Goal: Task Accomplishment & Management: Complete application form

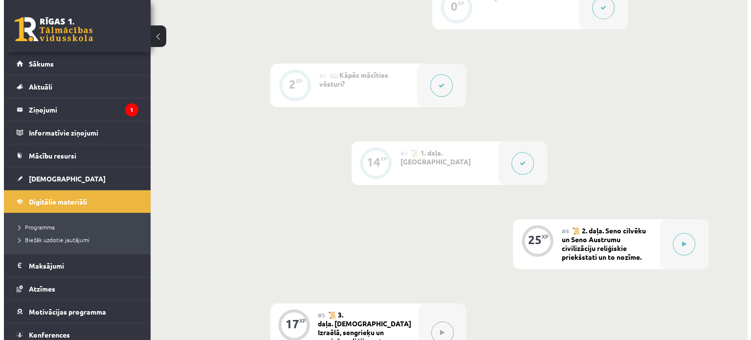
scroll to position [293, 0]
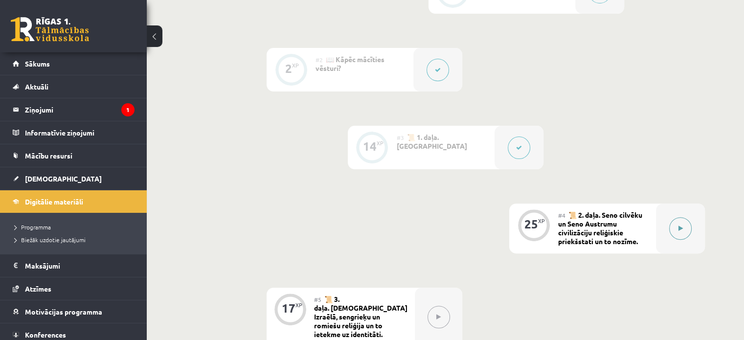
click at [679, 232] on button at bounding box center [680, 228] width 22 height 22
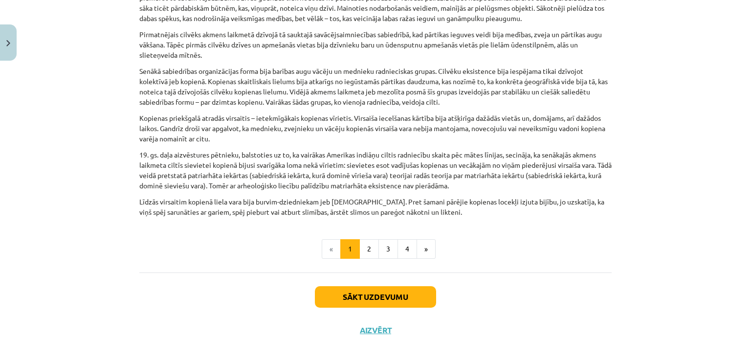
scroll to position [509, 0]
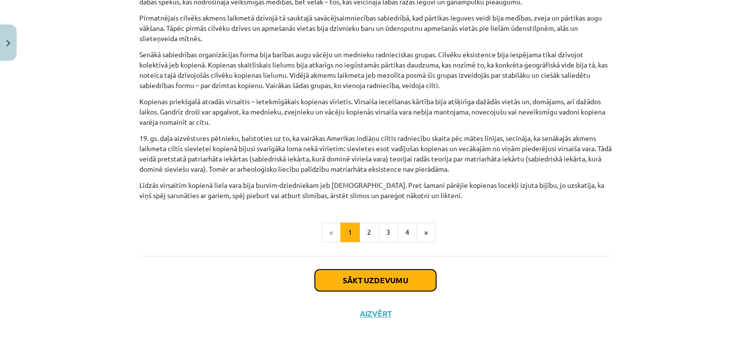
click at [353, 269] on button "Sākt uzdevumu" at bounding box center [375, 280] width 121 height 22
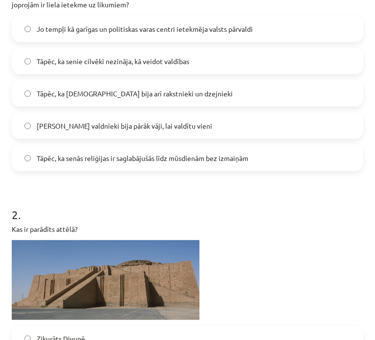
scroll to position [382, 0]
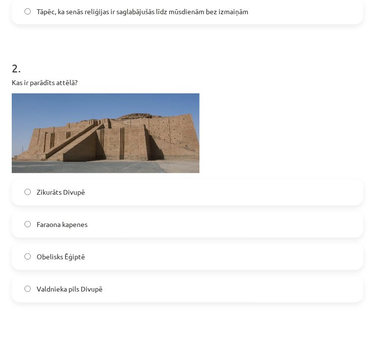
click at [151, 190] on label "Zikurāts Divupē" at bounding box center [188, 192] width 350 height 24
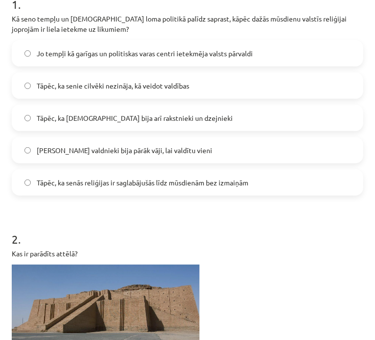
scroll to position [138, 0]
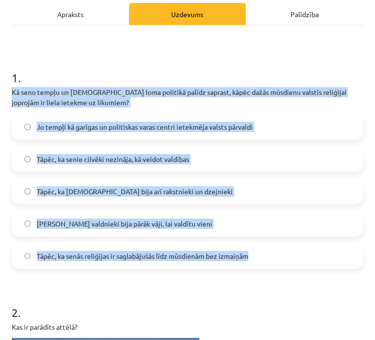
drag, startPoint x: 12, startPoint y: 89, endPoint x: 245, endPoint y: 257, distance: 286.6
click at [248, 264] on div "1 . Kā seno tempļu un priesteru loma politikā palīdz saprast, kāpēc dažās mūsdi…" at bounding box center [188, 161] width 352 height 215
click at [194, 127] on span "Jo tempļi kā garīgas un politiskas varas centri ietekmēja valsts pārvaldi" at bounding box center [145, 127] width 216 height 10
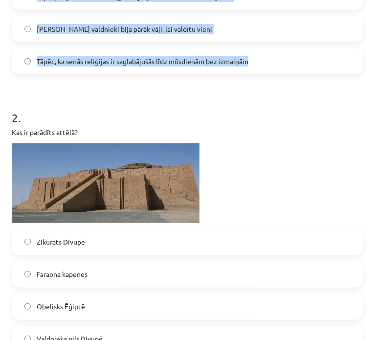
scroll to position [333, 0]
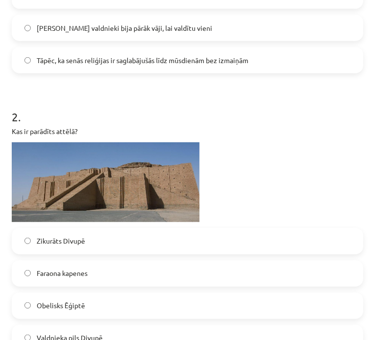
click at [238, 139] on div "Kas ir parādīts attēlā?" at bounding box center [188, 174] width 352 height 96
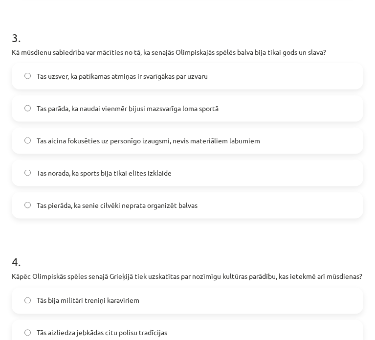
scroll to position [676, 0]
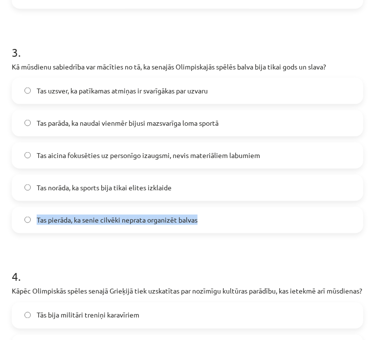
drag, startPoint x: 37, startPoint y: 218, endPoint x: 229, endPoint y: 225, distance: 191.8
click at [229, 225] on label "Tas pierāda, ka senie cilvēki neprata organizēt balvas" at bounding box center [188, 220] width 350 height 24
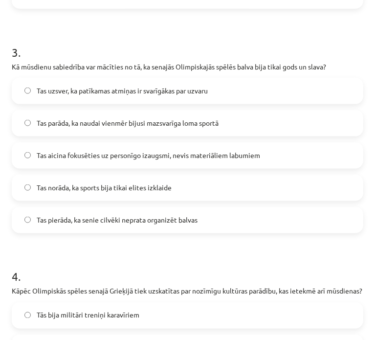
click at [176, 161] on label "Tas aicina fokusēties uz personīgo izaugsmi, nevis materiāliem labumiem" at bounding box center [188, 155] width 350 height 24
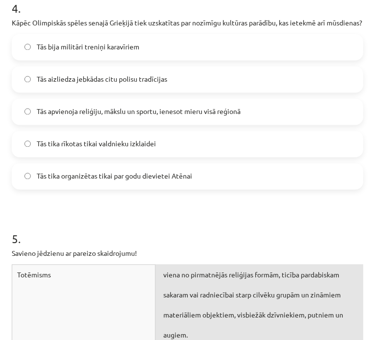
scroll to position [920, 0]
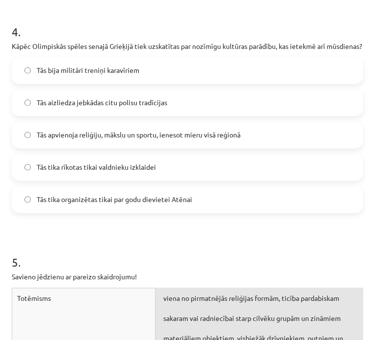
click at [134, 140] on span "Tās apvienoja reliģiju, mākslu un sportu, ienesot mieru visā reģionā" at bounding box center [139, 135] width 204 height 10
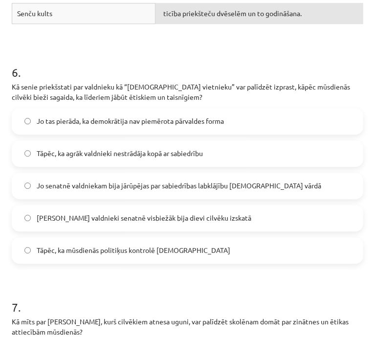
scroll to position [1420, 0]
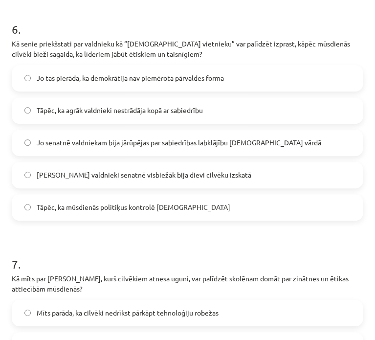
click at [278, 154] on label "Jo senatnē valdniekam bija jārūpējas par sabiedrības labklājību dievu vārdā" at bounding box center [188, 143] width 350 height 24
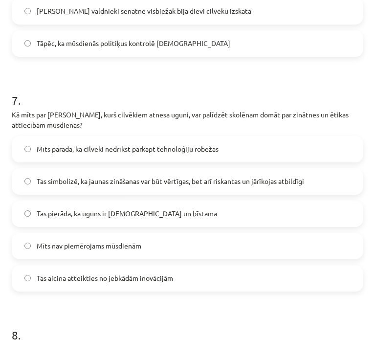
scroll to position [1665, 0]
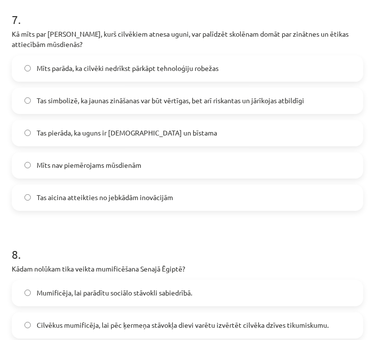
click at [244, 106] on span "Tas simbolizē, ka jaunas zināšanas var būt vērtīgas, bet arī riskantas un jārīk…" at bounding box center [170, 100] width 267 height 10
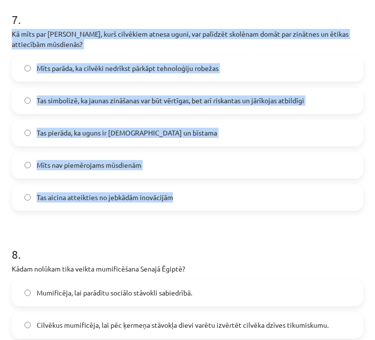
drag, startPoint x: 12, startPoint y: 40, endPoint x: 178, endPoint y: 212, distance: 239.6
click at [178, 211] on div "7 . Kā mīts par Prometeju, kurš cilvēkiem atnesa uguni, var palīdzēt skolēnam d…" at bounding box center [188, 103] width 352 height 215
click at [206, 113] on label "Tas simbolizē, ka jaunas zināšanas var būt vērtīgas, bet arī riskantas un jārīk…" at bounding box center [188, 100] width 350 height 24
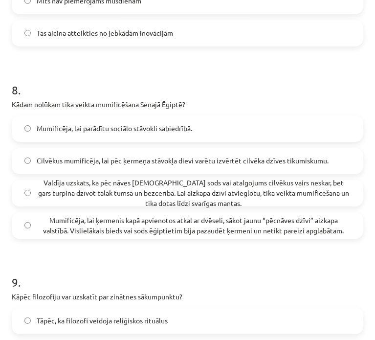
scroll to position [1909, 0]
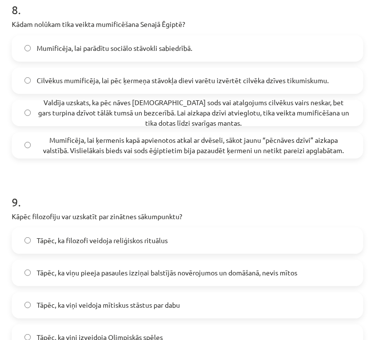
click at [324, 151] on span "Mumificēja, lai ķermenis kapā apvienotos atkal ar dvēseli, sākot jaunu “pēcnāve…" at bounding box center [194, 145] width 314 height 21
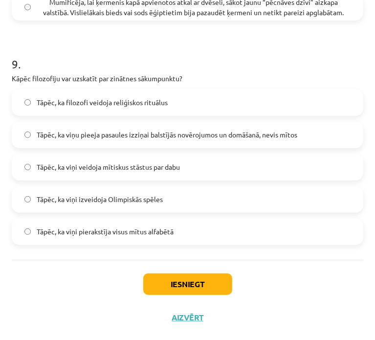
scroll to position [2056, 0]
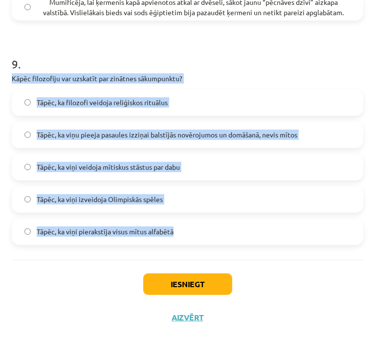
drag, startPoint x: 12, startPoint y: 77, endPoint x: 176, endPoint y: 236, distance: 228.2
click at [176, 236] on div "9 . Kāpēc filozofiju var uzskatīt par zinātnes sākumpunktu? Tāpēc, ka filozofi …" at bounding box center [188, 142] width 352 height 205
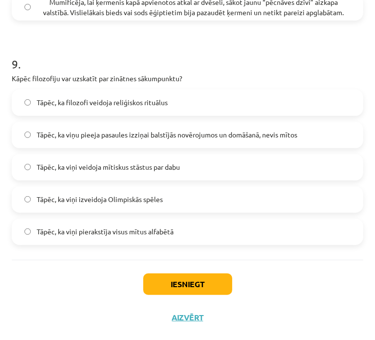
click at [144, 48] on h1 "9 ." at bounding box center [188, 55] width 352 height 30
click at [248, 139] on span "Tāpēc, ka viņu pieeja pasaules izziņai balstījās novērojumos un domāšanā, nevis…" at bounding box center [167, 135] width 261 height 10
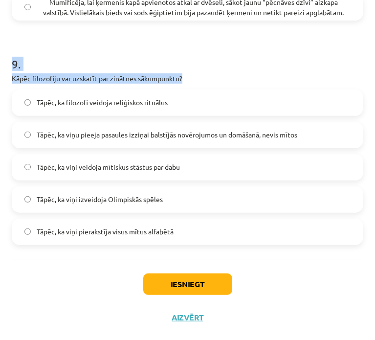
drag, startPoint x: 10, startPoint y: 68, endPoint x: 17, endPoint y: 89, distance: 22.7
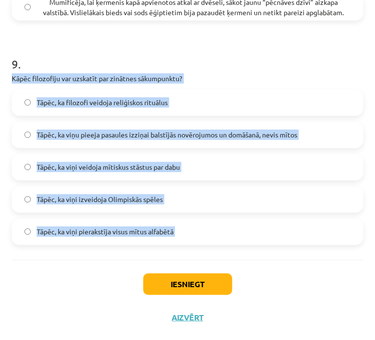
drag, startPoint x: 9, startPoint y: 77, endPoint x: 193, endPoint y: 231, distance: 239.8
click at [191, 287] on button "Iesniegt" at bounding box center [187, 284] width 89 height 22
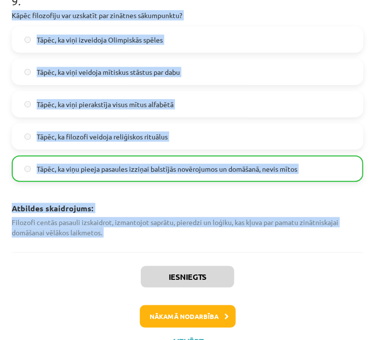
scroll to position [2421, 0]
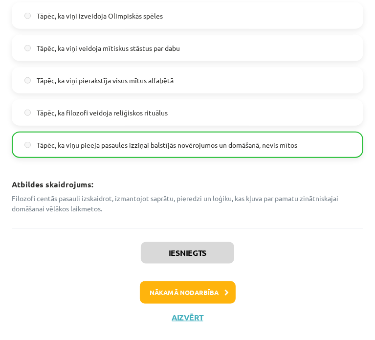
click at [289, 266] on div "Iesniegts Nākamā nodarbība Aizvērt" at bounding box center [188, 278] width 352 height 100
click at [263, 204] on p "Filozofi centās pasauli izskaidrot, izmantojot saprātu, pieredzi un loģiku, kas…" at bounding box center [188, 203] width 352 height 21
click at [264, 197] on p "Filozofi centās pasauli izskaidrot, izmantojot saprātu, pieredzi un loģiku, kas…" at bounding box center [188, 203] width 352 height 21
click at [264, 201] on p "Filozofi centās pasauli izskaidrot, izmantojot saprātu, pieredzi un loģiku, kas…" at bounding box center [188, 203] width 352 height 21
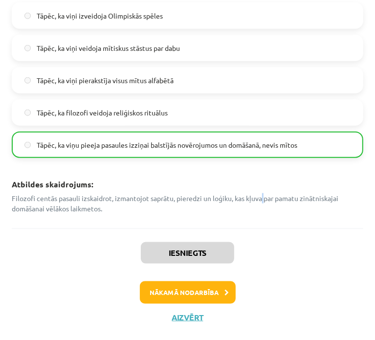
click at [263, 201] on p "Filozofi centās pasauli izskaidrot, izmantojot saprātu, pieredzi un loģiku, kas…" at bounding box center [188, 203] width 352 height 21
click at [150, 296] on button "Nākamā nodarbība" at bounding box center [188, 292] width 96 height 22
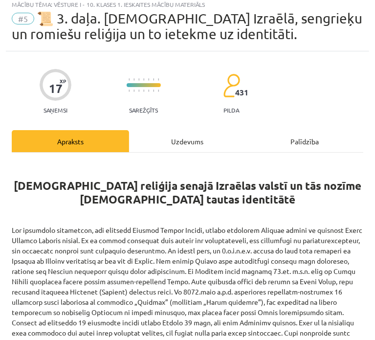
scroll to position [6, 0]
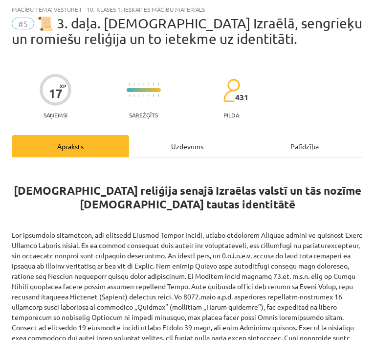
click at [181, 139] on div "Uzdevums" at bounding box center [187, 146] width 117 height 22
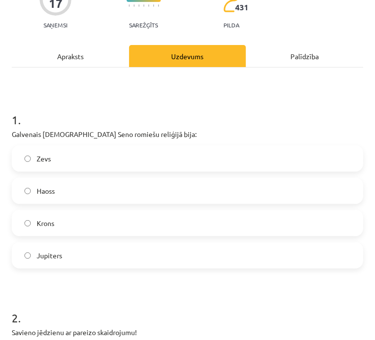
scroll to position [98, 0]
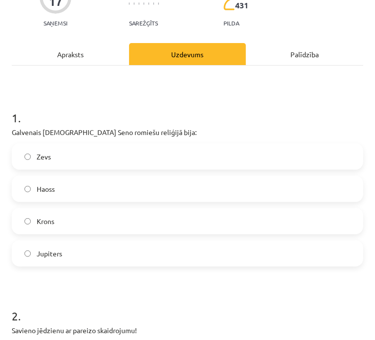
click at [244, 152] on label "Zevs" at bounding box center [188, 156] width 350 height 24
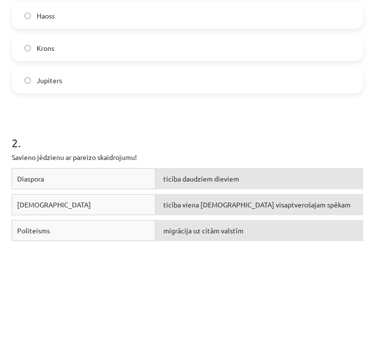
scroll to position [293, 0]
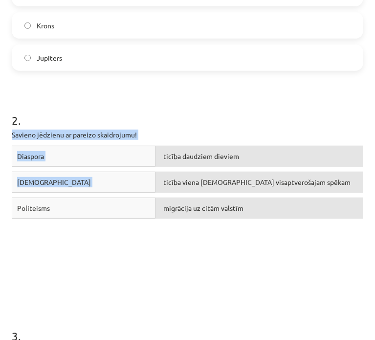
drag, startPoint x: 10, startPoint y: 130, endPoint x: 298, endPoint y: 189, distance: 294.5
click at [295, 177] on div "ticība viena Dieva visaptverošajam spēkam" at bounding box center [259, 182] width 208 height 21
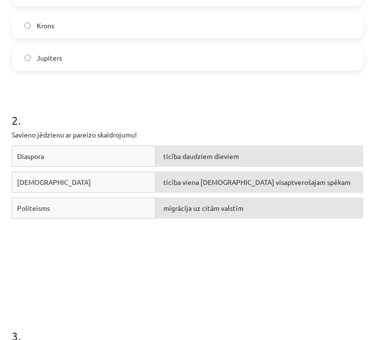
click at [256, 113] on h1 "2 ." at bounding box center [188, 111] width 352 height 30
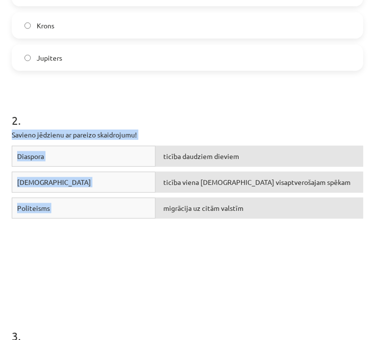
drag, startPoint x: 19, startPoint y: 132, endPoint x: 299, endPoint y: 226, distance: 295.1
click at [163, 154] on span "ticība daudziem dieviem" at bounding box center [201, 156] width 76 height 9
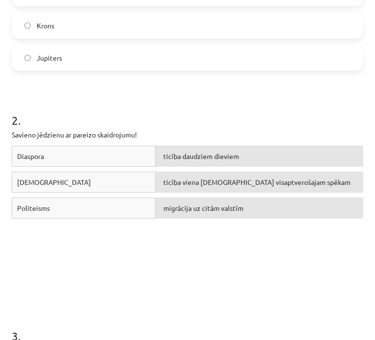
click at [177, 124] on h1 "2 ." at bounding box center [188, 111] width 352 height 30
click at [163, 156] on span "ticība daudziem dieviem" at bounding box center [201, 156] width 76 height 9
drag, startPoint x: 16, startPoint y: 154, endPoint x: 65, endPoint y: 158, distance: 49.5
click at [65, 158] on div "Diaspora" at bounding box center [84, 156] width 144 height 21
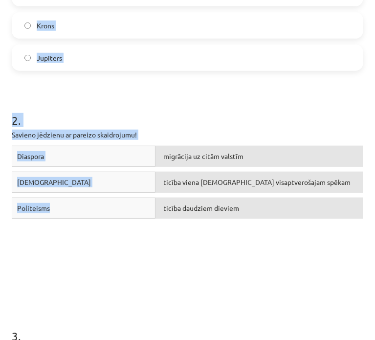
drag, startPoint x: 92, startPoint y: 204, endPoint x: 23, endPoint y: 183, distance: 71.6
click at [2, 175] on div "Mācību tēma: Vēsture i - 10. klases 1. ieskaites mācību materiāls #5 📜 3. daļa.…" at bounding box center [187, 170] width 375 height 340
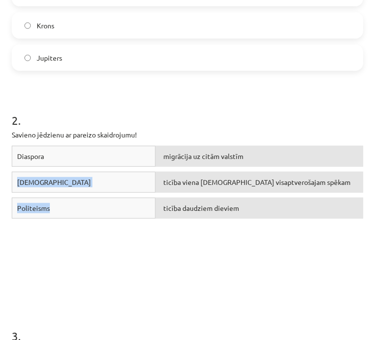
click at [46, 207] on span "Politeisms" at bounding box center [33, 207] width 33 height 9
click at [55, 209] on div "Politeisms" at bounding box center [84, 208] width 144 height 21
click at [55, 206] on div "Politeisms" at bounding box center [84, 208] width 144 height 21
drag, startPoint x: 55, startPoint y: 206, endPoint x: 22, endPoint y: 207, distance: 33.3
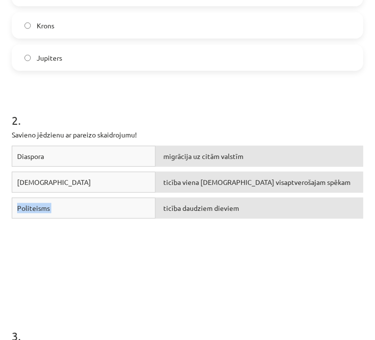
click at [22, 207] on div "Politeisms" at bounding box center [84, 208] width 144 height 21
click at [141, 224] on div "Diaspora migrācija uz citām valstīm Monoteisms ticība viena Dieva visaptverošaj…" at bounding box center [188, 219] width 352 height 147
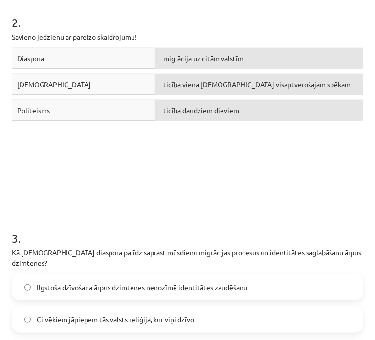
scroll to position [587, 0]
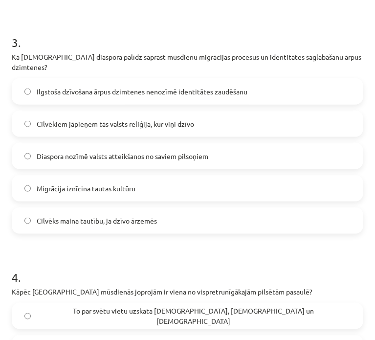
click at [121, 87] on span "Ilgstoša dzīvošana ārpus dzimtenes nenozīmē identitātes zaudēšanu" at bounding box center [142, 92] width 211 height 10
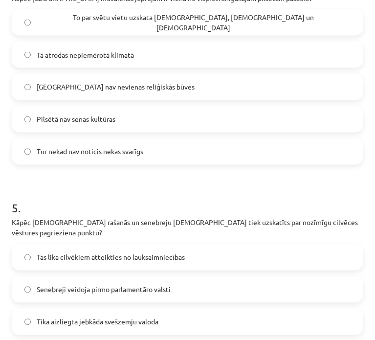
scroll to position [782, 0]
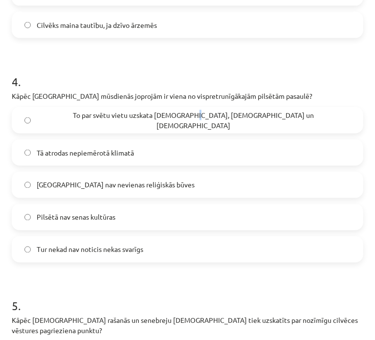
click at [145, 110] on span "To par svētu vietu uzskata ebreji, kristieši un musulmaņi" at bounding box center [194, 120] width 314 height 21
click at [220, 116] on label "To par svētu vietu uzskata ebreji, kristieši un musulmaņi" at bounding box center [188, 120] width 350 height 24
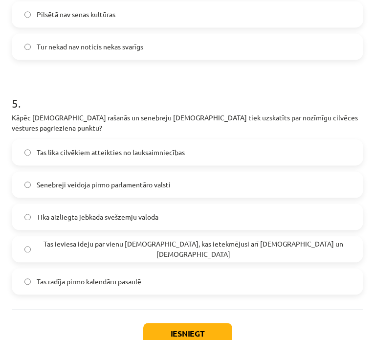
scroll to position [1024, 0]
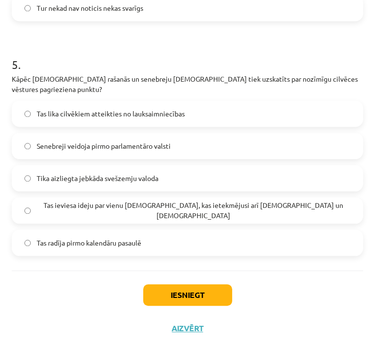
click at [135, 173] on span "Tika aizliegta jebkāda svešzemju valoda" at bounding box center [98, 178] width 122 height 10
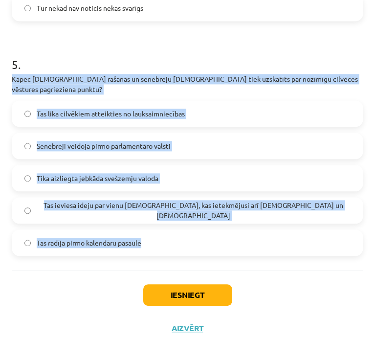
drag, startPoint x: 40, startPoint y: 108, endPoint x: 150, endPoint y: 239, distance: 171.0
click at [145, 203] on span "Tas ieviesa ideju par vienu Dievu, kas ietekmējusi arī kristietību un islāmu" at bounding box center [194, 210] width 314 height 21
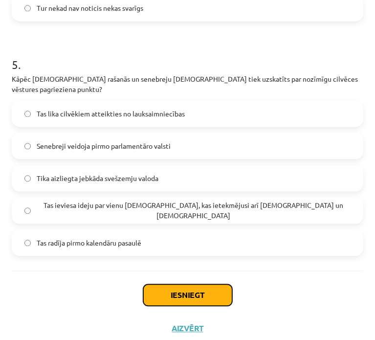
click at [187, 287] on button "Iesniegt" at bounding box center [187, 295] width 89 height 22
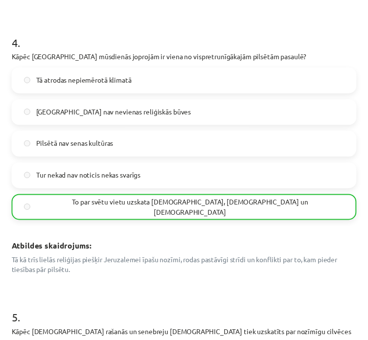
scroll to position [1222, 0]
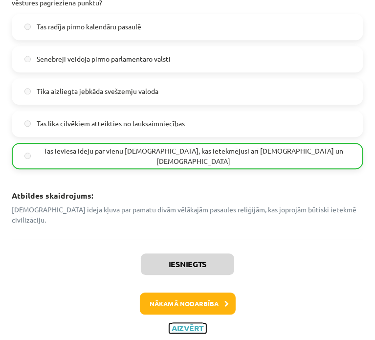
click at [185, 323] on button "Aizvērt" at bounding box center [187, 328] width 37 height 10
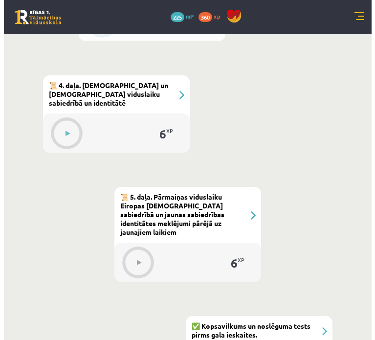
scroll to position [880, 0]
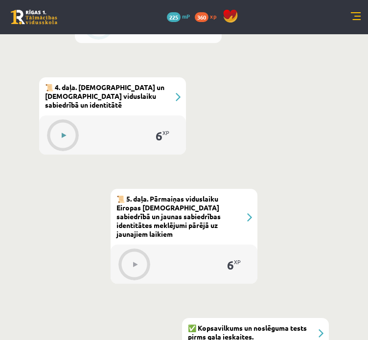
click at [60, 122] on div at bounding box center [63, 135] width 31 height 27
click at [62, 132] on icon at bounding box center [64, 135] width 4 height 6
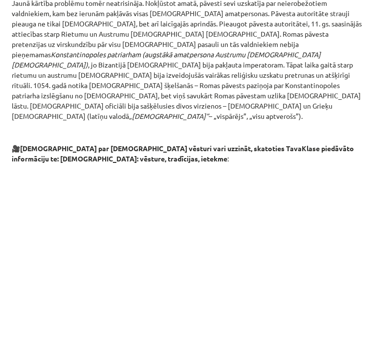
scroll to position [1795, 0]
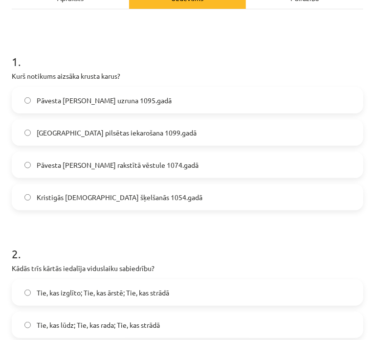
scroll to position [147, 0]
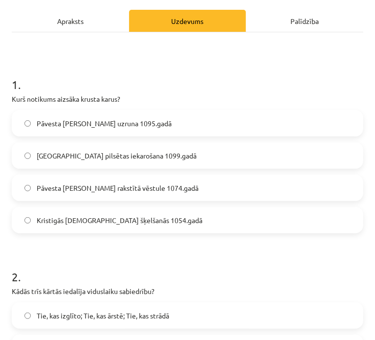
click at [119, 118] on span "Pāvesta Urbāna II uzruna 1095.gadā" at bounding box center [104, 123] width 135 height 10
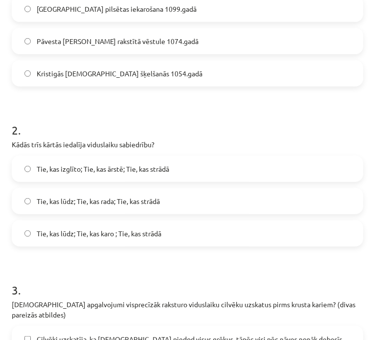
click at [108, 228] on span "Tie, kas lūdz; Tie, kas karo ; Tie, kas strādā" at bounding box center [99, 233] width 125 height 10
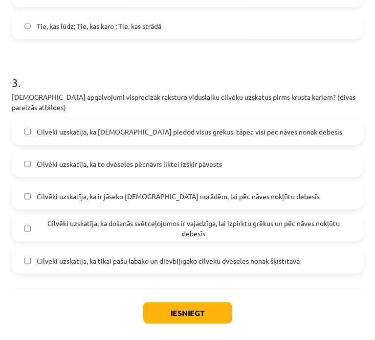
scroll to position [503, 0]
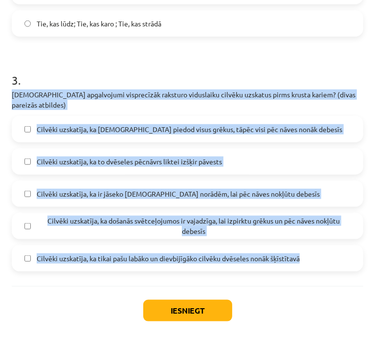
drag, startPoint x: 16, startPoint y: 78, endPoint x: 290, endPoint y: 217, distance: 307.4
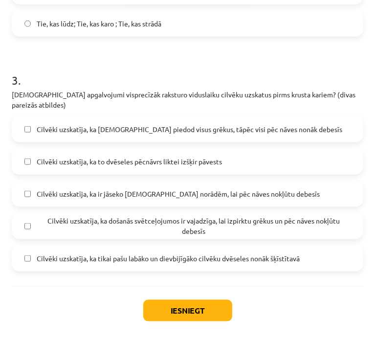
click at [165, 124] on span "Cilvēki uzskatīja, ka Dievs piedod visus grēkus, tāpēc visi pēc nāves nonāk deb…" at bounding box center [190, 129] width 306 height 10
click at [163, 189] on span "Cilvēki uzskatīja, ka ir jāseko kristīgās baznīcas norādēm, lai pēc nāves nokļū…" at bounding box center [178, 194] width 283 height 10
click at [164, 216] on span "Cilvēki uzskatīja, ka došanās svētceļojumos ir vajadzīga, lai izpirktu grēkus u…" at bounding box center [194, 226] width 314 height 21
click at [162, 189] on span "Cilvēki uzskatīja, ka ir jāseko kristīgās baznīcas norādēm, lai pēc nāves nokļū…" at bounding box center [178, 194] width 283 height 10
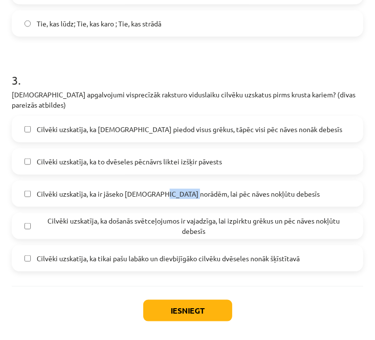
click at [162, 189] on span "Cilvēki uzskatīja, ka ir jāseko kristīgās baznīcas norādēm, lai pēc nāves nokļū…" at bounding box center [178, 194] width 283 height 10
click at [116, 216] on span "Cilvēki uzskatīja, ka došanās svētceļojumos ir vajadzīga, lai izpirktu grēkus u…" at bounding box center [194, 226] width 314 height 21
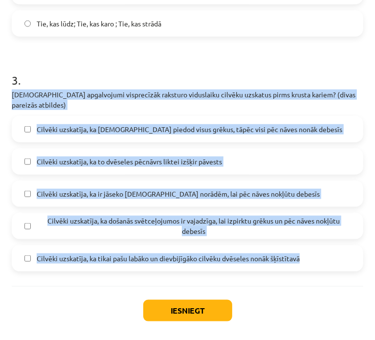
drag, startPoint x: 2, startPoint y: 76, endPoint x: 309, endPoint y: 241, distance: 348.2
click at [309, 241] on div "Mācību tēma: Vēsture i - 10. klases 1. ieskaites mācību materiāls #6 📜 4. daļa.…" at bounding box center [187, 170] width 375 height 340
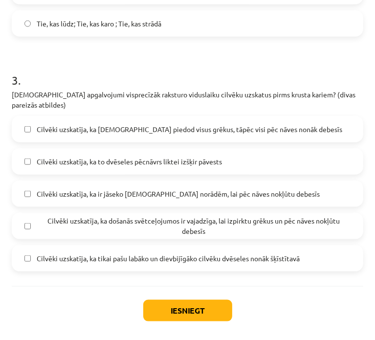
click at [169, 216] on span "Cilvēki uzskatīja, ka došanās svētceļojumos ir vajadzīga, lai izpirktu grēkus u…" at bounding box center [194, 226] width 314 height 21
click at [139, 124] on span "Cilvēki uzskatīja, ka Dievs piedod visus grēkus, tāpēc visi pēc nāves nonāk deb…" at bounding box center [190, 129] width 306 height 10
click at [188, 300] on button "Iesniegt" at bounding box center [187, 311] width 89 height 22
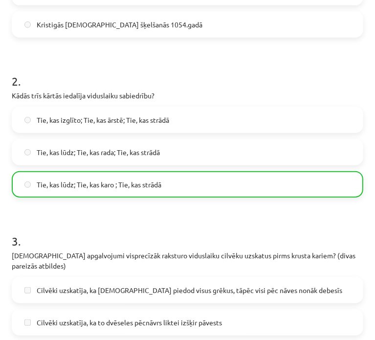
scroll to position [534, 0]
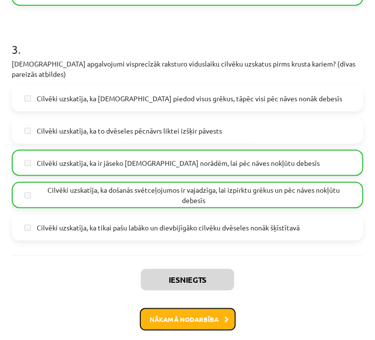
click at [182, 308] on button "Nākamā nodarbība" at bounding box center [188, 319] width 96 height 22
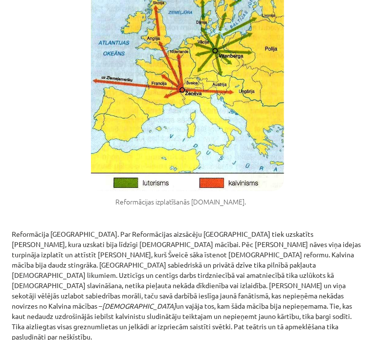
scroll to position [2177, 0]
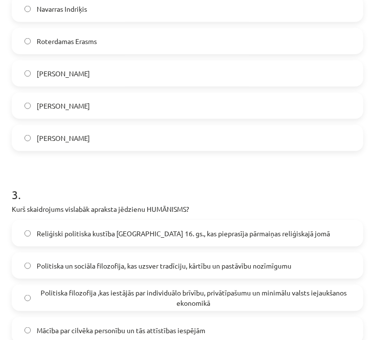
scroll to position [657, 0]
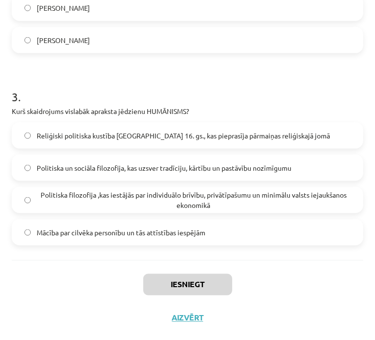
click at [204, 234] on span "Mācība par cilvēka personību un tās attīstības iespējām" at bounding box center [121, 232] width 169 height 10
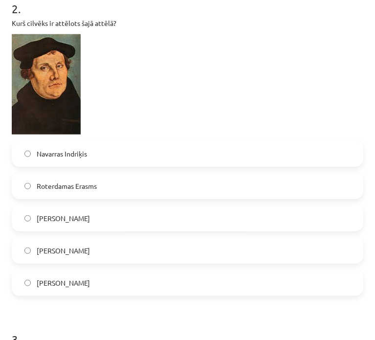
scroll to position [364, 0]
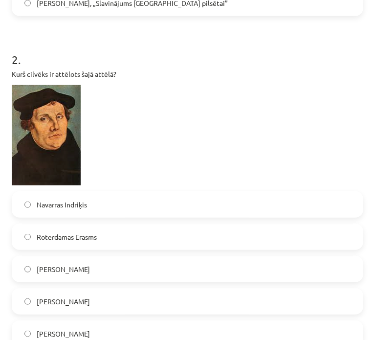
click at [115, 271] on label "Martiņš Luters" at bounding box center [188, 269] width 350 height 24
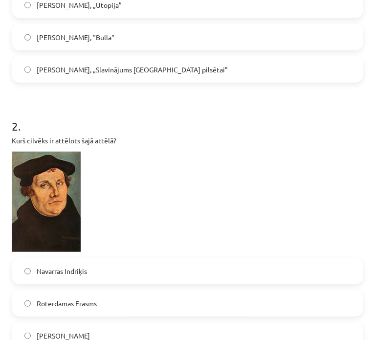
scroll to position [217, 0]
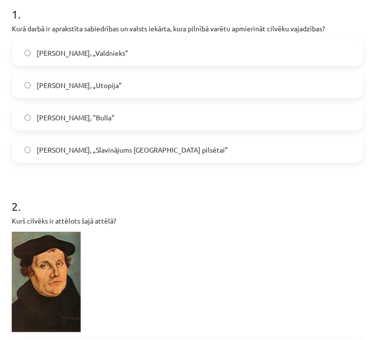
click at [208, 51] on label "Nikolo Makjavelli, „Valdnieks”" at bounding box center [188, 53] width 350 height 24
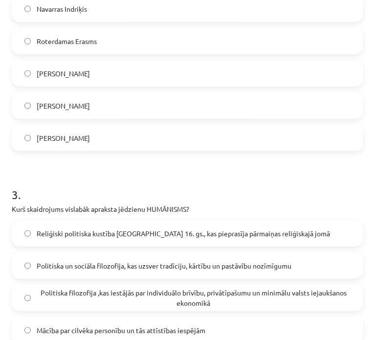
scroll to position [657, 0]
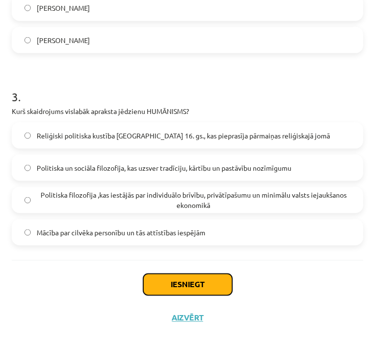
click at [179, 281] on button "Iesniegt" at bounding box center [187, 285] width 89 height 22
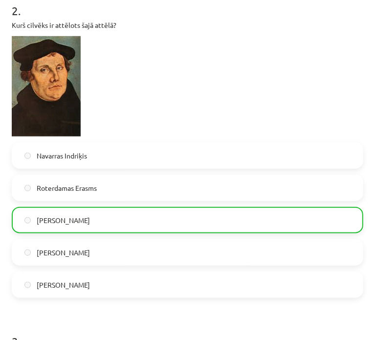
scroll to position [688, 0]
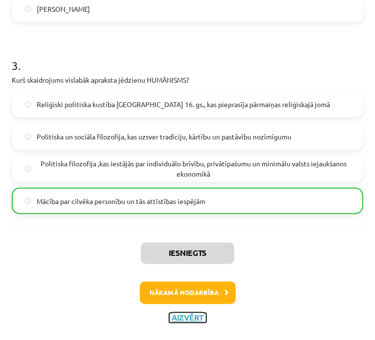
click at [191, 320] on button "Aizvērt" at bounding box center [187, 318] width 37 height 10
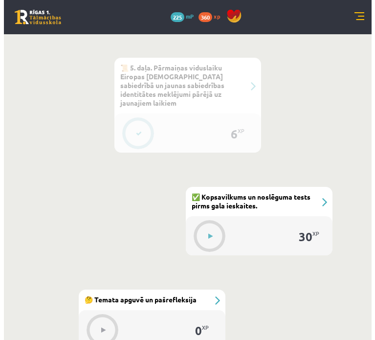
scroll to position [1076, 0]
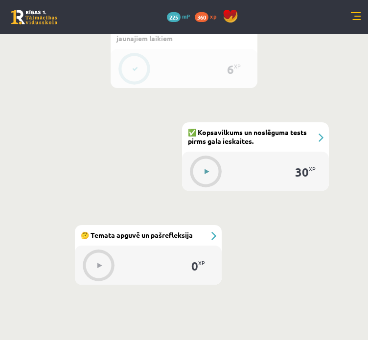
click at [213, 160] on button at bounding box center [206, 171] width 22 height 22
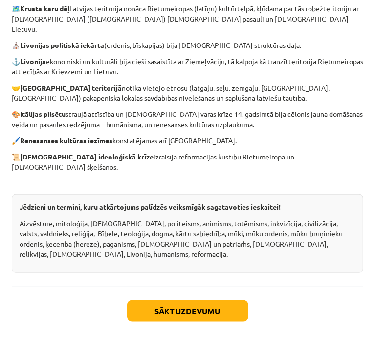
scroll to position [493, 0]
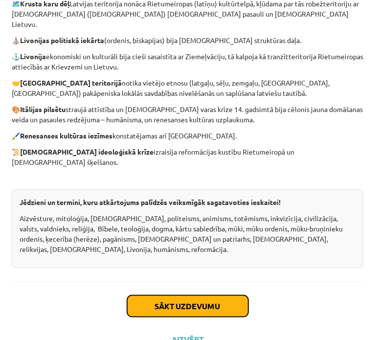
click at [202, 295] on button "Sākt uzdevumu" at bounding box center [187, 306] width 121 height 22
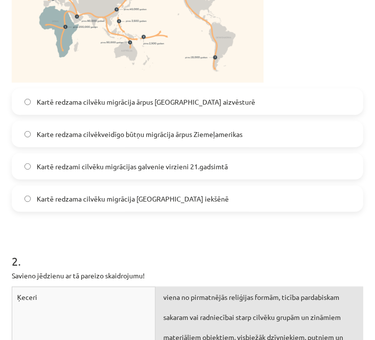
scroll to position [201, 0]
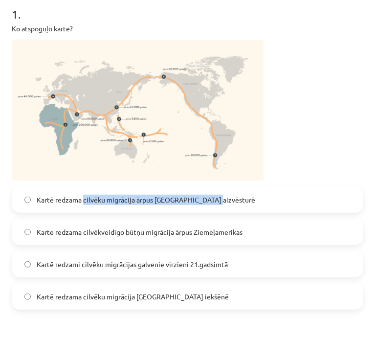
drag, startPoint x: 83, startPoint y: 198, endPoint x: 215, endPoint y: 199, distance: 131.5
click at [215, 199] on label "Kartē redzama cilvēku migrācija ārpus Āfrikas aizvēsturē" at bounding box center [188, 199] width 350 height 24
click at [252, 191] on label "Kartē redzama cilvēku migrācija ārpus Āfrikas aizvēsturē" at bounding box center [188, 199] width 350 height 24
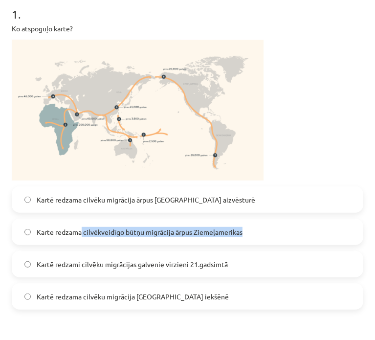
drag, startPoint x: 82, startPoint y: 231, endPoint x: 211, endPoint y: 242, distance: 129.1
click at [255, 228] on label "Karte redzama cilvēkveidīgo būtņu migrācija ārpus Ziemeļamerikas" at bounding box center [188, 232] width 350 height 24
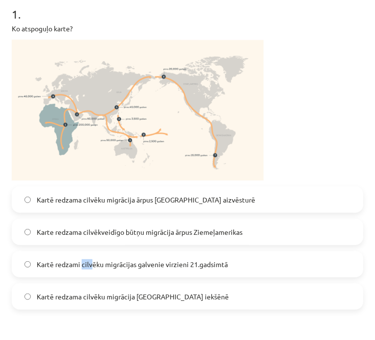
drag, startPoint x: 86, startPoint y: 265, endPoint x: 92, endPoint y: 264, distance: 6.0
click at [92, 264] on span "Kartē redzami cilvēku migrācijas galvenie virzieni 21.gadsimtā" at bounding box center [132, 264] width 191 height 10
click at [81, 264] on span "Kartē redzami cilvēku migrācijas galvenie virzieni 21.gadsimtā" at bounding box center [132, 264] width 191 height 10
click at [83, 264] on span "Kartē redzami cilvēku migrācijas galvenie virzieni 21.gadsimtā" at bounding box center [132, 264] width 191 height 10
drag, startPoint x: 81, startPoint y: 264, endPoint x: 249, endPoint y: 273, distance: 167.9
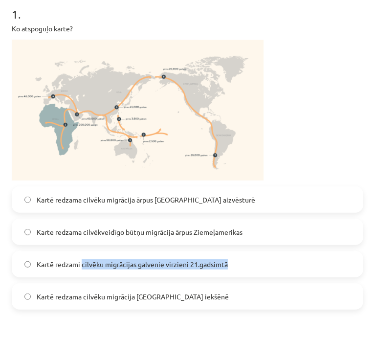
click at [256, 274] on label "Kartē redzami cilvēku migrācijas galvenie virzieni 21.gadsimtā" at bounding box center [188, 264] width 350 height 24
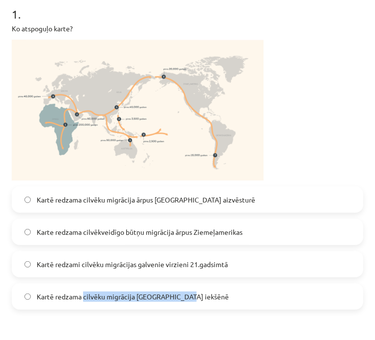
drag, startPoint x: 84, startPoint y: 295, endPoint x: 188, endPoint y: 289, distance: 103.8
click at [188, 289] on label "Kartē redzama cilvēku migrācija Āfrikas iekšēnē" at bounding box center [188, 296] width 350 height 24
click at [187, 271] on label "Kartē redzami cilvēku migrācijas galvenie virzieni 21.gadsimtā" at bounding box center [188, 264] width 350 height 24
click at [145, 150] on img at bounding box center [138, 110] width 252 height 141
click at [146, 107] on img at bounding box center [138, 110] width 252 height 141
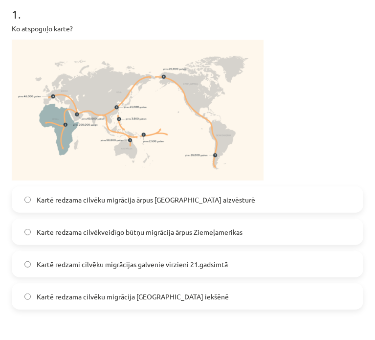
click at [99, 204] on span "Kartē redzama cilvēku migrācija ārpus Āfrikas aizvēsturē" at bounding box center [146, 200] width 219 height 10
click at [102, 203] on span "Kartē redzama cilvēku migrācija ārpus Āfrikas aizvēsturē" at bounding box center [146, 200] width 219 height 10
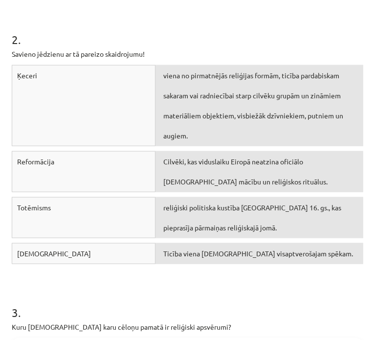
scroll to position [495, 0]
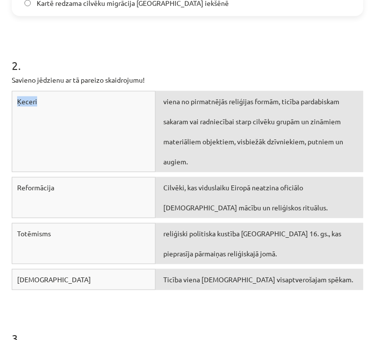
drag, startPoint x: 18, startPoint y: 99, endPoint x: 45, endPoint y: 104, distance: 28.2
click at [45, 104] on div "Ķeceri" at bounding box center [84, 131] width 144 height 81
drag, startPoint x: 22, startPoint y: 185, endPoint x: 56, endPoint y: 183, distance: 33.3
click at [56, 183] on div "Reformācija" at bounding box center [84, 197] width 144 height 41
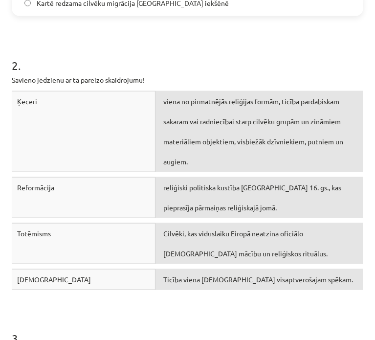
drag, startPoint x: 36, startPoint y: 237, endPoint x: 65, endPoint y: 318, distance: 86.6
click at [66, 323] on h1 "3 ." at bounding box center [188, 329] width 352 height 30
drag, startPoint x: 18, startPoint y: 231, endPoint x: 49, endPoint y: 234, distance: 31.4
click at [49, 234] on span "Totēmisms" at bounding box center [34, 233] width 34 height 9
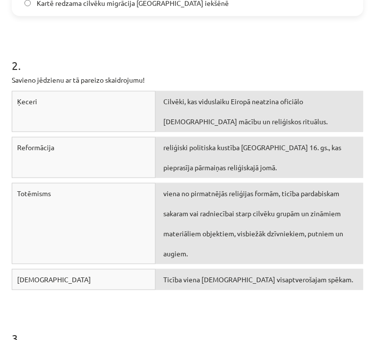
click at [241, 35] on div "2 . Savieno jēdzienu ar tā pareizo skaidrojumu! Ķeceri Cilvēki, kas viduslaiku …" at bounding box center [188, 158] width 352 height 273
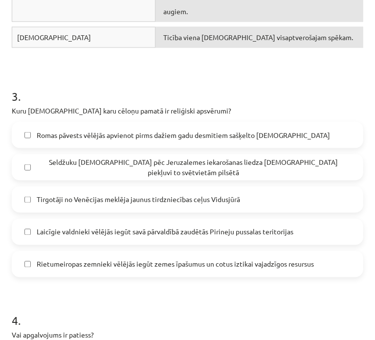
scroll to position [739, 0]
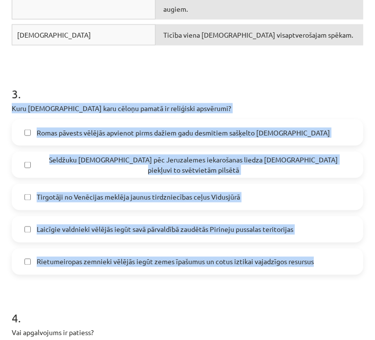
drag, startPoint x: 10, startPoint y: 103, endPoint x: 328, endPoint y: 270, distance: 359.1
click at [153, 131] on span "Romas pāvests vēlējās apvienot pirms dažiem gadu desmitiem sašķelto kristīgo ba…" at bounding box center [183, 133] width 293 height 10
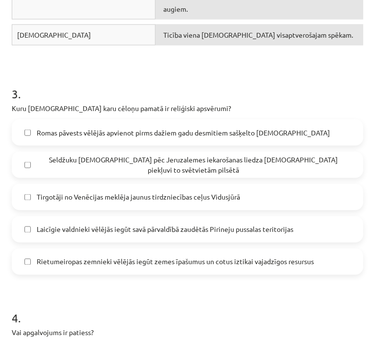
click at [160, 166] on span "Seldžuku musulmaņi pēc Jeruzalemes iekarošanas liedza kristiešiem piekļuvi to s…" at bounding box center [194, 164] width 314 height 21
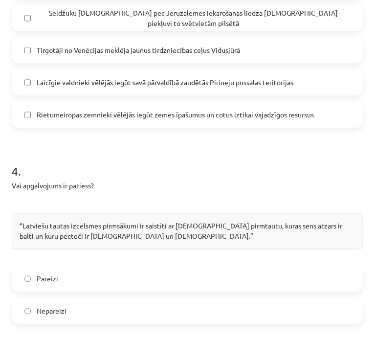
scroll to position [984, 0]
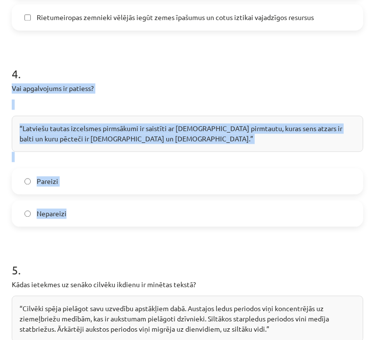
drag, startPoint x: 10, startPoint y: 84, endPoint x: 142, endPoint y: 204, distance: 178.9
click at [136, 176] on label "Pareizi" at bounding box center [188, 181] width 350 height 24
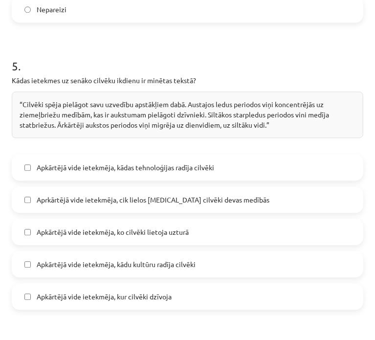
scroll to position [1228, 0]
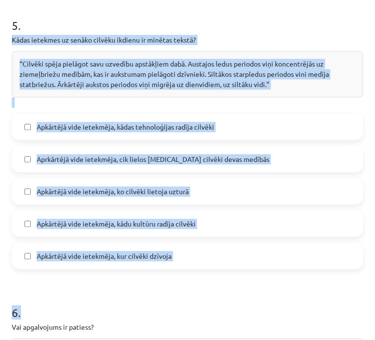
drag, startPoint x: 14, startPoint y: 36, endPoint x: 186, endPoint y: 271, distance: 291.4
click at [187, 271] on form "1 . Ko atspoguļo karte? Kartē redzama cilvēku migrācija ārpus Āfrikas aizvēstur…" at bounding box center [188, 130] width 352 height 2332
click at [185, 270] on form "1 . Ko atspoguļo karte? Kartē redzama cilvēku migrācija ārpus Āfrikas aizvēstur…" at bounding box center [188, 130] width 352 height 2332
drag, startPoint x: 10, startPoint y: 37, endPoint x: 176, endPoint y: 260, distance: 277.1
click at [176, 260] on div "30 XP Saņemsi Sarežģīts 431 pilda Apraksts Uzdevums Palīdzība 1 . Ko atspoguļo …" at bounding box center [187, 109] width 363 height 2551
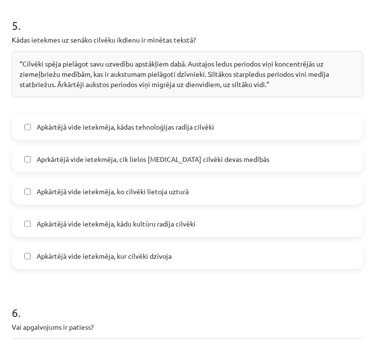
click at [217, 281] on form "1 . Ko atspoguļo karte? Kartē redzama cilvēku migrācija ārpus Āfrikas aizvēstur…" at bounding box center [188, 130] width 352 height 2332
click at [232, 193] on label "Apkārtējā vide ietekmēja, ko cilvēki lietoja uzturā" at bounding box center [188, 191] width 350 height 24
click at [217, 252] on label "Apkārtējā vide ietekmēja, kur cilvēki dzīvoja" at bounding box center [188, 255] width 350 height 24
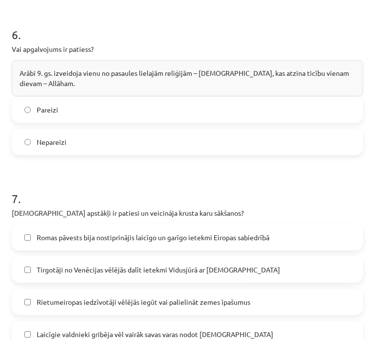
scroll to position [1424, 0]
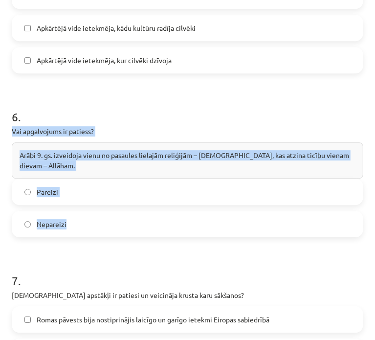
drag, startPoint x: 18, startPoint y: 132, endPoint x: 96, endPoint y: 174, distance: 87.9
click at [88, 224] on label "Nepareizi" at bounding box center [188, 224] width 350 height 24
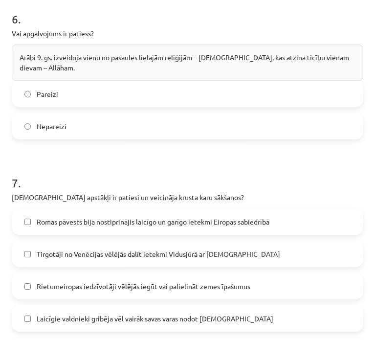
click at [172, 167] on h1 "7 ." at bounding box center [188, 174] width 352 height 30
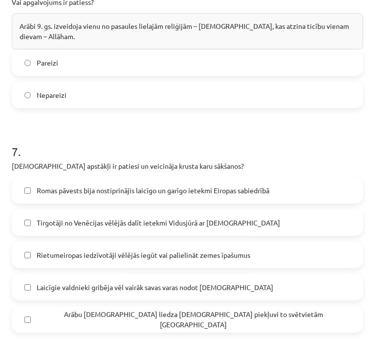
scroll to position [1619, 0]
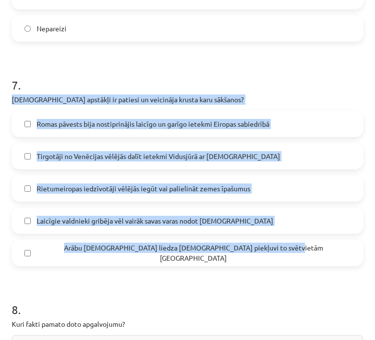
drag, startPoint x: 30, startPoint y: 104, endPoint x: 286, endPoint y: 255, distance: 297.2
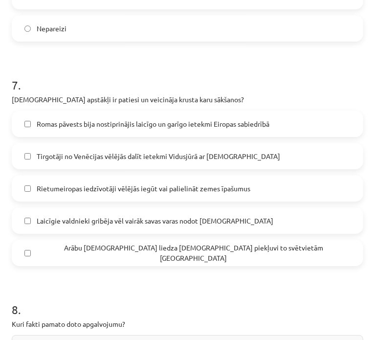
click at [259, 84] on h1 "7 ." at bounding box center [188, 76] width 352 height 30
click at [266, 126] on span "Romas pāvests bija nostiprinājis laicīgo un garīgo ietekmi Eiropas sabiedrībā" at bounding box center [153, 124] width 233 height 10
click at [176, 189] on span "Rietumeiropas iedzīvotāji vēlējās iegūt vai palielināt zemes īpašumus" at bounding box center [144, 188] width 214 height 10
click at [176, 257] on label "Arābu musulmaņi liedza kristiešiem piekļuvi to svētvietām Jeruzālemē" at bounding box center [188, 253] width 350 height 24
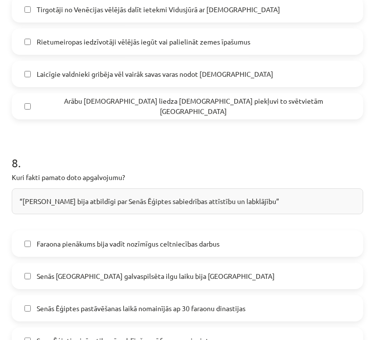
scroll to position [1913, 0]
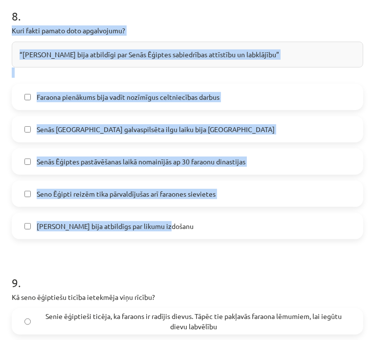
drag, startPoint x: 11, startPoint y: 27, endPoint x: 180, endPoint y: 230, distance: 264.2
click at [297, 84] on div "Faraona pienākums bija vadīt nozīmīgus celtniecības darbus" at bounding box center [188, 97] width 352 height 26
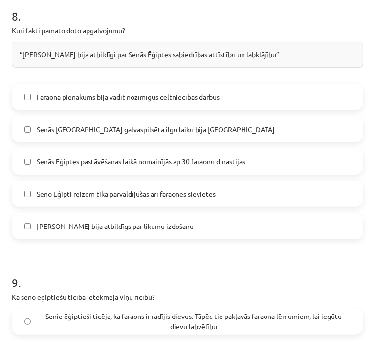
click at [282, 98] on label "Faraona pienākums bija vadīt nozīmīgus celtniecības darbus" at bounding box center [188, 97] width 350 height 24
click at [129, 228] on span "Faraons bija atbildīgs par likumu izdošanu" at bounding box center [115, 226] width 157 height 10
click at [186, 220] on label "Faraons bija atbildīgs par likumu izdošanu" at bounding box center [188, 226] width 350 height 24
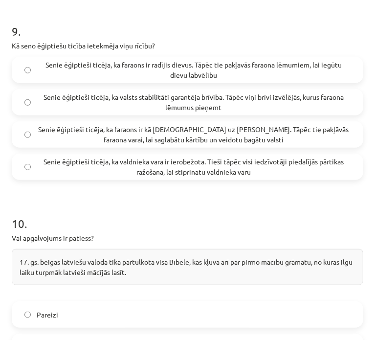
scroll to position [2108, 0]
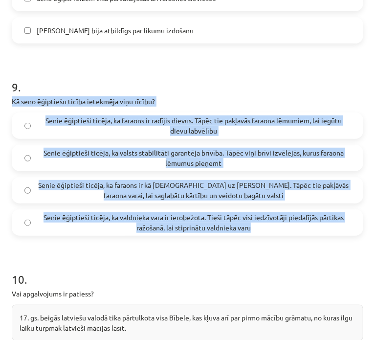
drag, startPoint x: 14, startPoint y: 97, endPoint x: 273, endPoint y: 206, distance: 280.9
click at [314, 227] on div "9 . Kā seno ēģiptiešu ticība ietekmēja viņu rīcību? Senie ēģiptieši ticēja, ka …" at bounding box center [188, 149] width 352 height 173
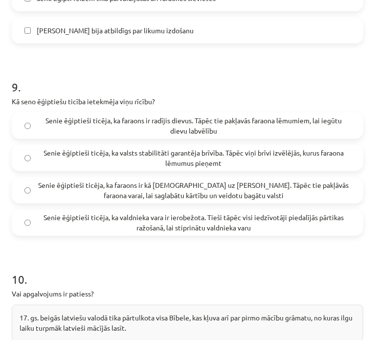
click at [180, 65] on h1 "9 ." at bounding box center [188, 78] width 352 height 30
click at [169, 123] on span "Senie ēģiptieši ticēja, ka faraons ir radījis dievus. Tāpēc tie pakļavās faraon…" at bounding box center [194, 125] width 314 height 21
click at [213, 192] on span "Senie ēģiptieši ticēja, ka faraons ir kā dievs uz Zemes. Tāpēc tie pakļāvās far…" at bounding box center [194, 190] width 314 height 21
click at [212, 181] on span "Senie ēģiptieši ticēja, ka faraons ir kā dievs uz Zemes. Tāpēc tie pakļāvās far…" at bounding box center [194, 190] width 314 height 21
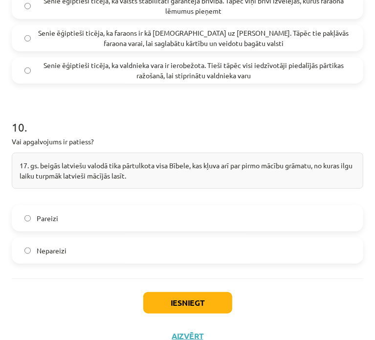
scroll to position [2276, 0]
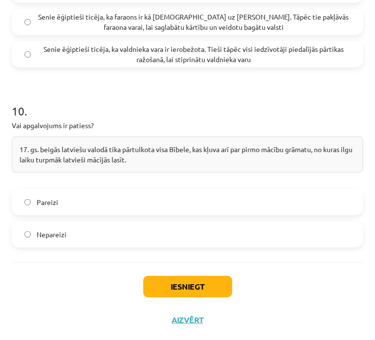
click at [182, 231] on label "Nepareizi" at bounding box center [188, 234] width 350 height 24
click at [214, 286] on button "Iesniegt" at bounding box center [187, 287] width 89 height 22
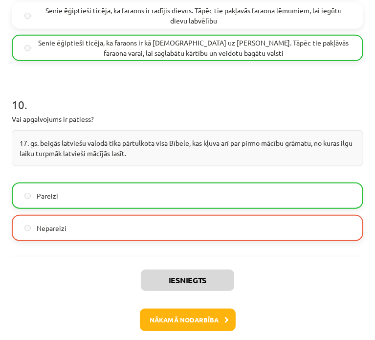
scroll to position [2298, 0]
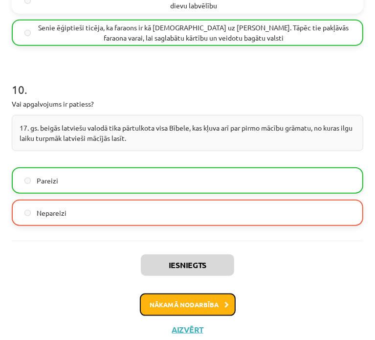
click at [198, 300] on button "Nākamā nodarbība" at bounding box center [188, 304] width 96 height 22
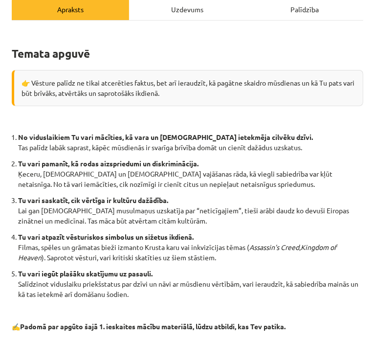
scroll to position [66, 0]
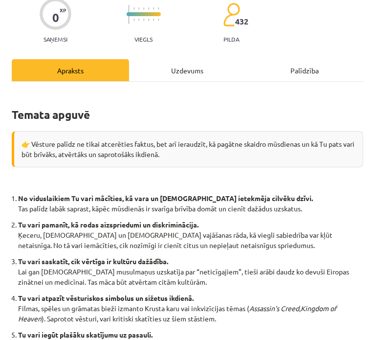
click at [178, 76] on div "Uzdevums" at bounding box center [187, 70] width 117 height 22
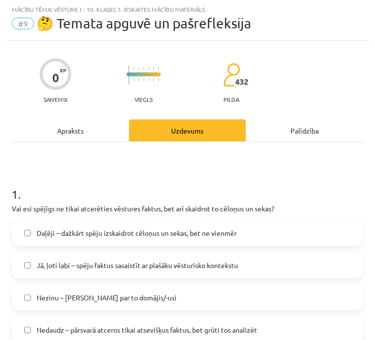
scroll to position [55, 0]
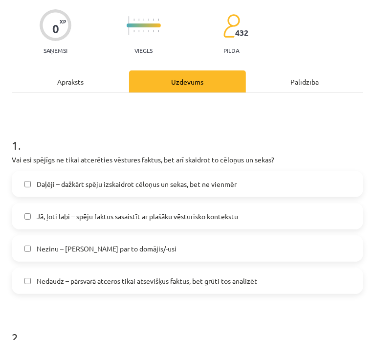
click at [153, 250] on label "Nezinu – neesmu par to domājis/-usi" at bounding box center [188, 248] width 350 height 24
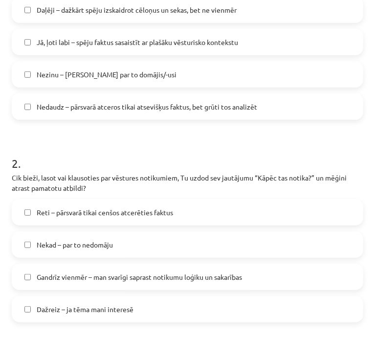
scroll to position [250, 0]
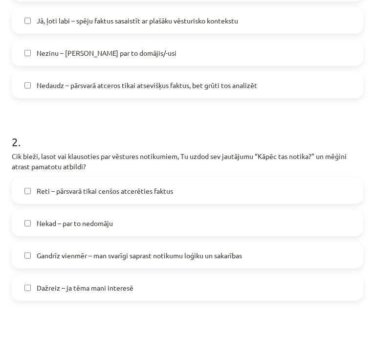
click at [149, 280] on label "Dažreiz – ja tēma mani interesē" at bounding box center [188, 287] width 350 height 24
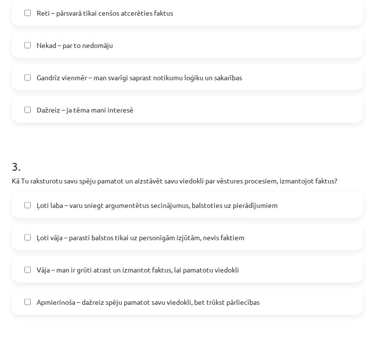
scroll to position [446, 0]
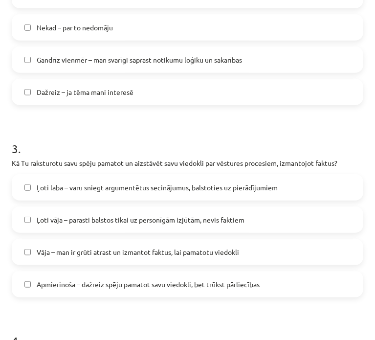
click at [141, 255] on span "Vāja – man ir grūti atrast un izmantot faktus, lai pamatotu viedokli" at bounding box center [138, 252] width 202 height 10
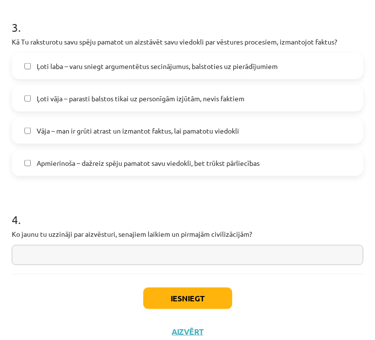
scroll to position [581, 0]
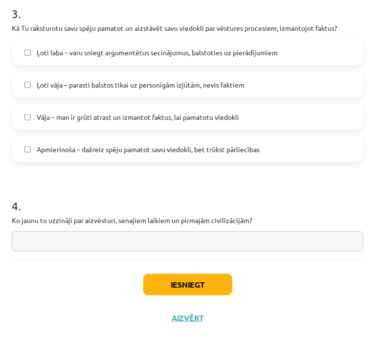
click at [66, 233] on input "text" at bounding box center [188, 241] width 352 height 20
type input "*"
type input "**********"
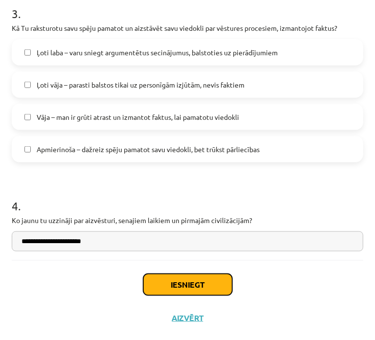
click at [192, 289] on button "Iesniegt" at bounding box center [187, 285] width 89 height 22
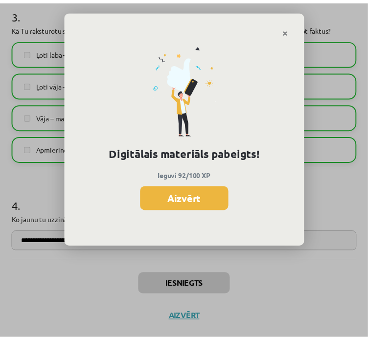
scroll to position [1044, 0]
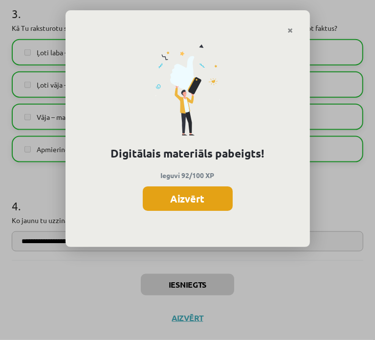
click at [203, 199] on button "Aizvērt" at bounding box center [188, 198] width 90 height 24
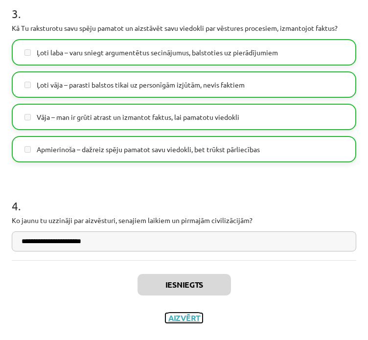
click at [185, 319] on button "Aizvērt" at bounding box center [183, 318] width 37 height 10
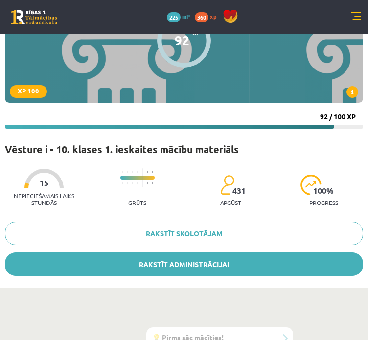
scroll to position [17, 0]
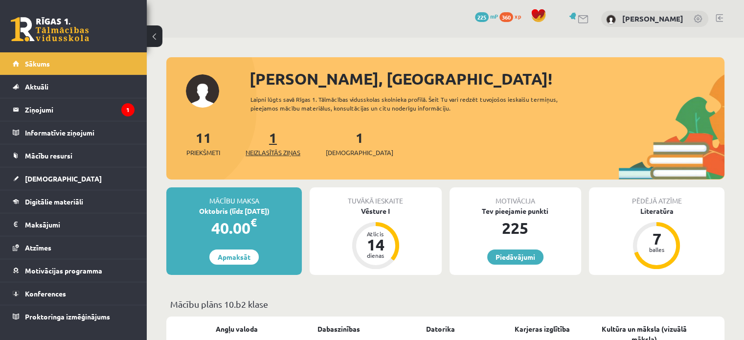
click at [265, 155] on span "Neizlasītās ziņas" at bounding box center [272, 153] width 55 height 10
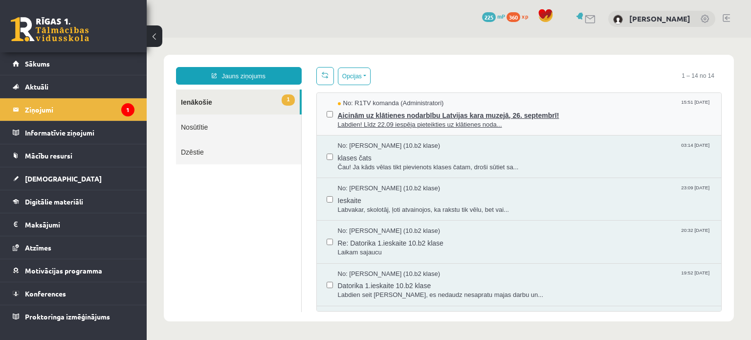
click at [418, 115] on span "Aicinām uz klātienes nodarbību Latvijas kara muzejā, 26. septembrī!" at bounding box center [525, 114] width 374 height 12
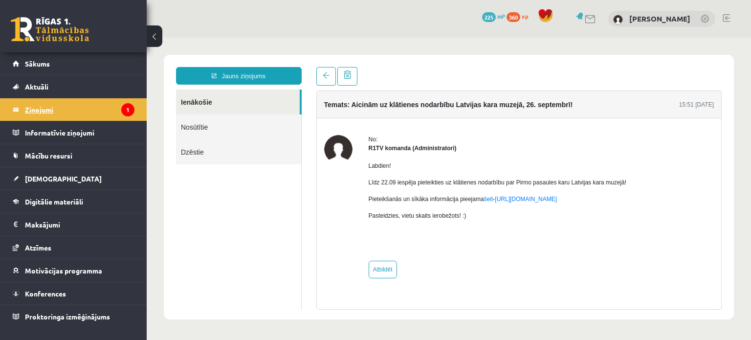
click at [68, 109] on legend "Ziņojumi 1" at bounding box center [80, 109] width 110 height 22
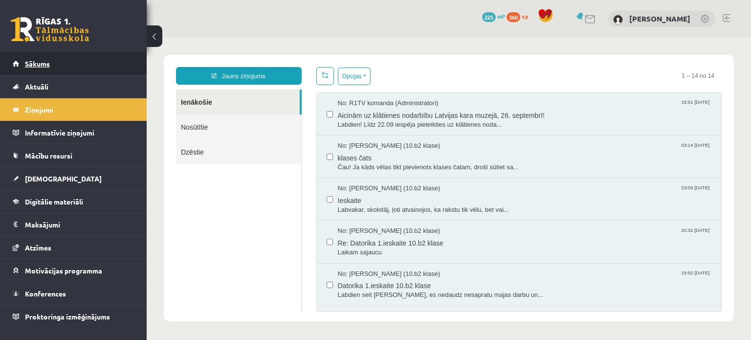
click at [63, 57] on link "Sākums" at bounding box center [74, 63] width 122 height 22
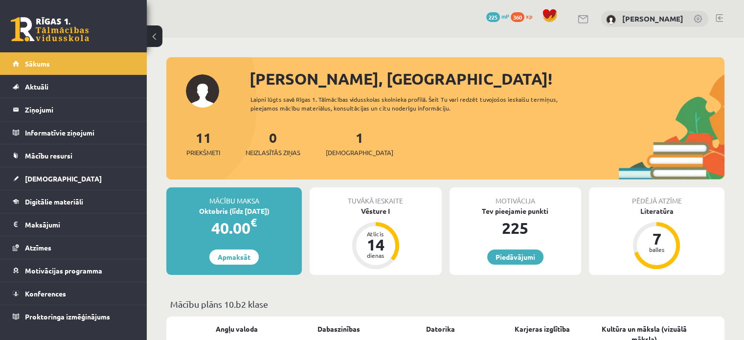
drag, startPoint x: 529, startPoint y: 225, endPoint x: 552, endPoint y: 226, distance: 22.5
click at [552, 226] on div "225" at bounding box center [515, 227] width 132 height 23
click at [351, 148] on span "[DEMOGRAPHIC_DATA]" at bounding box center [359, 153] width 67 height 10
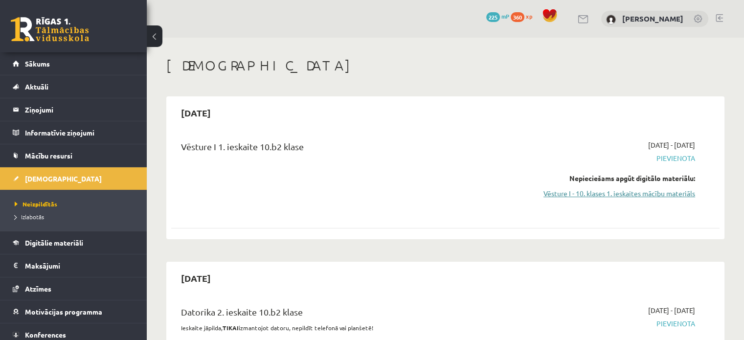
click at [679, 196] on link "Vēsture I - 10. klases 1. ieskaites mācību materiāls" at bounding box center [613, 193] width 161 height 10
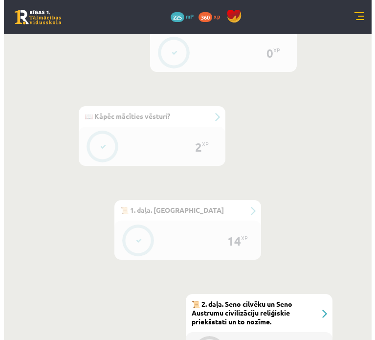
scroll to position [489, 0]
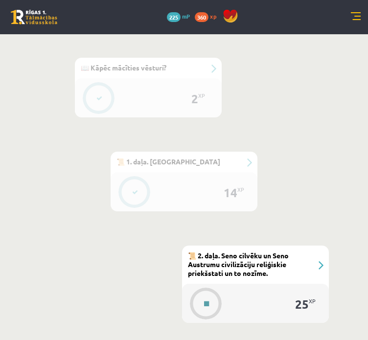
click at [214, 301] on button at bounding box center [206, 303] width 22 height 22
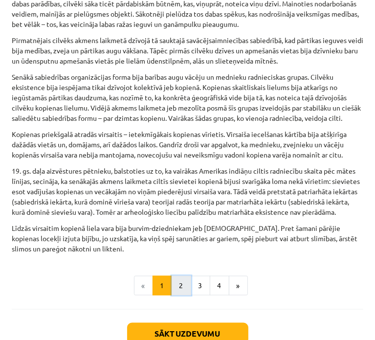
click at [182, 295] on button "2" at bounding box center [182, 286] width 20 height 20
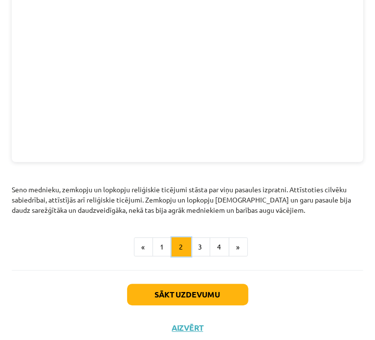
scroll to position [1213, 0]
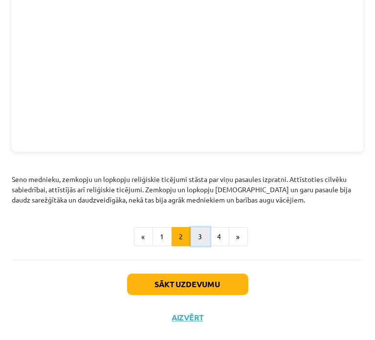
click at [191, 236] on button "3" at bounding box center [201, 237] width 20 height 20
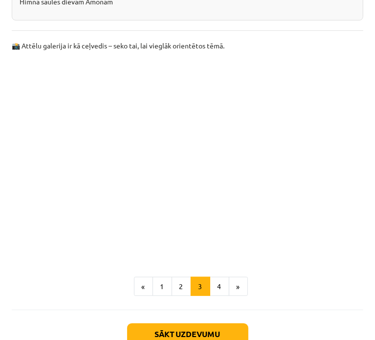
scroll to position [2143, 0]
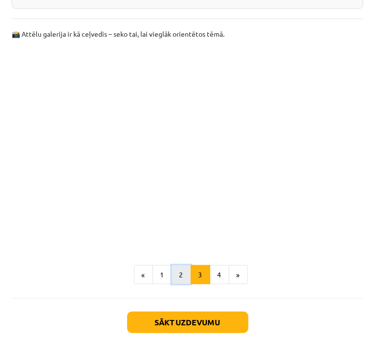
click at [173, 265] on button "2" at bounding box center [182, 275] width 20 height 20
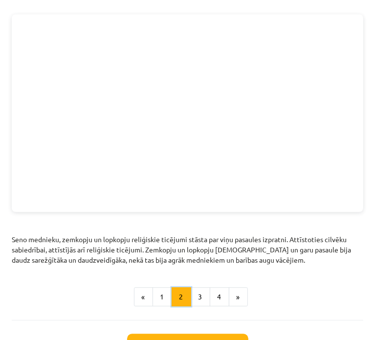
scroll to position [1199, 0]
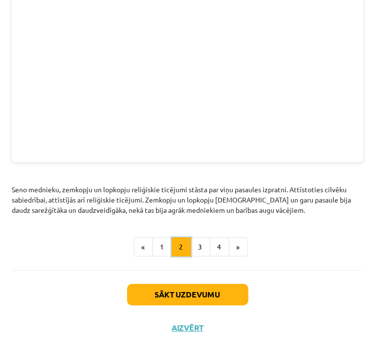
click at [172, 250] on button "2" at bounding box center [182, 247] width 20 height 20
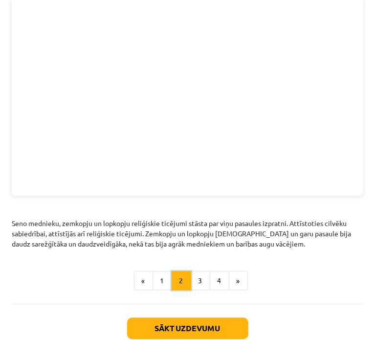
scroll to position [1213, 0]
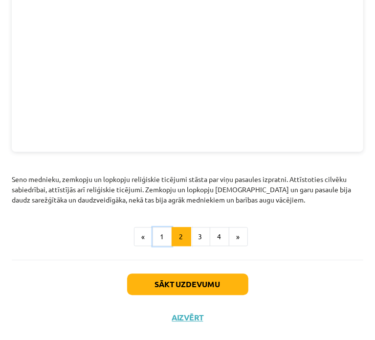
click at [155, 234] on button "1" at bounding box center [163, 237] width 20 height 20
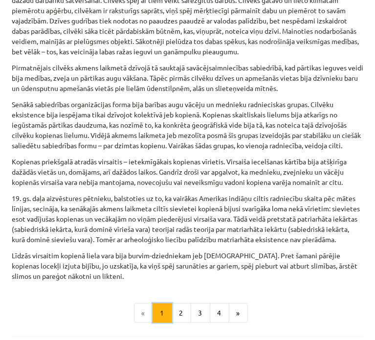
scroll to position [465, 0]
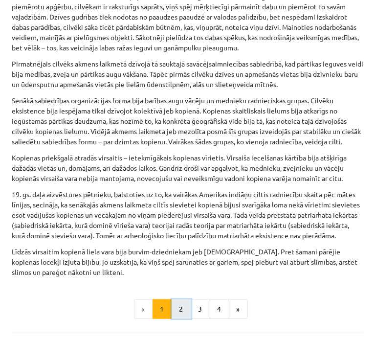
click at [175, 319] on button "2" at bounding box center [182, 309] width 20 height 20
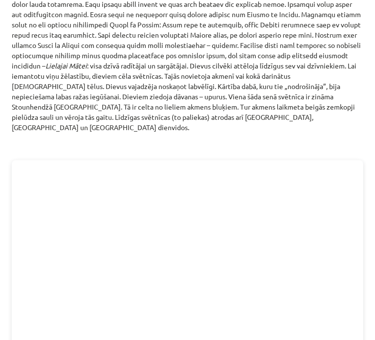
scroll to position [1213, 0]
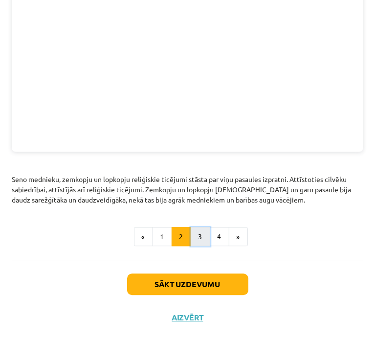
click at [201, 240] on button "3" at bounding box center [201, 237] width 20 height 20
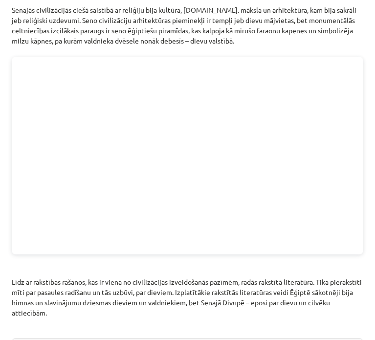
scroll to position [1639, 0]
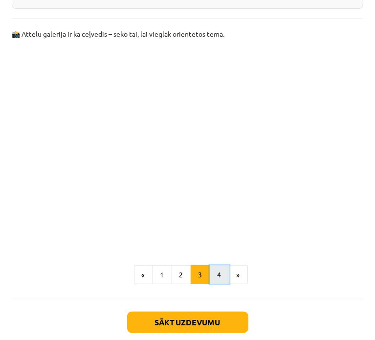
click at [220, 265] on button "4" at bounding box center [220, 275] width 20 height 20
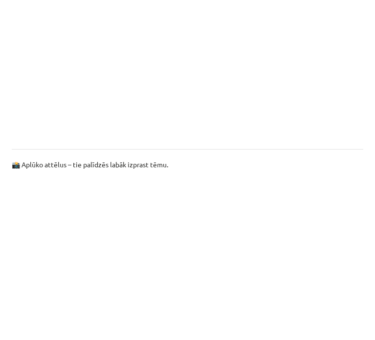
scroll to position [607, 0]
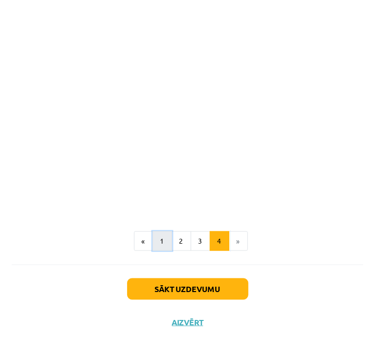
click at [157, 236] on button "1" at bounding box center [163, 241] width 20 height 20
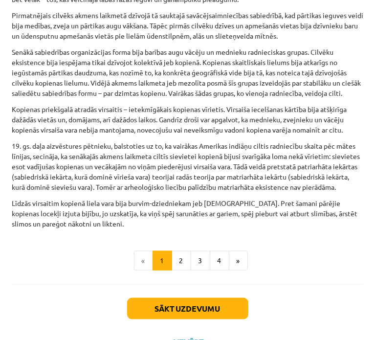
scroll to position [514, 0]
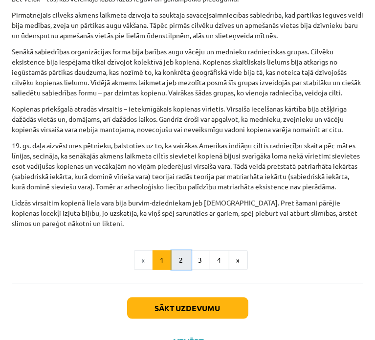
click at [181, 270] on button "2" at bounding box center [182, 260] width 20 height 20
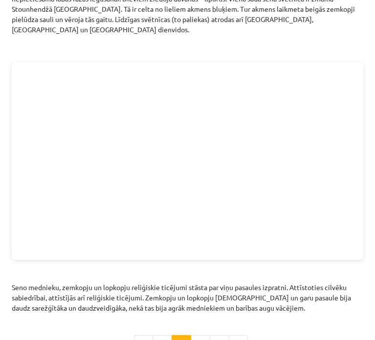
scroll to position [1213, 0]
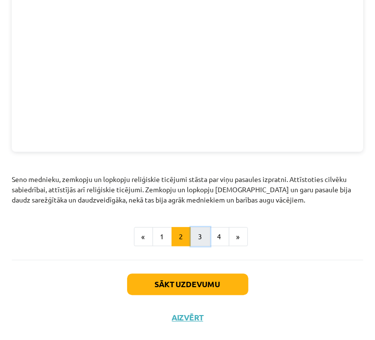
click at [196, 228] on button "3" at bounding box center [201, 237] width 20 height 20
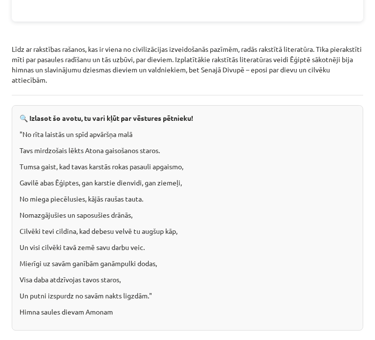
scroll to position [1834, 0]
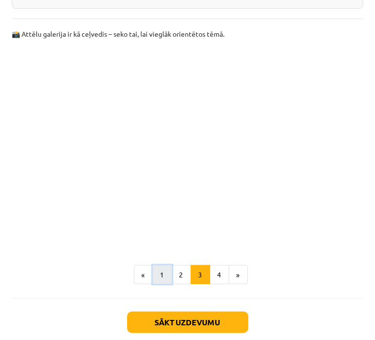
click at [162, 265] on button "1" at bounding box center [163, 275] width 20 height 20
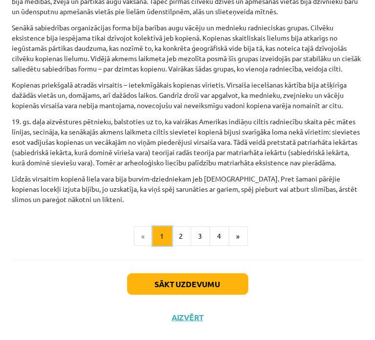
scroll to position [557, 0]
click at [182, 235] on button "2" at bounding box center [182, 236] width 20 height 20
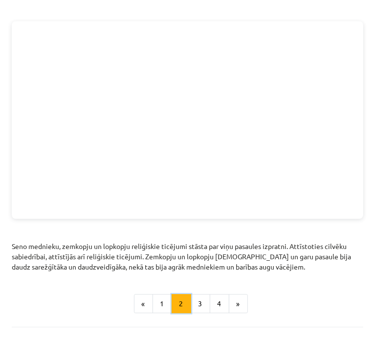
scroll to position [1213, 0]
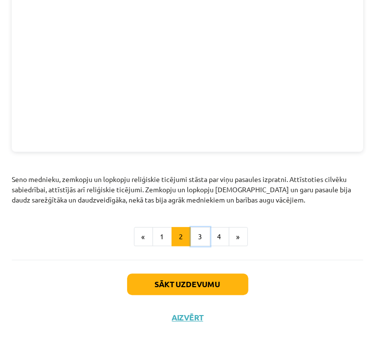
click at [191, 236] on button "3" at bounding box center [201, 237] width 20 height 20
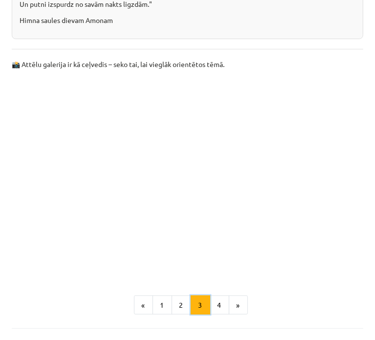
scroll to position [2143, 0]
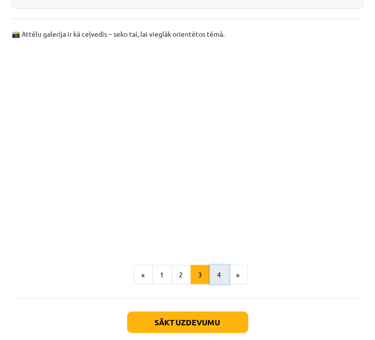
click at [215, 265] on button "4" at bounding box center [220, 275] width 20 height 20
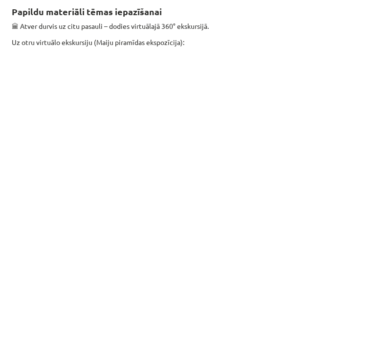
scroll to position [172, 0]
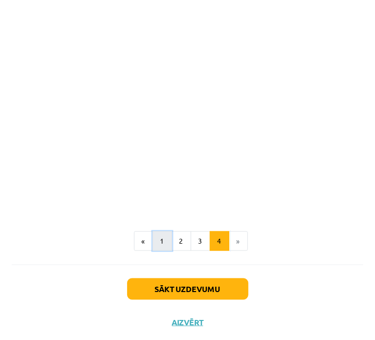
click at [159, 236] on button "1" at bounding box center [163, 241] width 20 height 20
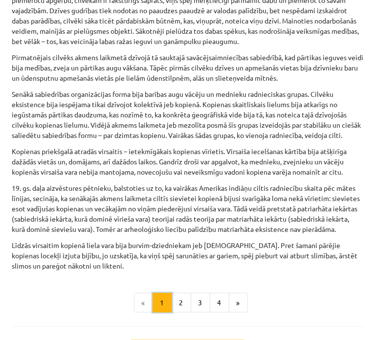
scroll to position [514, 0]
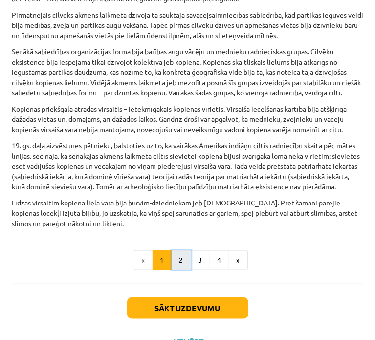
click at [173, 270] on button "2" at bounding box center [182, 260] width 20 height 20
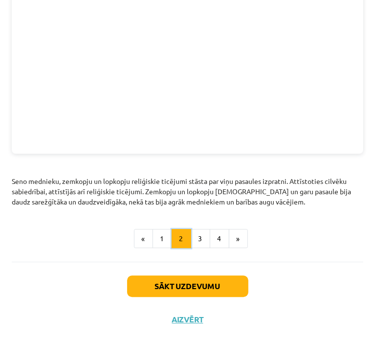
scroll to position [1213, 0]
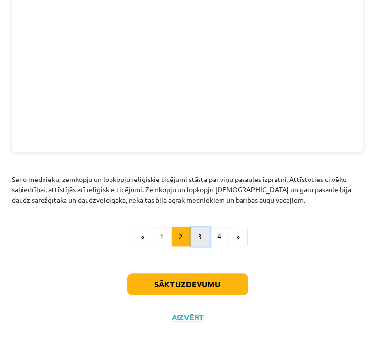
click at [191, 244] on button "3" at bounding box center [201, 237] width 20 height 20
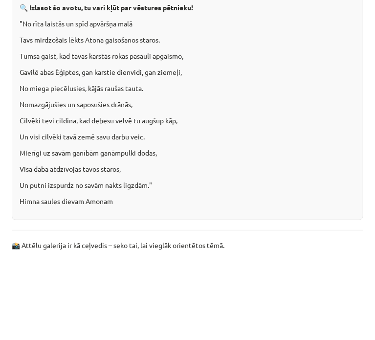
scroll to position [2143, 0]
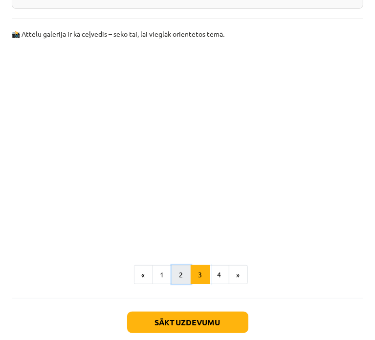
click at [183, 265] on button "2" at bounding box center [182, 275] width 20 height 20
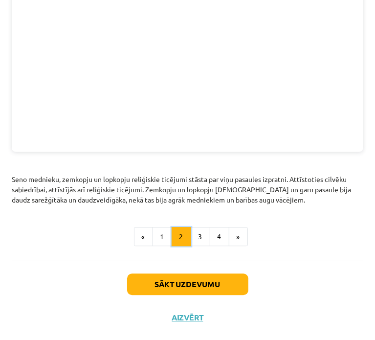
scroll to position [1213, 0]
click at [191, 237] on button "3" at bounding box center [201, 237] width 20 height 20
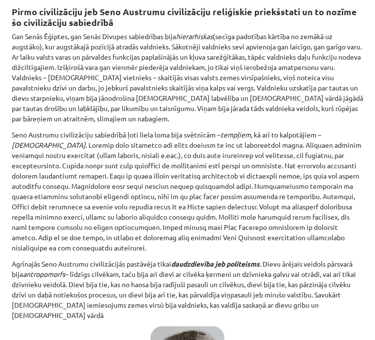
scroll to position [172, 0]
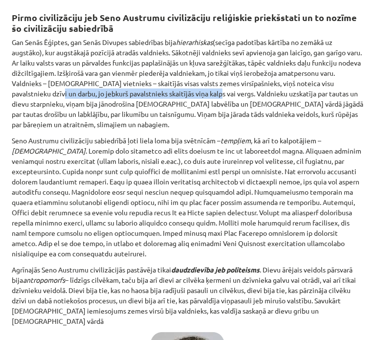
drag, startPoint x: 99, startPoint y: 92, endPoint x: 258, endPoint y: 97, distance: 158.5
click at [258, 97] on p "Gan Senās Ēģiptes, gan Senās Divupes sabiedrības bija hierarhiskas (secīga pado…" at bounding box center [188, 83] width 352 height 92
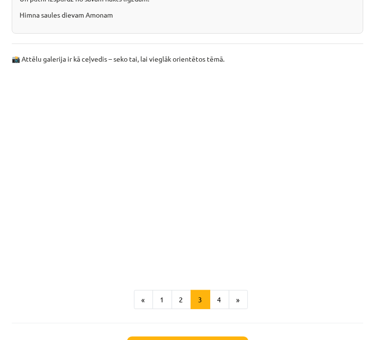
scroll to position [2143, 0]
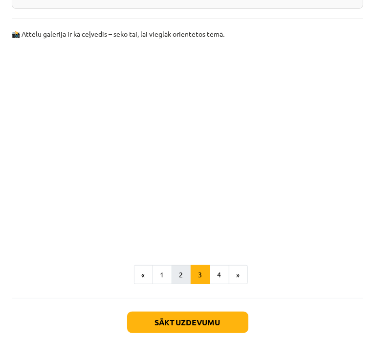
click at [176, 265] on button "2" at bounding box center [182, 275] width 20 height 20
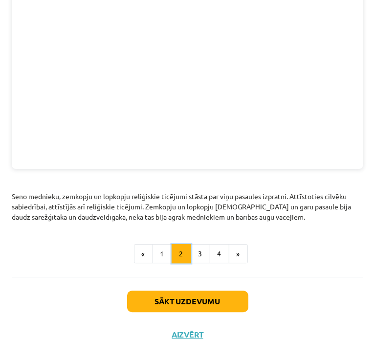
scroll to position [1213, 0]
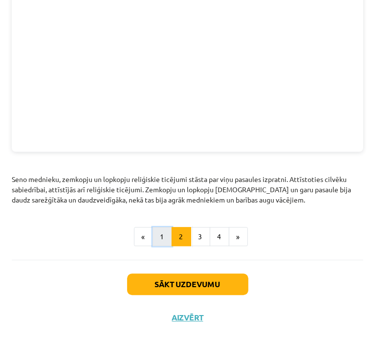
click at [162, 236] on button "1" at bounding box center [163, 237] width 20 height 20
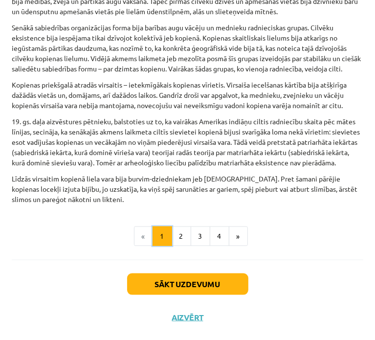
scroll to position [557, 0]
click at [177, 239] on button "2" at bounding box center [182, 236] width 20 height 20
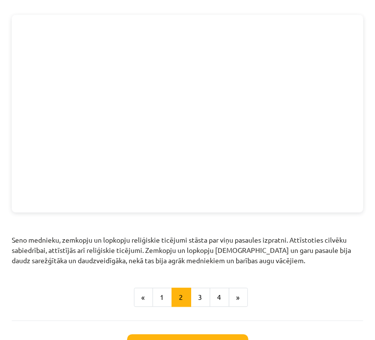
scroll to position [1213, 0]
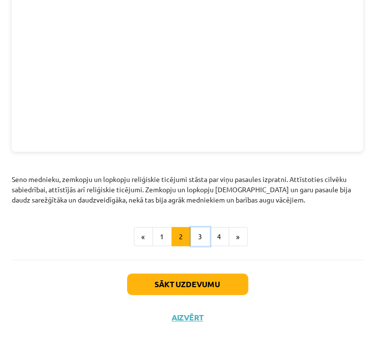
click at [203, 237] on button "3" at bounding box center [201, 237] width 20 height 20
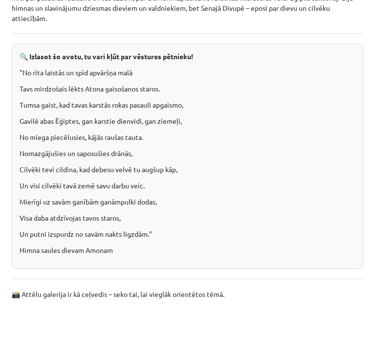
scroll to position [2143, 0]
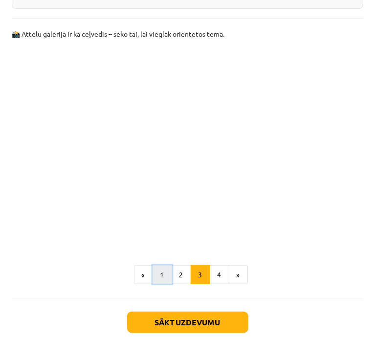
click at [154, 265] on button "1" at bounding box center [163, 275] width 20 height 20
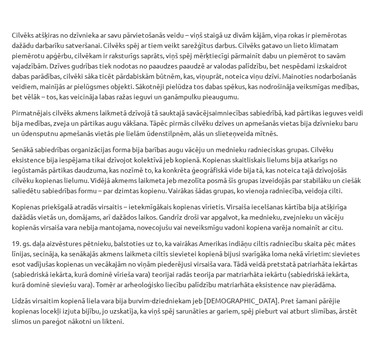
scroll to position [514, 0]
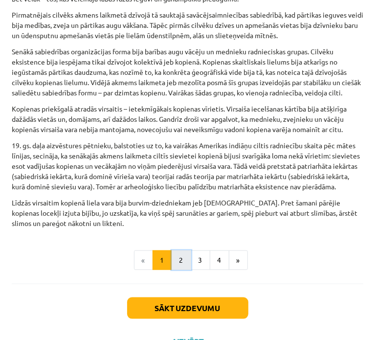
click at [178, 270] on button "2" at bounding box center [182, 260] width 20 height 20
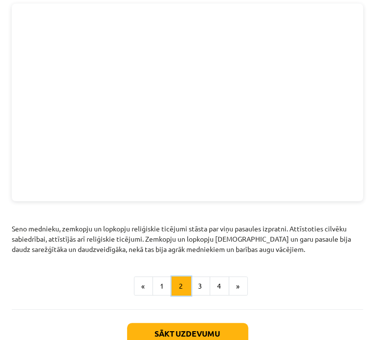
scroll to position [1213, 0]
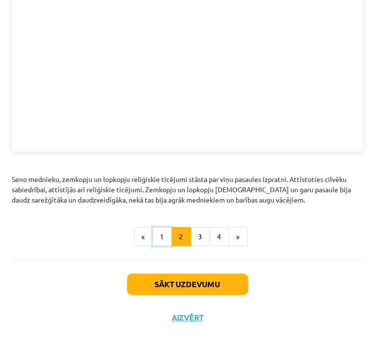
click at [162, 236] on button "1" at bounding box center [163, 237] width 20 height 20
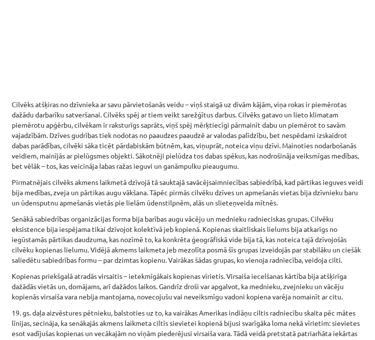
scroll to position [557, 0]
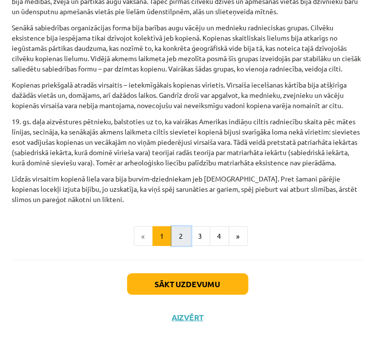
click at [181, 238] on button "2" at bounding box center [182, 236] width 20 height 20
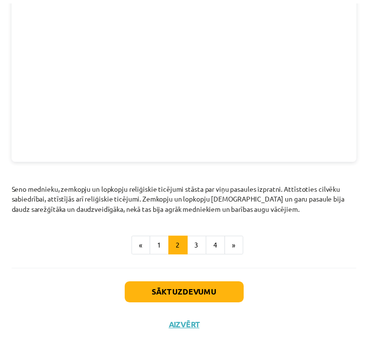
scroll to position [1213, 0]
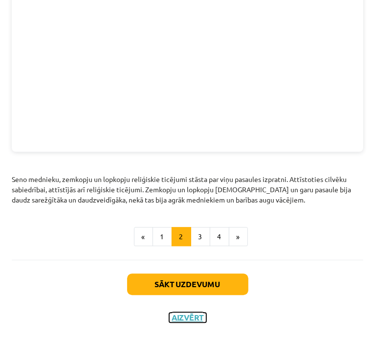
click at [180, 318] on button "Aizvērt" at bounding box center [187, 317] width 37 height 10
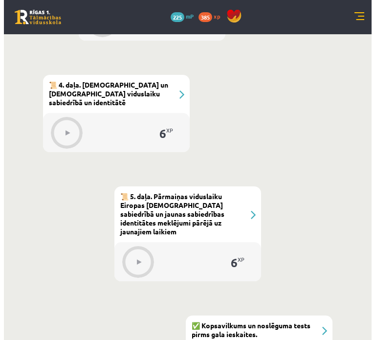
scroll to position [733, 0]
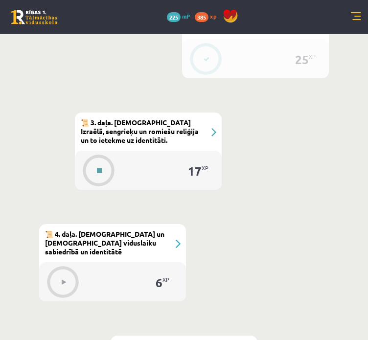
click at [98, 161] on button at bounding box center [99, 170] width 22 height 22
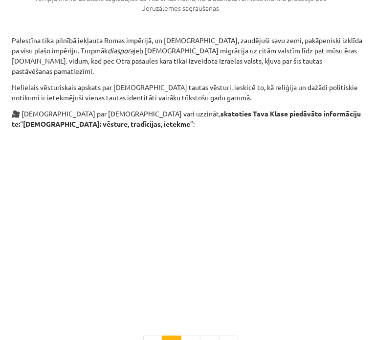
scroll to position [1709, 0]
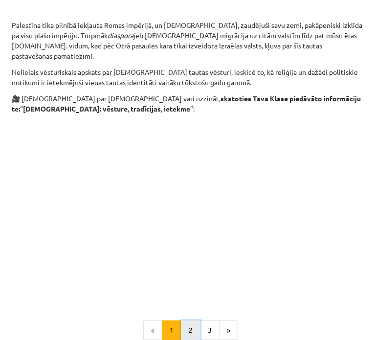
click at [193, 320] on button "2" at bounding box center [191, 330] width 20 height 20
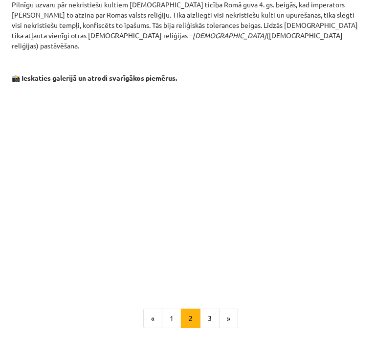
scroll to position [1783, 0]
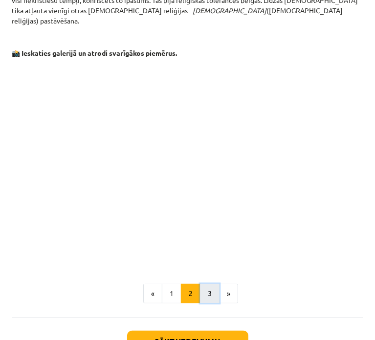
click at [206, 284] on button "3" at bounding box center [210, 294] width 20 height 20
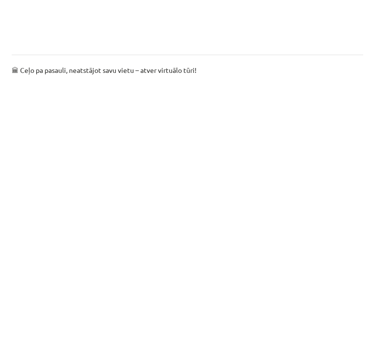
scroll to position [760, 0]
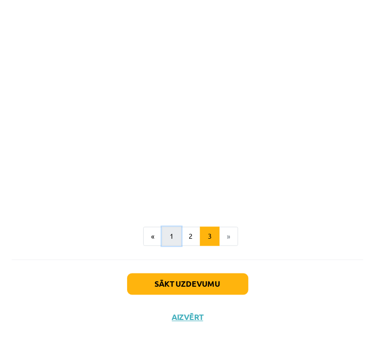
click at [167, 232] on button "1" at bounding box center [172, 237] width 20 height 20
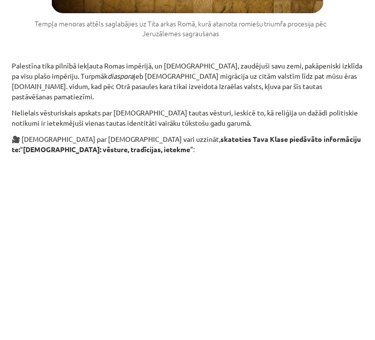
scroll to position [1709, 0]
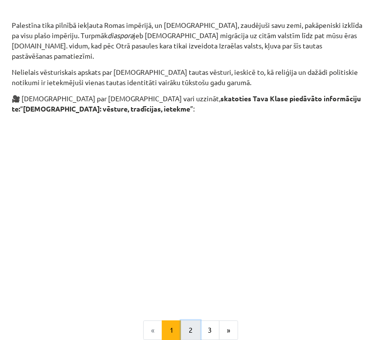
click at [188, 320] on button "2" at bounding box center [191, 330] width 20 height 20
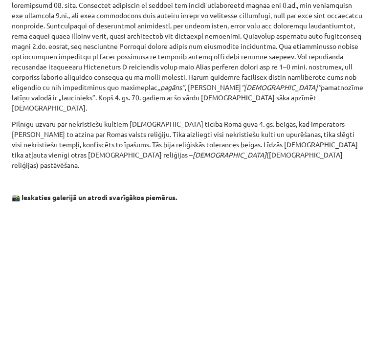
scroll to position [1783, 0]
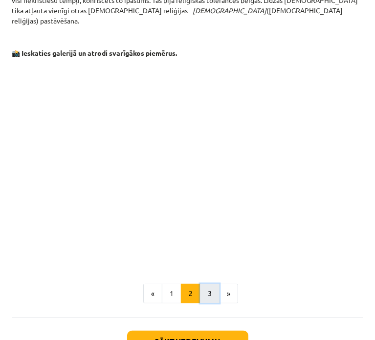
click at [204, 284] on button "3" at bounding box center [210, 294] width 20 height 20
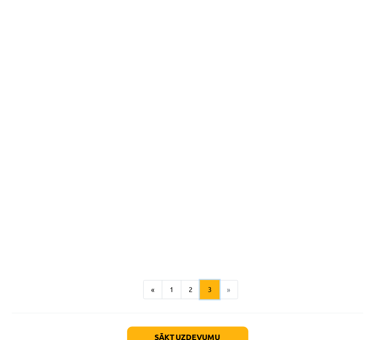
scroll to position [760, 0]
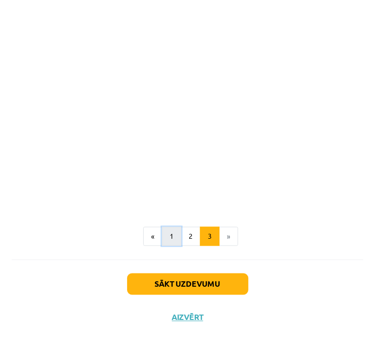
click at [167, 236] on button "1" at bounding box center [172, 237] width 20 height 20
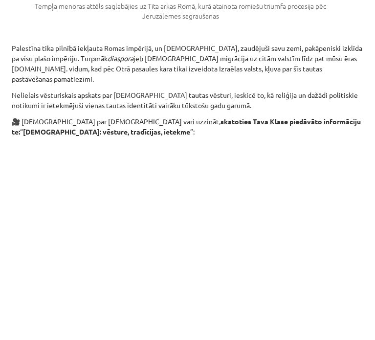
scroll to position [1709, 0]
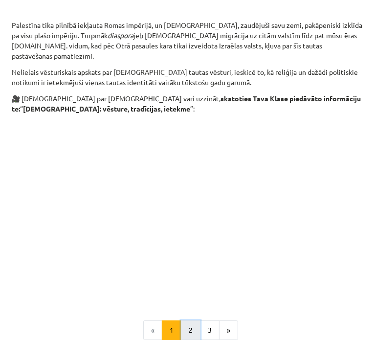
click at [182, 320] on button "2" at bounding box center [191, 330] width 20 height 20
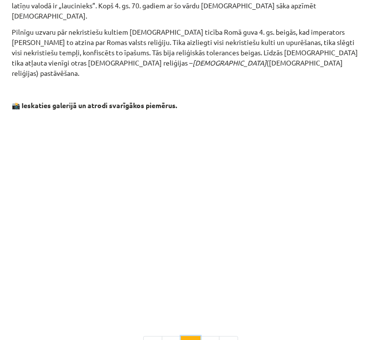
scroll to position [1783, 0]
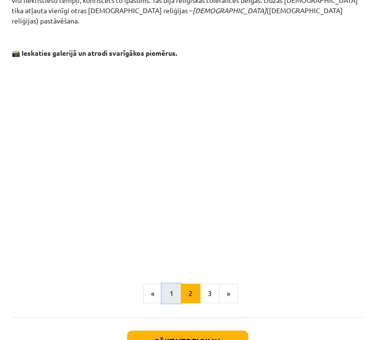
click at [162, 284] on button "1" at bounding box center [172, 294] width 20 height 20
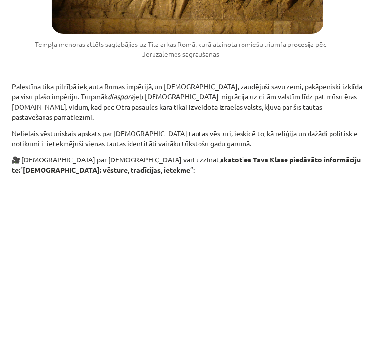
scroll to position [1709, 0]
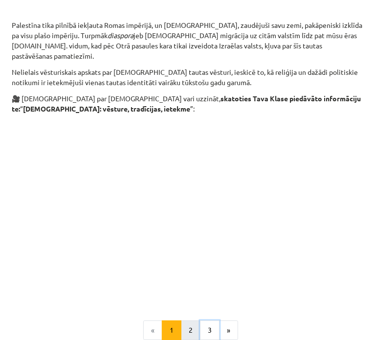
click at [194, 320] on ul "« 1 2 3 »" at bounding box center [188, 330] width 352 height 20
click at [193, 320] on button "2" at bounding box center [191, 330] width 20 height 20
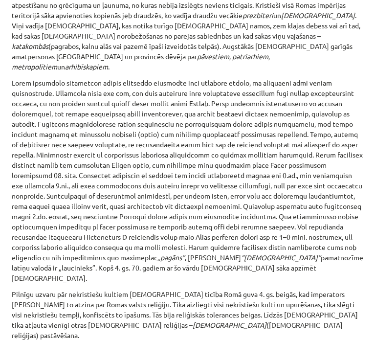
scroll to position [1490, 0]
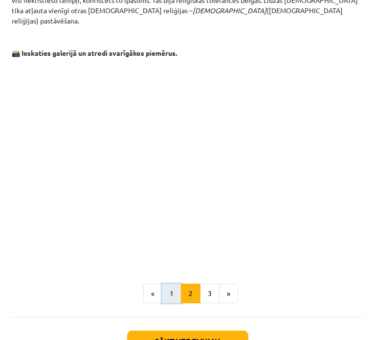
click at [165, 284] on button "1" at bounding box center [172, 294] width 20 height 20
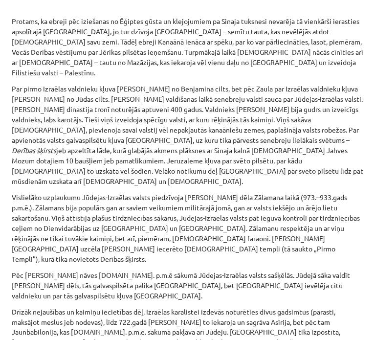
scroll to position [612, 0]
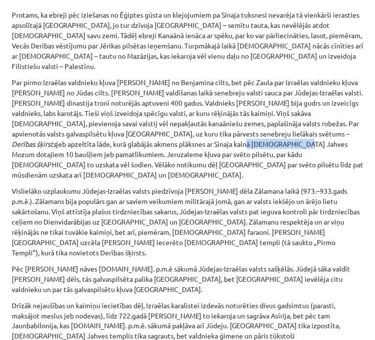
drag, startPoint x: 153, startPoint y: 123, endPoint x: 102, endPoint y: 118, distance: 51.1
click at [102, 118] on p "Par pirmo Izraēlas valdnieku kļuva Zauls no Benjamina cilts, bet pēc Zaula par …" at bounding box center [188, 128] width 352 height 103
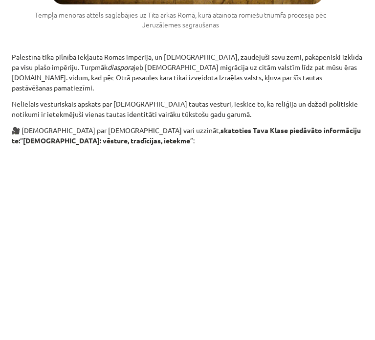
scroll to position [1709, 0]
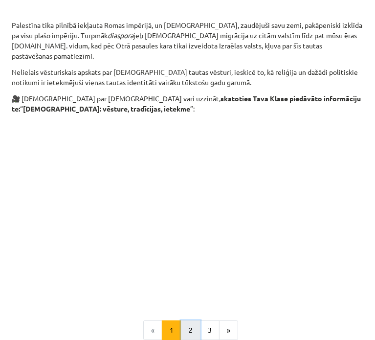
click at [192, 320] on button "2" at bounding box center [191, 330] width 20 height 20
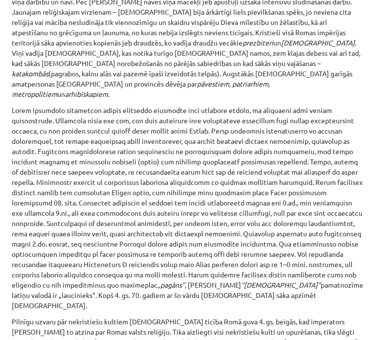
scroll to position [1441, 0]
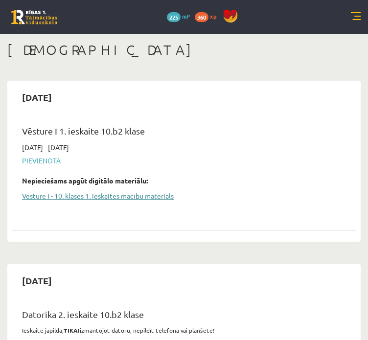
click at [155, 197] on link "Vēsture I - 10. klases 1. ieskaites mācību materiāls" at bounding box center [176, 196] width 309 height 10
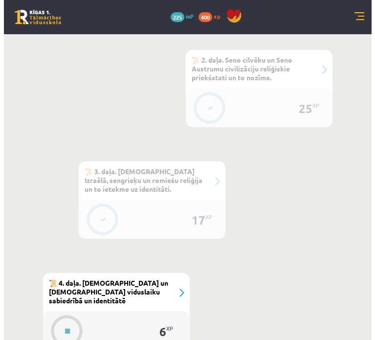
scroll to position [831, 0]
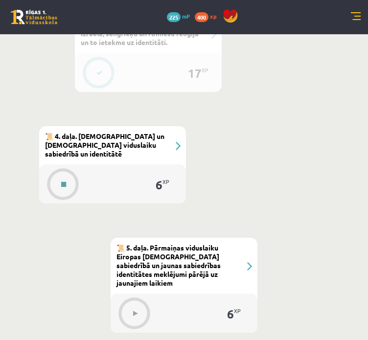
click at [56, 173] on button at bounding box center [63, 184] width 22 height 22
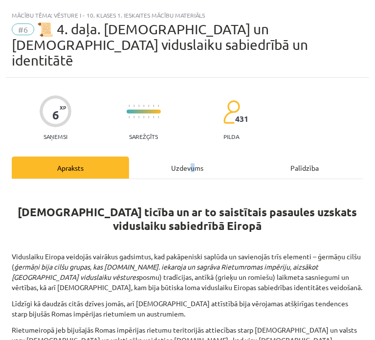
click at [189, 156] on div "Uzdevums" at bounding box center [187, 167] width 117 height 22
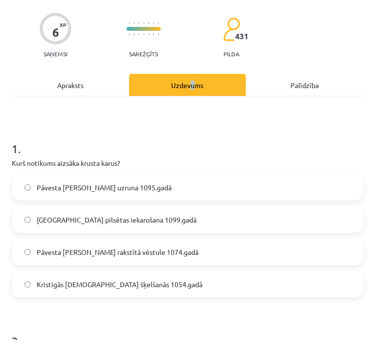
scroll to position [104, 0]
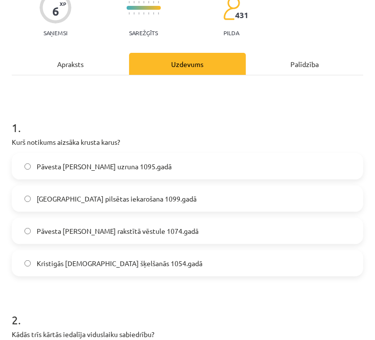
click at [72, 53] on div "Apraksts" at bounding box center [70, 64] width 117 height 22
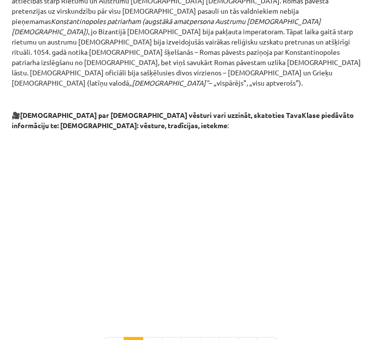
scroll to position [1795, 0]
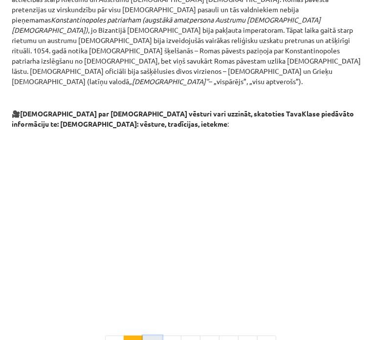
click at [152, 335] on button "2" at bounding box center [153, 345] width 20 height 20
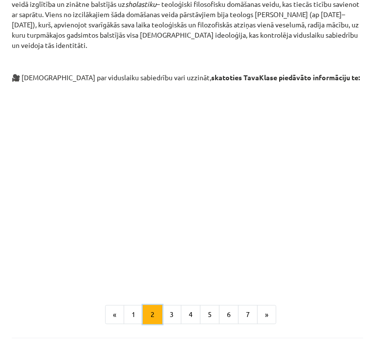
scroll to position [719, 0]
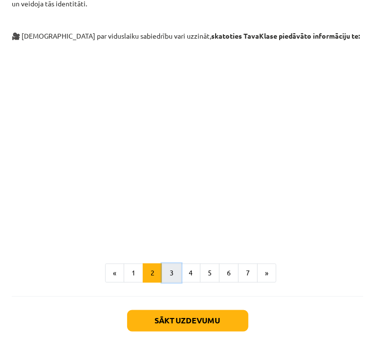
click at [168, 264] on button "3" at bounding box center [172, 274] width 20 height 20
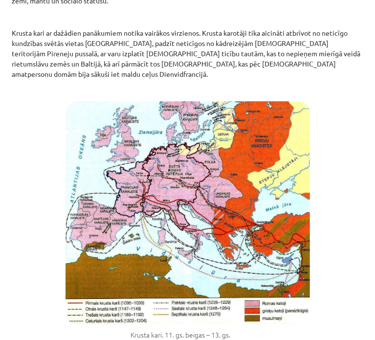
scroll to position [1698, 0]
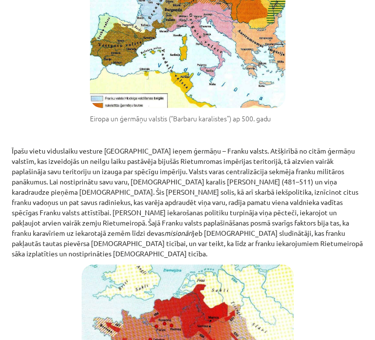
scroll to position [1795, 0]
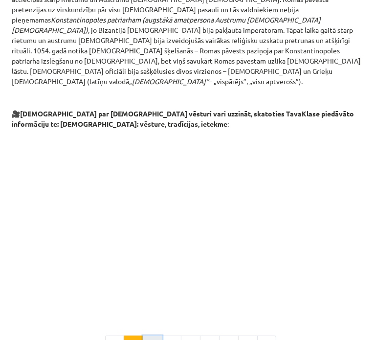
click at [155, 335] on button "2" at bounding box center [153, 345] width 20 height 20
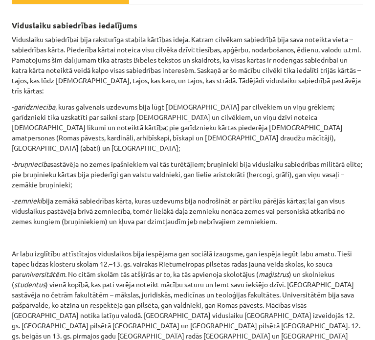
scroll to position [172, 0]
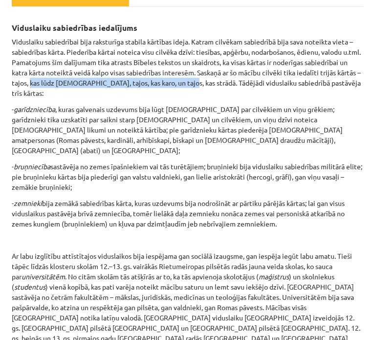
drag, startPoint x: 97, startPoint y: 65, endPoint x: 249, endPoint y: 68, distance: 152.1
click at [249, 68] on p "Viduslaiku sabiedrībai bija raksturīga stabila kārtības ideja. Katram cilvēkam …" at bounding box center [188, 68] width 352 height 62
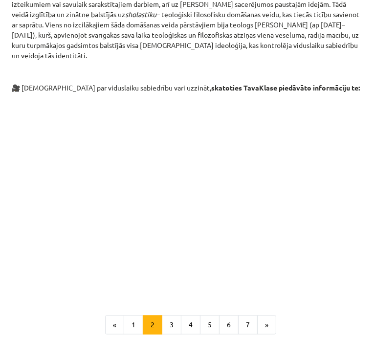
scroll to position [719, 0]
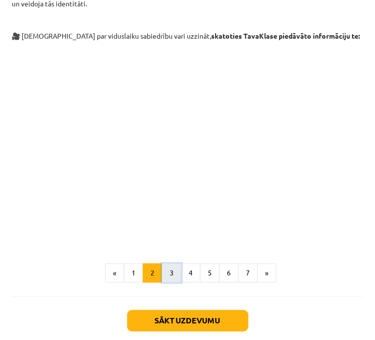
click at [170, 264] on button "3" at bounding box center [172, 274] width 20 height 20
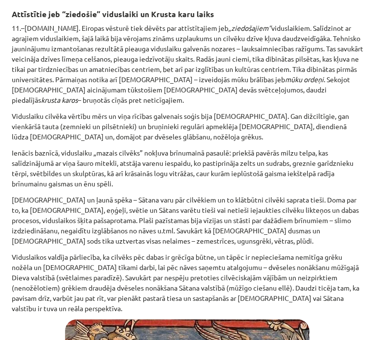
scroll to position [172, 0]
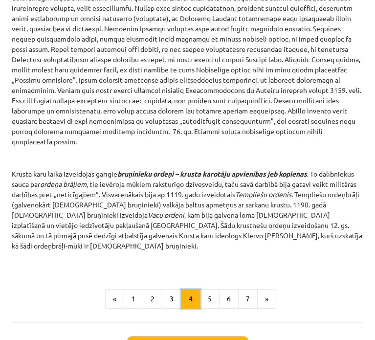
scroll to position [1200, 0]
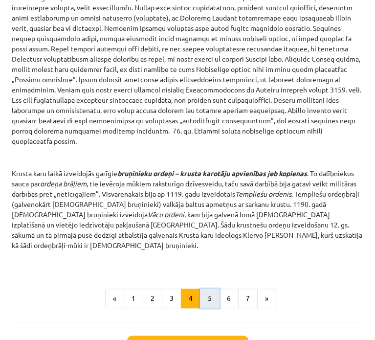
click at [215, 288] on button "5" at bounding box center [210, 298] width 20 height 20
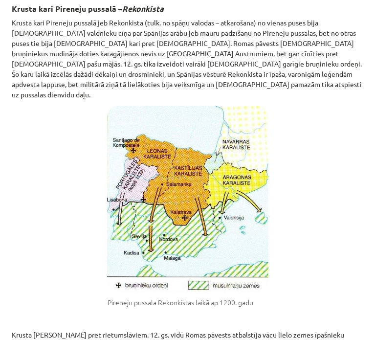
scroll to position [172, 0]
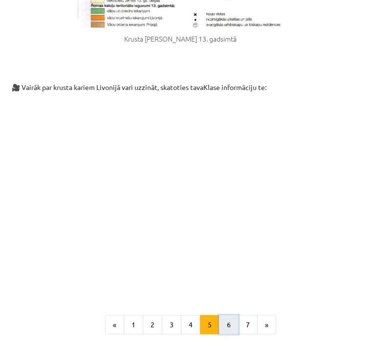
click at [228, 315] on button "6" at bounding box center [229, 325] width 20 height 20
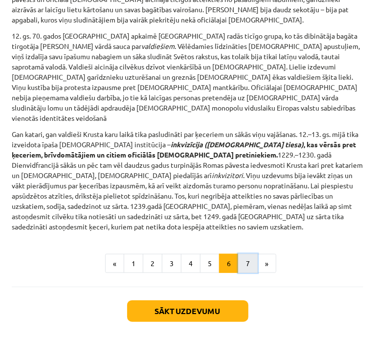
click at [242, 254] on button "7" at bounding box center [248, 264] width 20 height 20
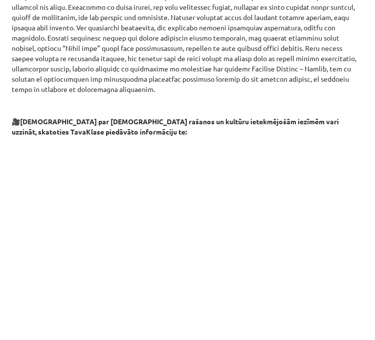
scroll to position [1318, 0]
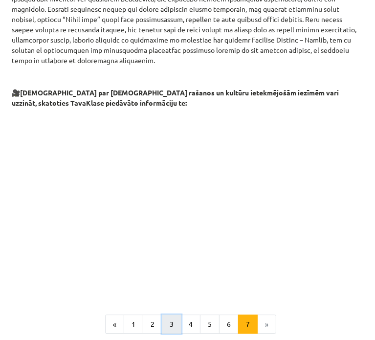
click at [170, 314] on button "3" at bounding box center [172, 324] width 20 height 20
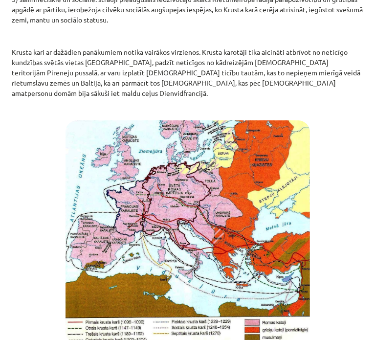
scroll to position [1698, 0]
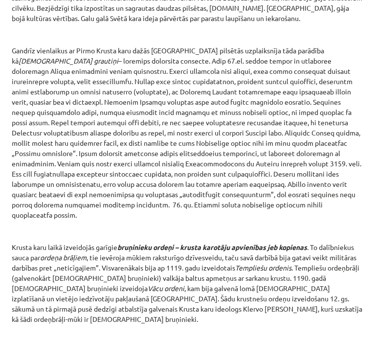
scroll to position [1199, 0]
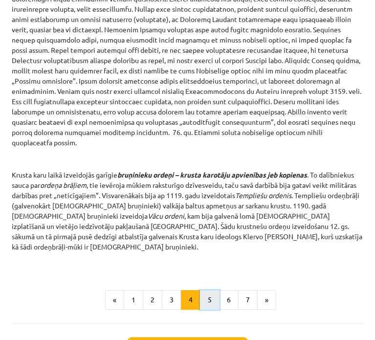
click at [210, 290] on button "5" at bounding box center [210, 300] width 20 height 20
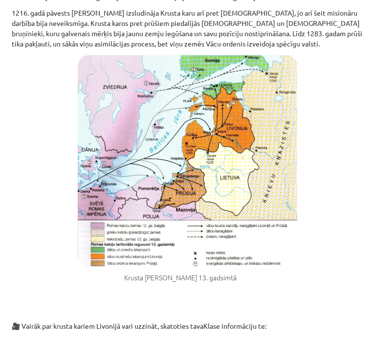
scroll to position [1193, 0]
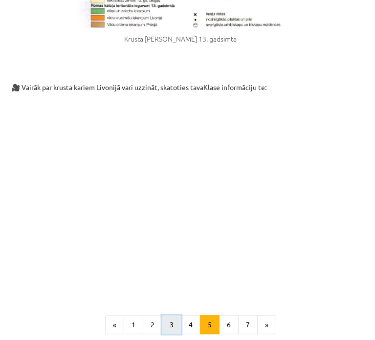
click at [168, 315] on button "3" at bounding box center [172, 325] width 20 height 20
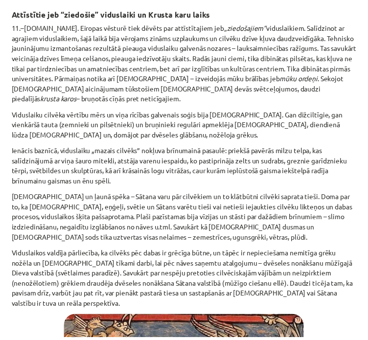
scroll to position [1698, 0]
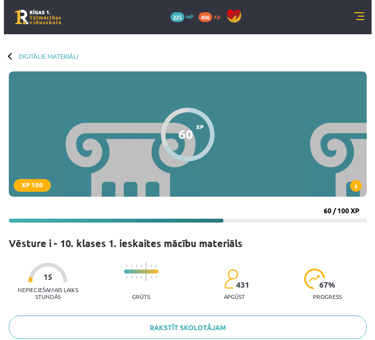
scroll to position [831, 0]
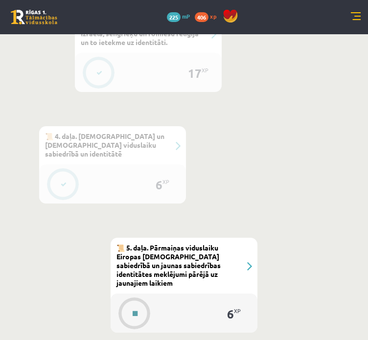
click at [134, 302] on button at bounding box center [135, 313] width 22 height 22
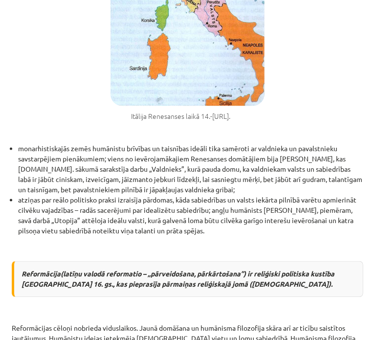
scroll to position [880, 0]
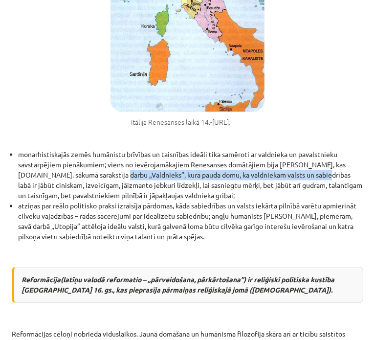
drag, startPoint x: 110, startPoint y: 159, endPoint x: 313, endPoint y: 158, distance: 203.4
click at [313, 158] on li "monarhistiskajās zemēs humānistu brīvības un taisnības ideāli tika samēroti ar …" at bounding box center [190, 175] width 345 height 51
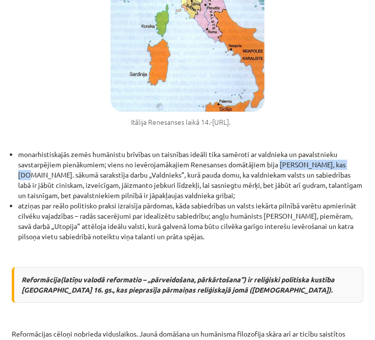
drag, startPoint x: 282, startPoint y: 151, endPoint x: 355, endPoint y: 151, distance: 73.3
click at [355, 151] on li "monarhistiskajās zemēs humānistu brīvības un taisnības ideāli tika samēroti ar …" at bounding box center [190, 175] width 345 height 51
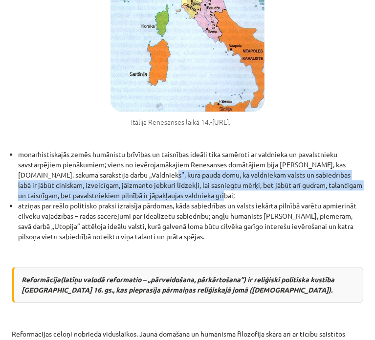
drag, startPoint x: 153, startPoint y: 163, endPoint x: 312, endPoint y: 180, distance: 160.8
click at [312, 180] on li "monarhistiskajās zemēs humānistu brīvības un taisnības ideāli tika samēroti ar …" at bounding box center [190, 175] width 345 height 51
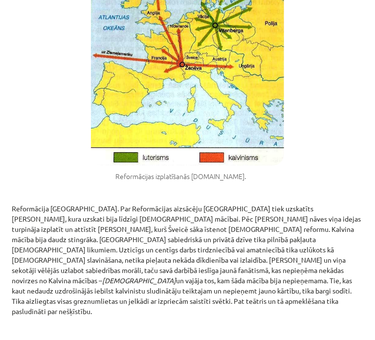
scroll to position [2177, 0]
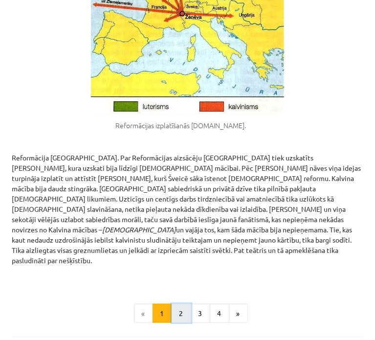
click at [179, 304] on button "2" at bounding box center [182, 314] width 20 height 20
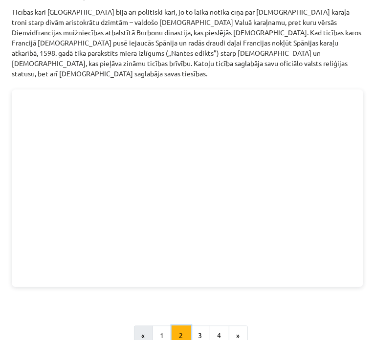
scroll to position [629, 0]
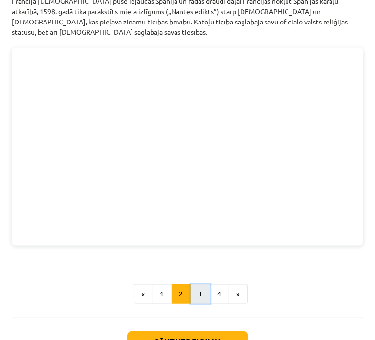
click at [196, 284] on button "3" at bounding box center [201, 294] width 20 height 20
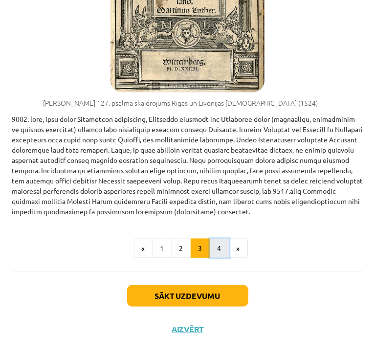
click at [211, 240] on button "4" at bounding box center [220, 249] width 20 height 20
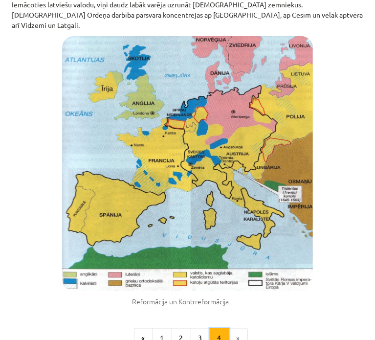
scroll to position [620, 0]
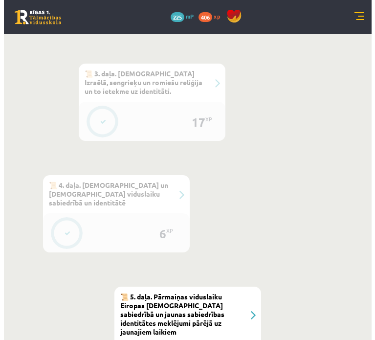
scroll to position [782, 0]
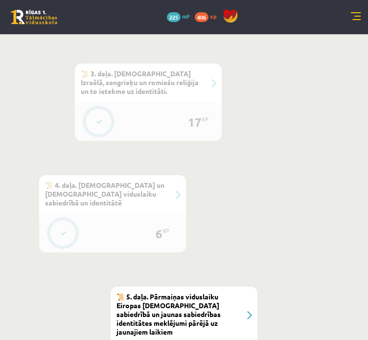
click at [61, 232] on button at bounding box center [63, 233] width 22 height 22
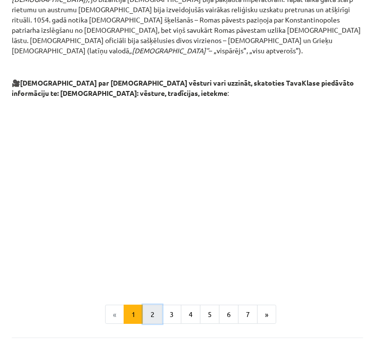
click at [153, 305] on button "2" at bounding box center [153, 315] width 20 height 20
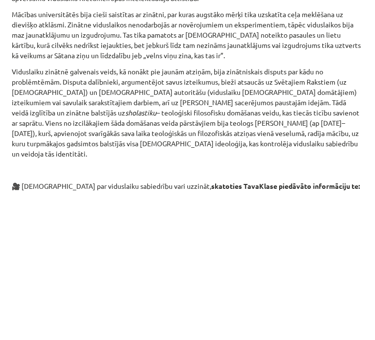
scroll to position [750, 0]
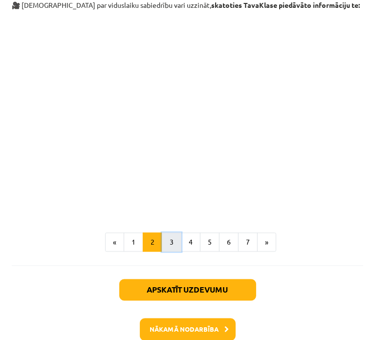
click at [172, 233] on button "3" at bounding box center [172, 243] width 20 height 20
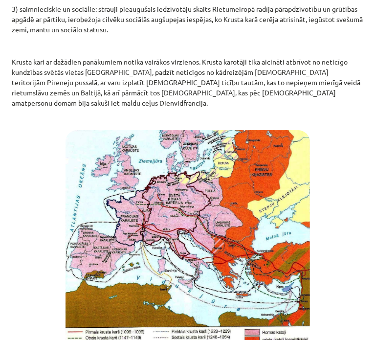
scroll to position [1729, 0]
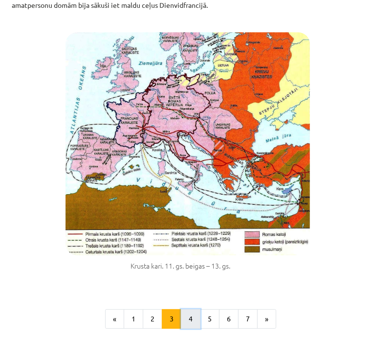
click at [190, 309] on button "4" at bounding box center [191, 319] width 20 height 20
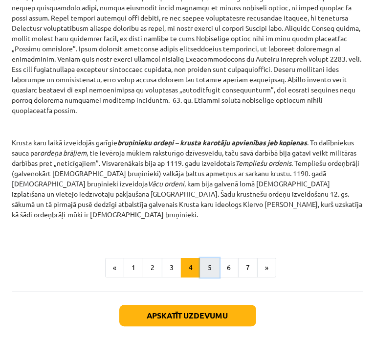
click at [204, 258] on button "5" at bounding box center [210, 268] width 20 height 20
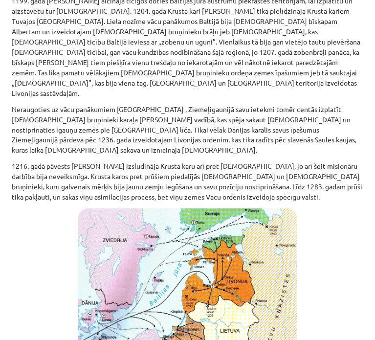
scroll to position [825, 0]
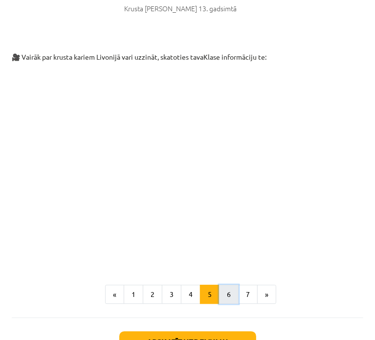
click at [222, 285] on button "6" at bounding box center [229, 295] width 20 height 20
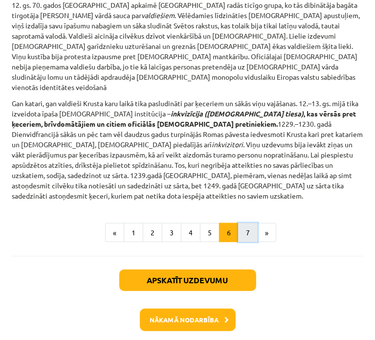
click at [244, 223] on button "7" at bounding box center [248, 233] width 20 height 20
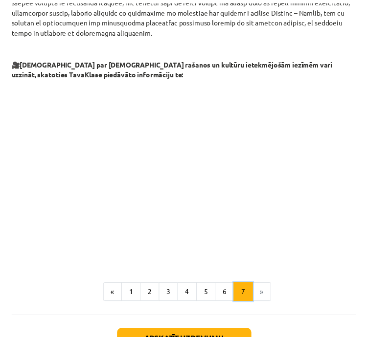
scroll to position [1348, 0]
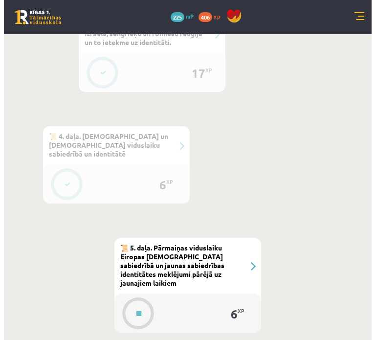
scroll to position [733, 0]
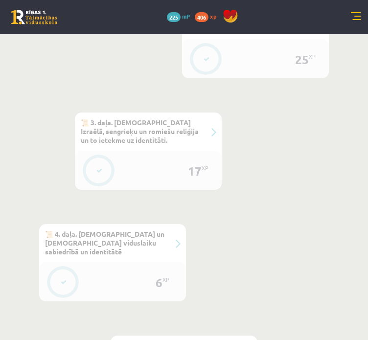
click at [105, 168] on button at bounding box center [99, 170] width 22 height 22
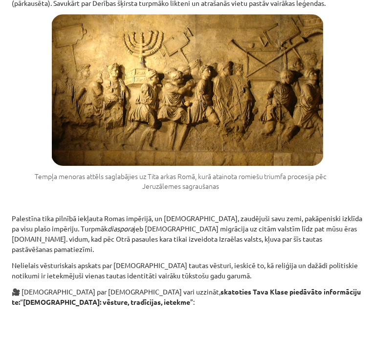
scroll to position [1739, 0]
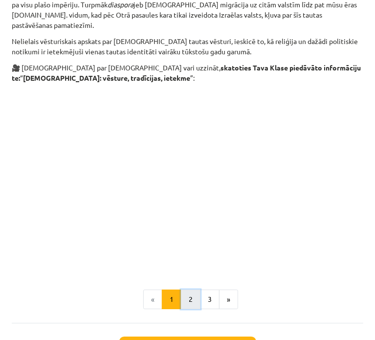
click at [186, 289] on button "2" at bounding box center [191, 299] width 20 height 20
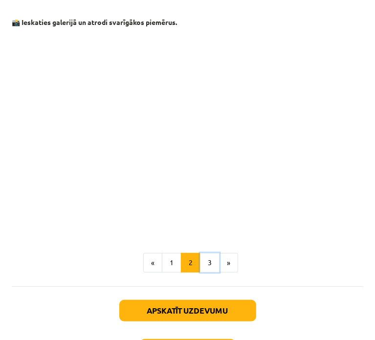
click at [203, 253] on button "3" at bounding box center [210, 263] width 20 height 20
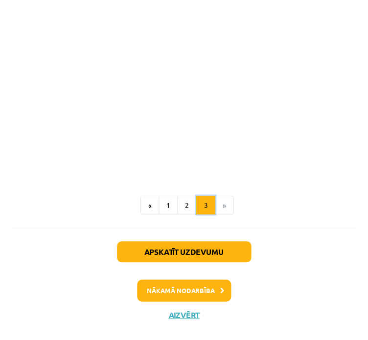
scroll to position [791, 0]
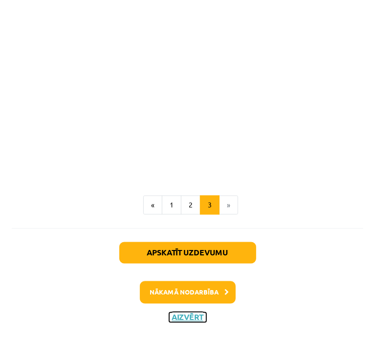
click at [188, 316] on button "Aizvērt" at bounding box center [187, 317] width 37 height 10
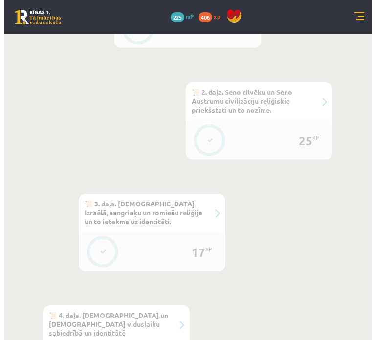
scroll to position [636, 0]
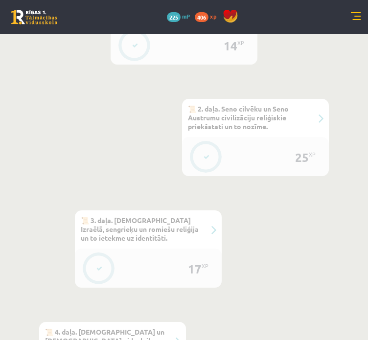
click at [212, 151] on button at bounding box center [206, 157] width 22 height 22
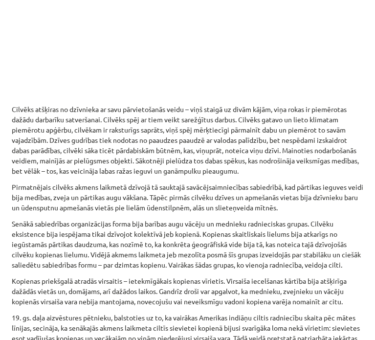
scroll to position [588, 0]
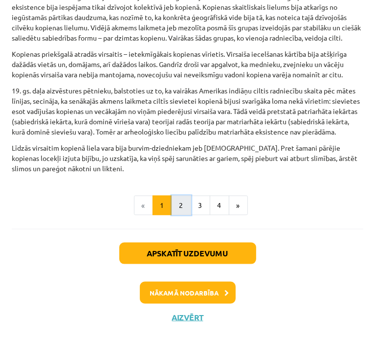
click at [178, 205] on button "2" at bounding box center [182, 206] width 20 height 20
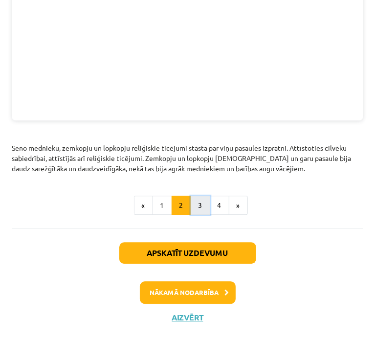
click at [199, 205] on button "3" at bounding box center [201, 206] width 20 height 20
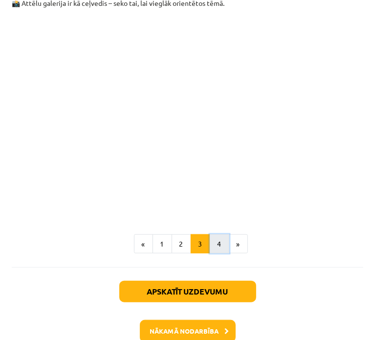
click at [218, 234] on button "4" at bounding box center [220, 244] width 20 height 20
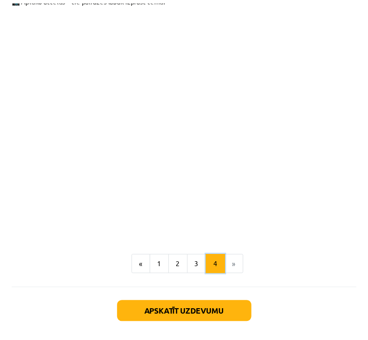
scroll to position [638, 0]
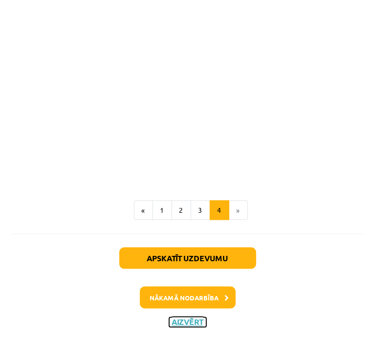
click at [189, 321] on button "Aizvērt" at bounding box center [187, 322] width 37 height 10
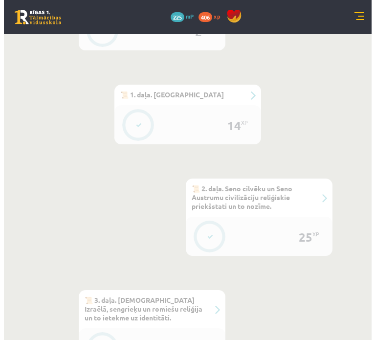
scroll to position [489, 0]
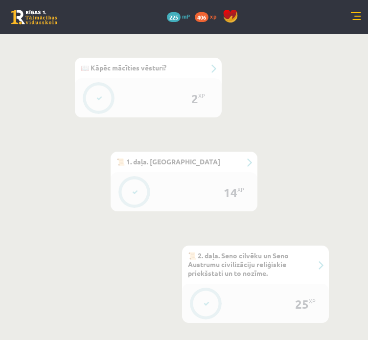
click at [132, 198] on button at bounding box center [135, 192] width 22 height 22
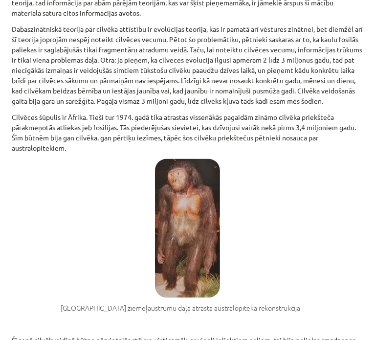
scroll to position [867, 0]
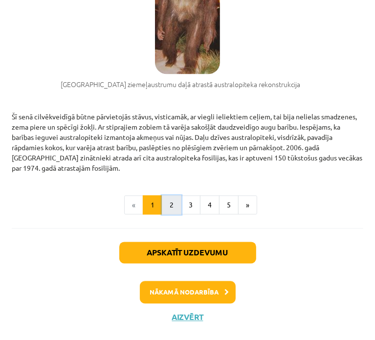
click at [169, 209] on button "2" at bounding box center [172, 206] width 20 height 20
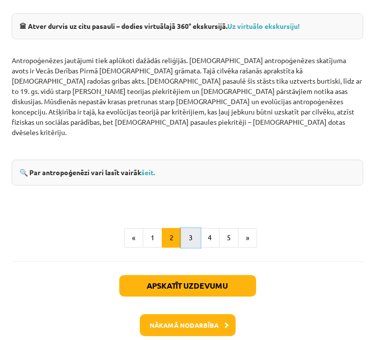
click at [185, 228] on button "3" at bounding box center [191, 238] width 20 height 20
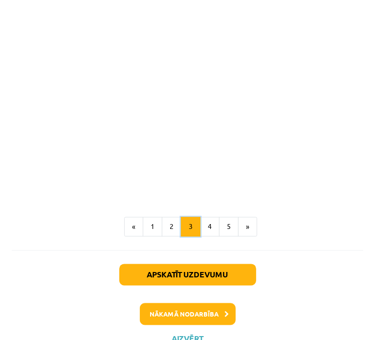
scroll to position [825, 0]
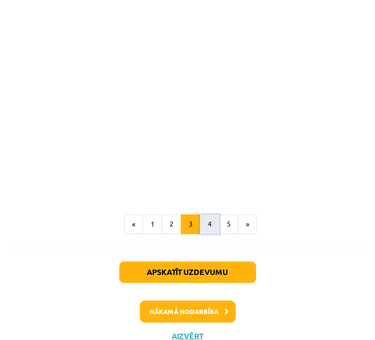
click at [200, 215] on button "4" at bounding box center [210, 225] width 20 height 20
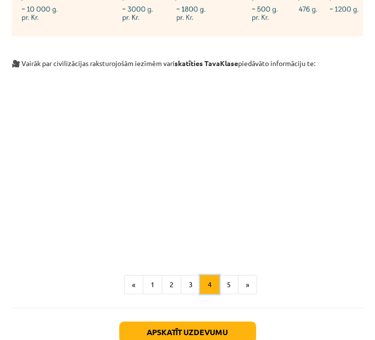
scroll to position [3209, 0]
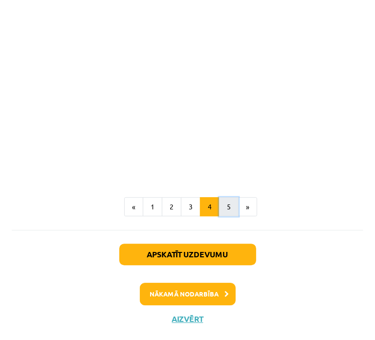
click at [222, 205] on button "5" at bounding box center [229, 207] width 20 height 20
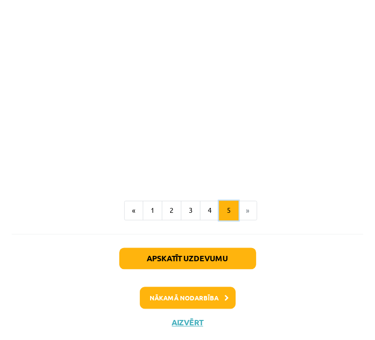
scroll to position [915, 0]
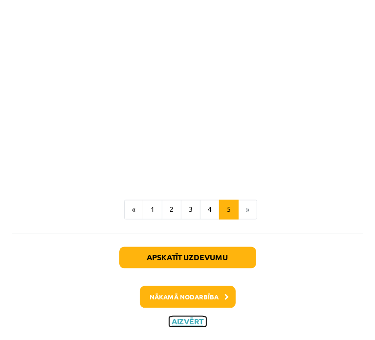
click at [185, 318] on button "Aizvērt" at bounding box center [187, 322] width 37 height 10
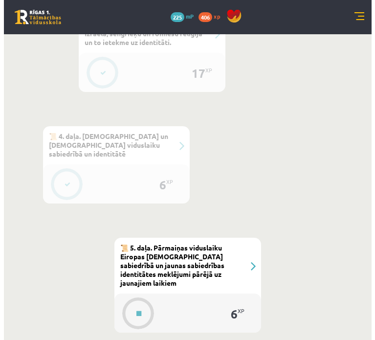
scroll to position [831, 0]
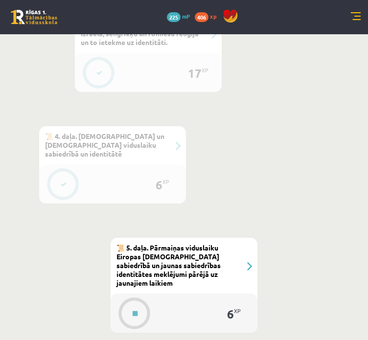
click at [46, 182] on div "6 XP" at bounding box center [112, 183] width 147 height 39
click at [68, 173] on button at bounding box center [63, 184] width 22 height 22
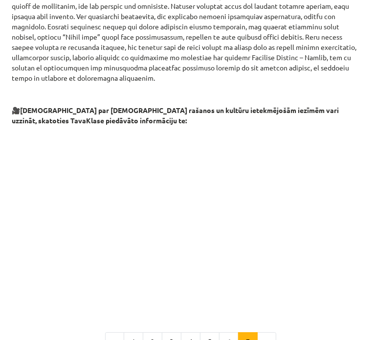
scroll to position [1348, 0]
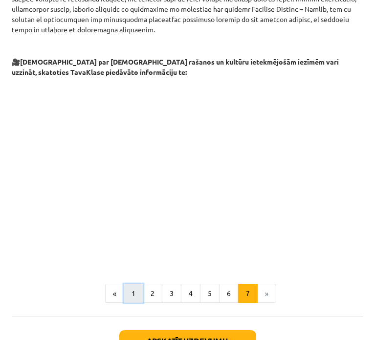
click at [131, 284] on button "1" at bounding box center [134, 294] width 20 height 20
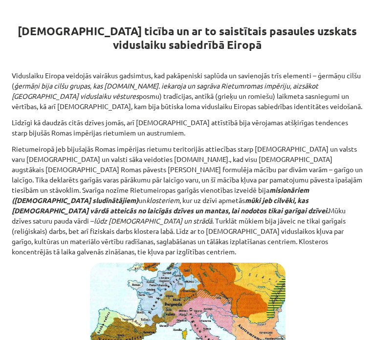
scroll to position [172, 0]
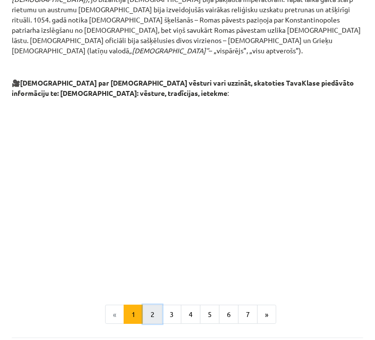
click at [151, 305] on button "2" at bounding box center [153, 315] width 20 height 20
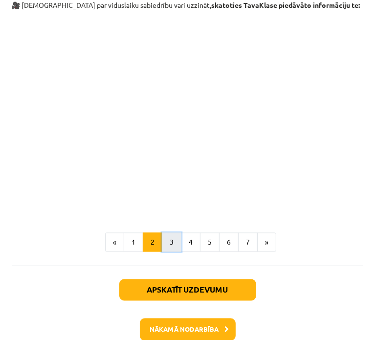
click at [172, 233] on button "3" at bounding box center [172, 243] width 20 height 20
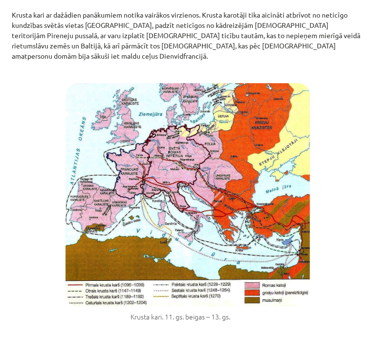
scroll to position [1729, 0]
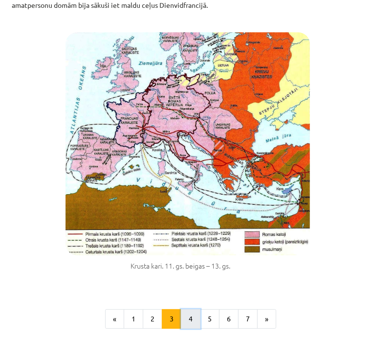
click at [189, 309] on button "4" at bounding box center [191, 319] width 20 height 20
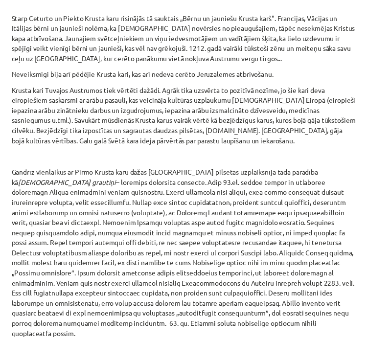
scroll to position [1231, 0]
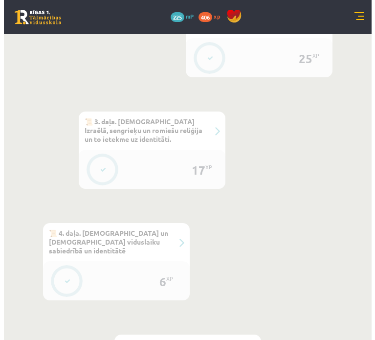
scroll to position [733, 0]
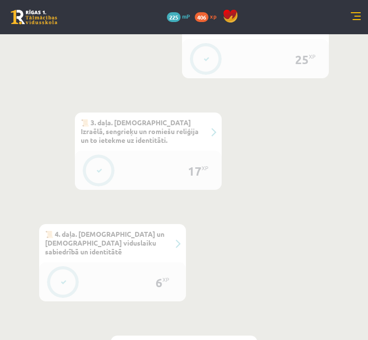
click at [106, 168] on button at bounding box center [99, 170] width 22 height 22
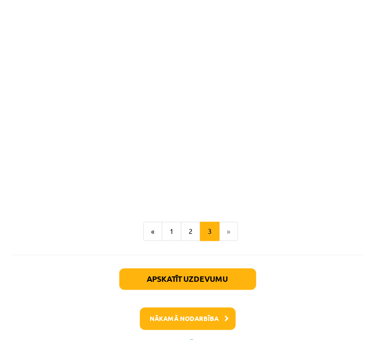
scroll to position [791, 0]
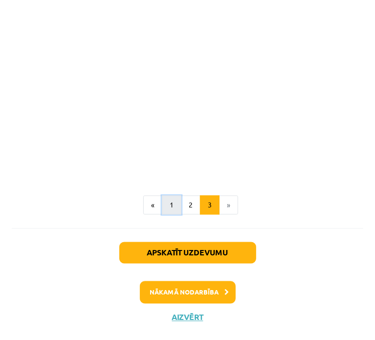
click at [164, 211] on button "1" at bounding box center [172, 206] width 20 height 20
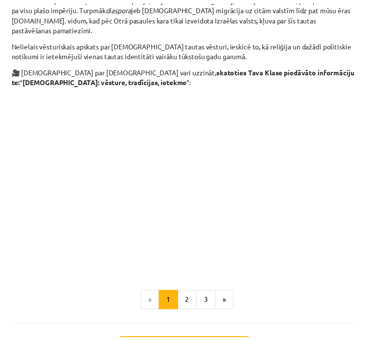
scroll to position [1739, 0]
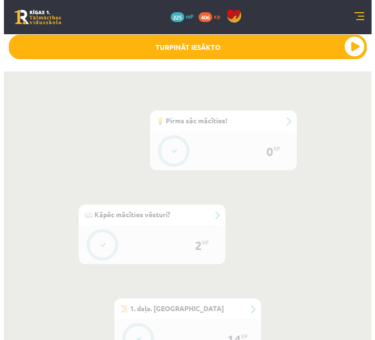
scroll to position [391, 0]
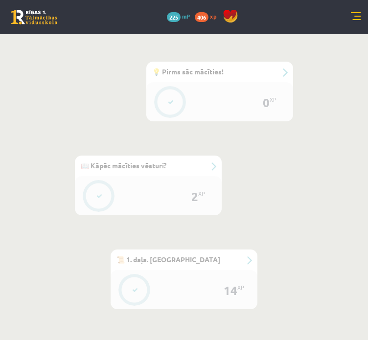
click at [131, 288] on button at bounding box center [135, 290] width 22 height 22
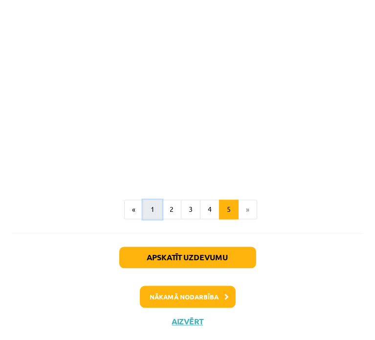
click at [156, 211] on button "1" at bounding box center [153, 210] width 20 height 20
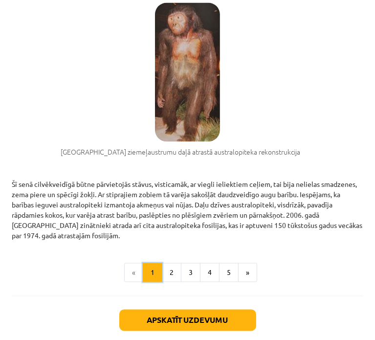
scroll to position [867, 0]
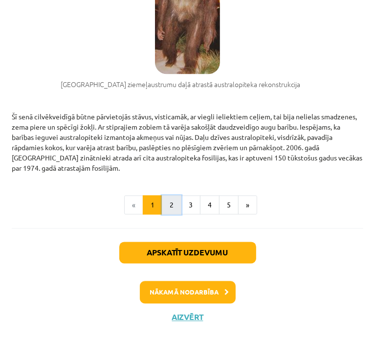
click at [168, 208] on button "2" at bounding box center [172, 206] width 20 height 20
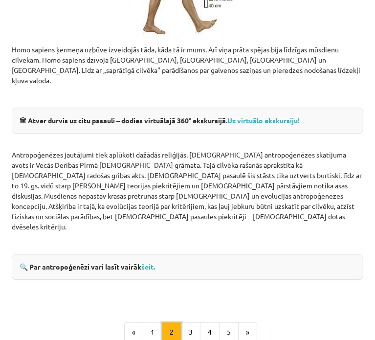
scroll to position [1277, 0]
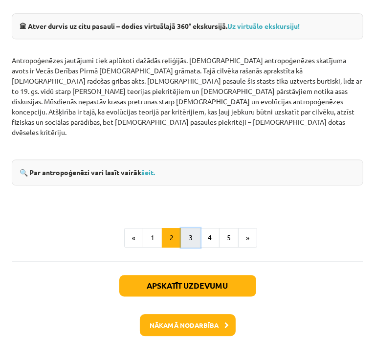
click at [184, 228] on button "3" at bounding box center [191, 238] width 20 height 20
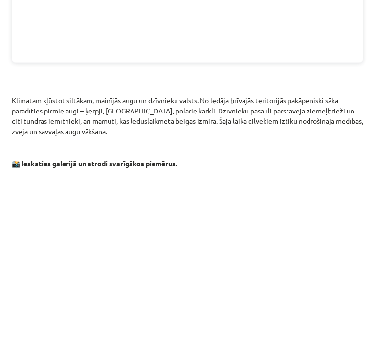
scroll to position [825, 0]
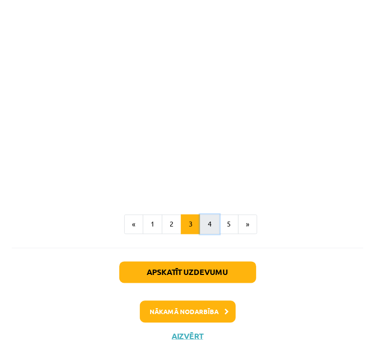
click at [208, 215] on button "4" at bounding box center [210, 225] width 20 height 20
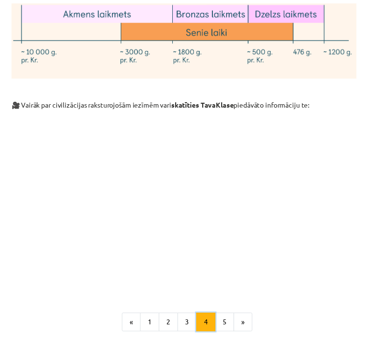
scroll to position [3209, 0]
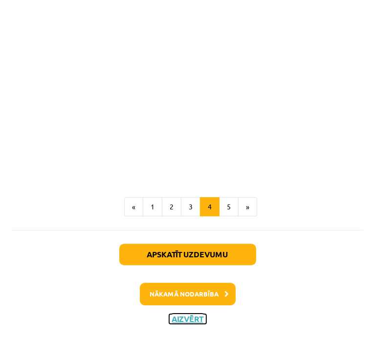
click at [188, 315] on button "Aizvērt" at bounding box center [187, 319] width 37 height 10
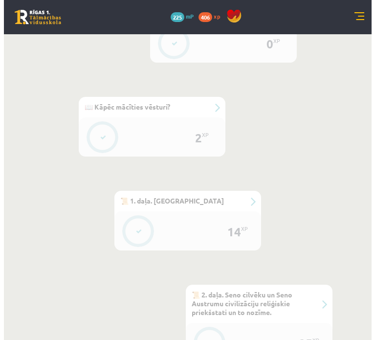
scroll to position [587, 0]
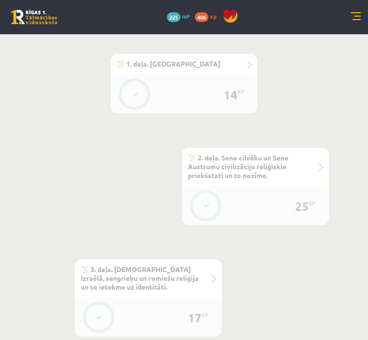
click at [205, 201] on button at bounding box center [206, 206] width 22 height 22
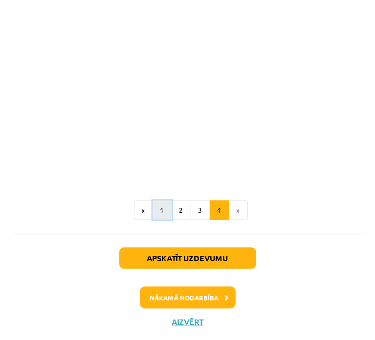
click at [160, 206] on button "1" at bounding box center [163, 210] width 20 height 20
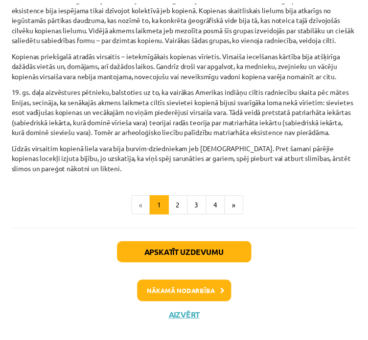
scroll to position [588, 0]
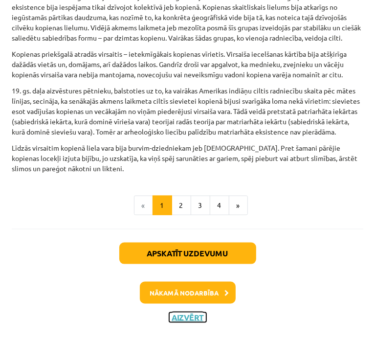
click at [182, 320] on button "Aizvērt" at bounding box center [187, 317] width 37 height 10
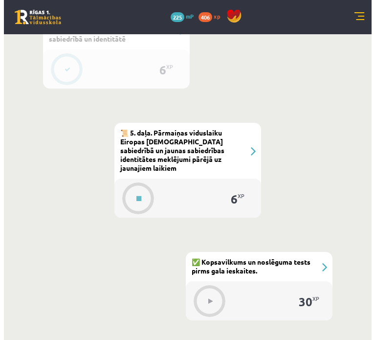
scroll to position [880, 0]
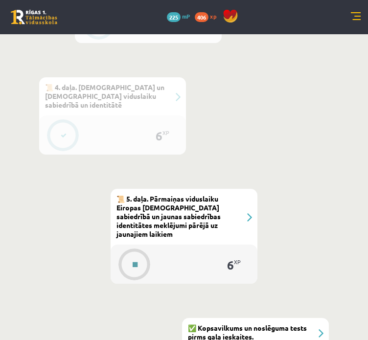
click at [142, 253] on button at bounding box center [135, 264] width 22 height 22
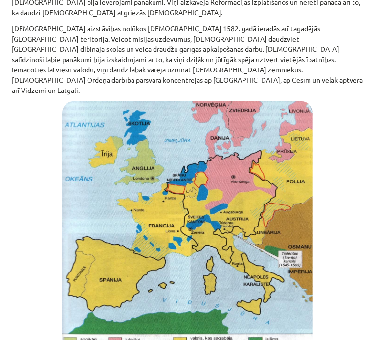
scroll to position [620, 0]
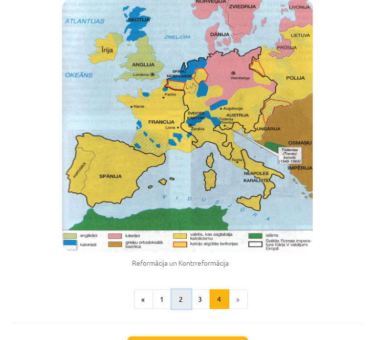
click at [173, 289] on button "2" at bounding box center [182, 299] width 20 height 20
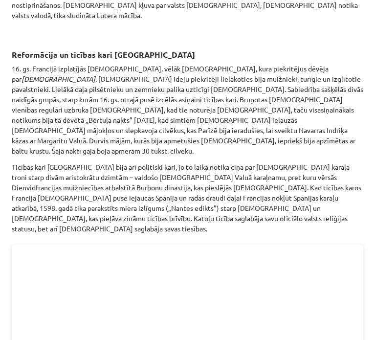
scroll to position [629, 0]
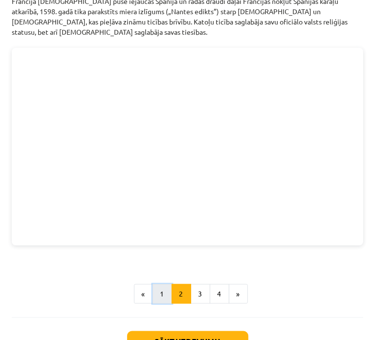
click at [160, 284] on button "1" at bounding box center [163, 294] width 20 height 20
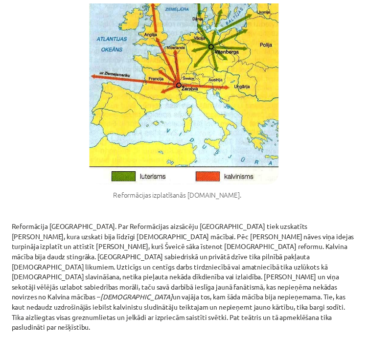
scroll to position [2177, 0]
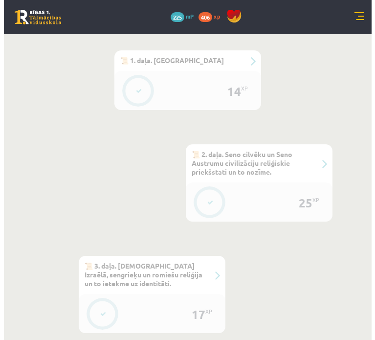
scroll to position [636, 0]
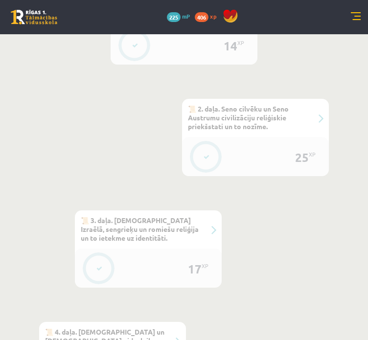
click at [205, 159] on button at bounding box center [206, 157] width 22 height 22
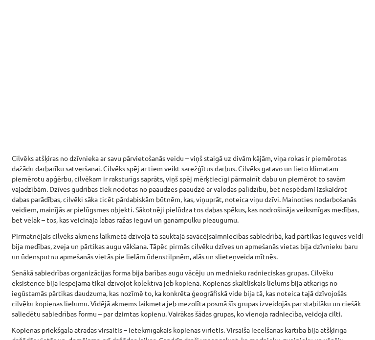
scroll to position [588, 0]
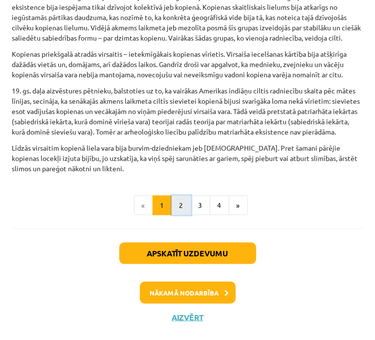
click at [184, 209] on button "2" at bounding box center [182, 206] width 20 height 20
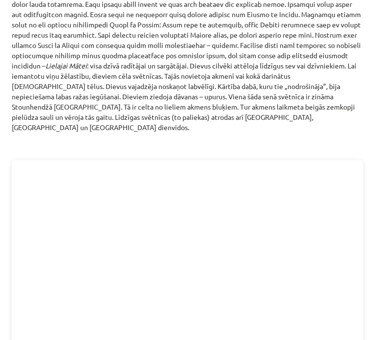
scroll to position [1244, 0]
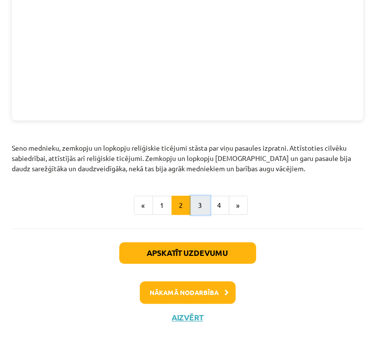
click at [198, 212] on button "3" at bounding box center [201, 206] width 20 height 20
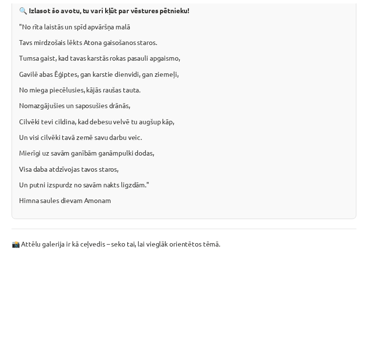
scroll to position [2174, 0]
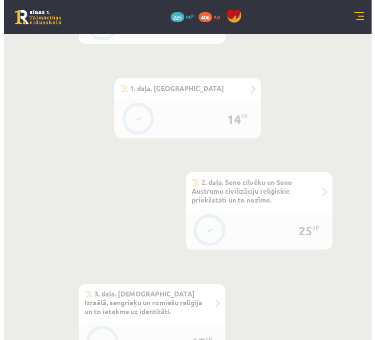
scroll to position [538, 0]
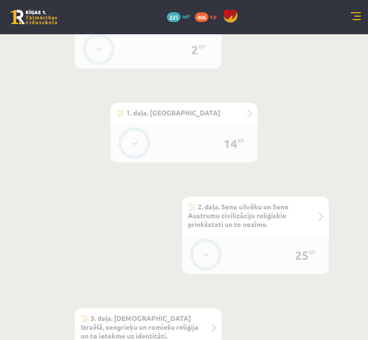
click at [138, 138] on button at bounding box center [135, 143] width 22 height 22
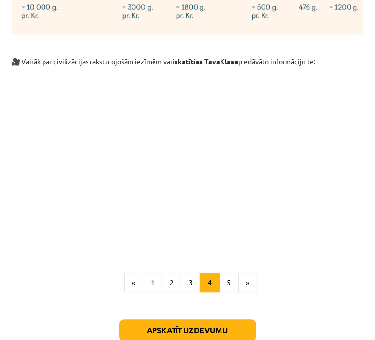
scroll to position [3209, 0]
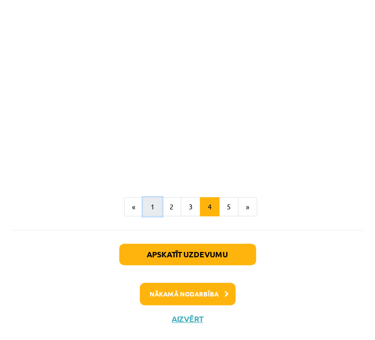
click at [154, 211] on button "1" at bounding box center [153, 207] width 20 height 20
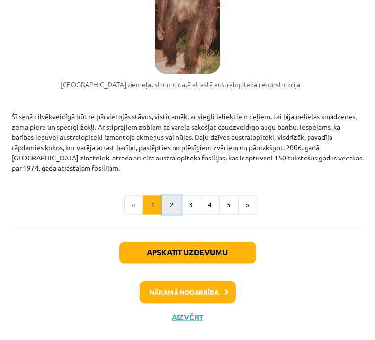
click at [170, 212] on button "2" at bounding box center [172, 206] width 20 height 20
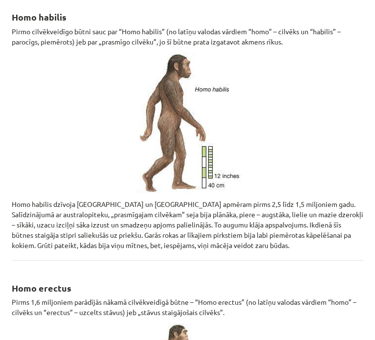
scroll to position [156, 0]
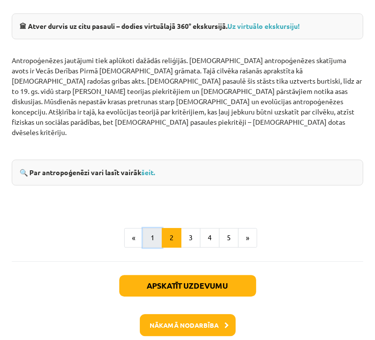
click at [147, 228] on button "1" at bounding box center [153, 238] width 20 height 20
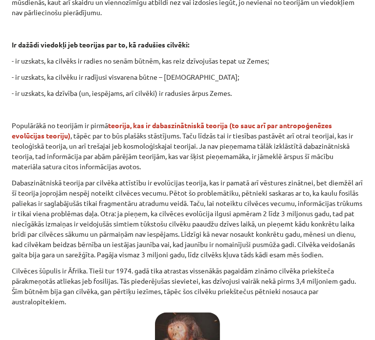
scroll to position [476, 0]
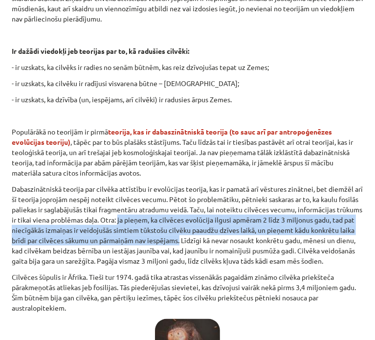
drag, startPoint x: 186, startPoint y: 217, endPoint x: 270, endPoint y: 242, distance: 87.8
click at [270, 242] on p "Dabaszinātniskā teorija par cilvēka attīstību ir evolūcijas teorija, kas ir pam…" at bounding box center [188, 225] width 352 height 82
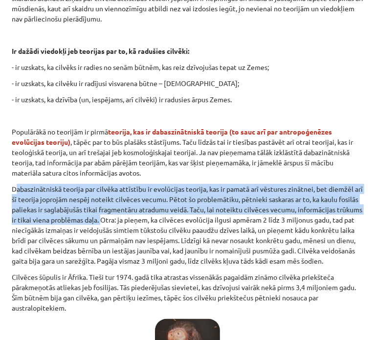
drag, startPoint x: 16, startPoint y: 185, endPoint x: 168, endPoint y: 219, distance: 156.1
click at [168, 219] on p "Dabaszinātniskā teorija par cilvēka attīstību ir evolūcijas teorija, kas ir pam…" at bounding box center [188, 225] width 352 height 82
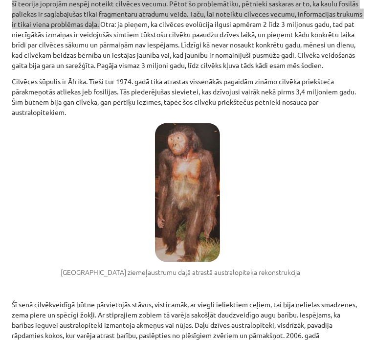
scroll to position [622, 0]
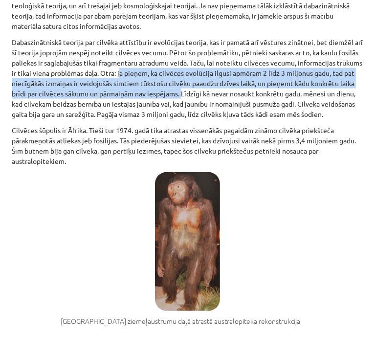
drag, startPoint x: 193, startPoint y: 71, endPoint x: 273, endPoint y: 95, distance: 83.5
click at [273, 95] on p "Dabaszinātniskā teorija par cilvēka attīstību ir evolūcijas teorija, kas ir pam…" at bounding box center [188, 78] width 352 height 82
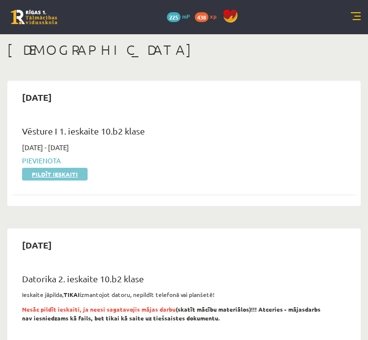
click at [75, 170] on link "Pildīt ieskaiti" at bounding box center [55, 174] width 66 height 13
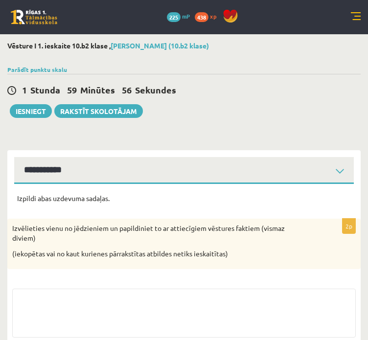
select select "**********"
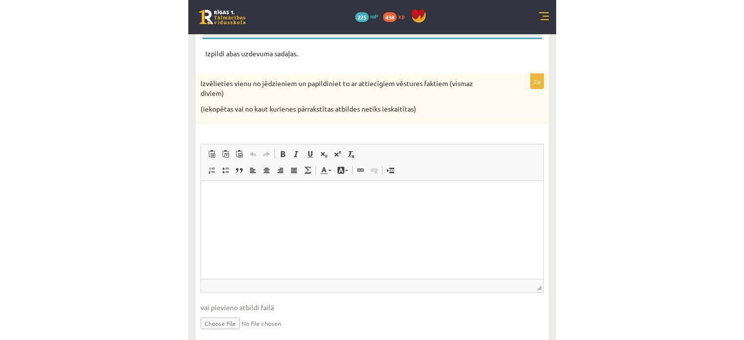
scroll to position [147, 0]
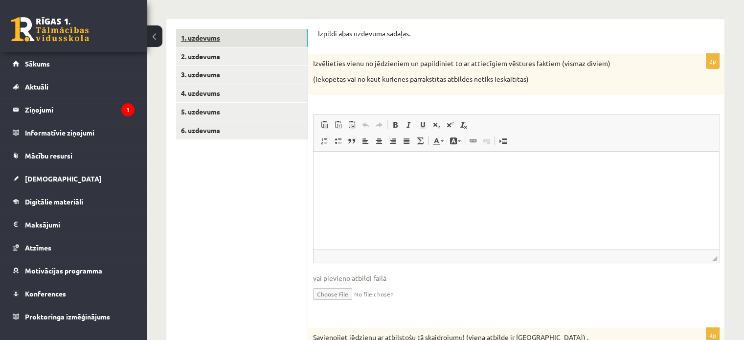
click at [229, 36] on link "1. uzdevums" at bounding box center [242, 38] width 132 height 18
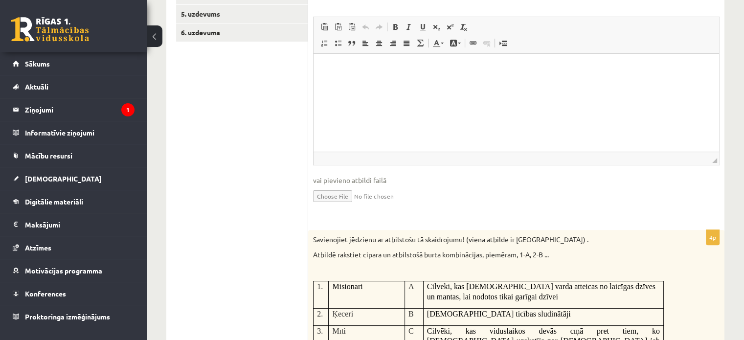
scroll to position [98, 0]
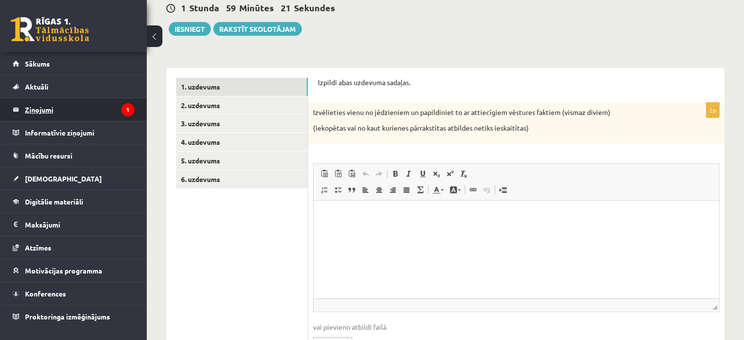
click at [54, 115] on legend "Ziņojumi 1" at bounding box center [80, 109] width 110 height 22
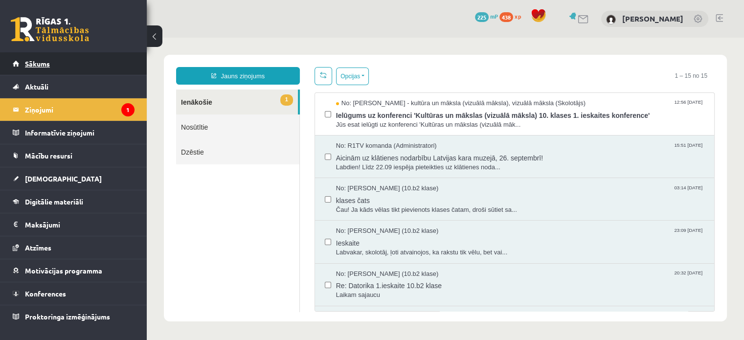
click at [78, 60] on link "Sākums" at bounding box center [74, 63] width 122 height 22
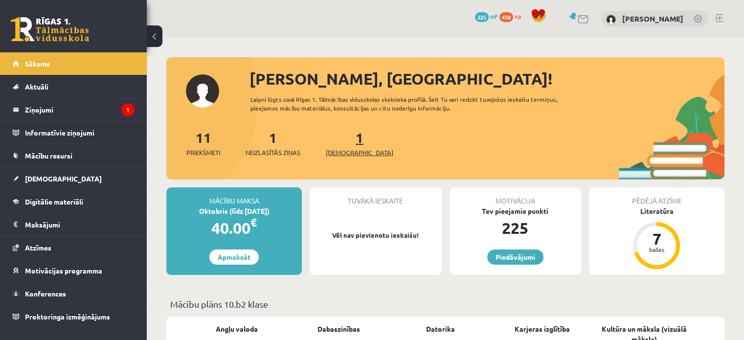
click at [343, 155] on span "[DEMOGRAPHIC_DATA]" at bounding box center [359, 153] width 67 height 10
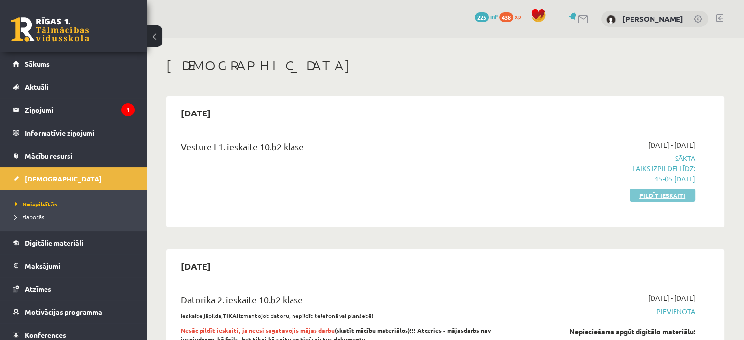
click at [656, 194] on link "Pildīt ieskaiti" at bounding box center [662, 195] width 66 height 13
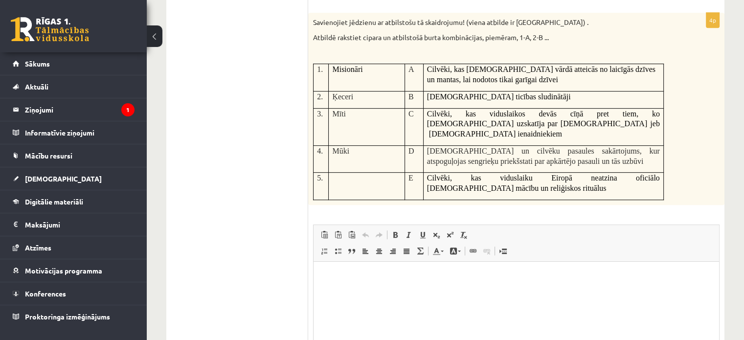
scroll to position [440, 0]
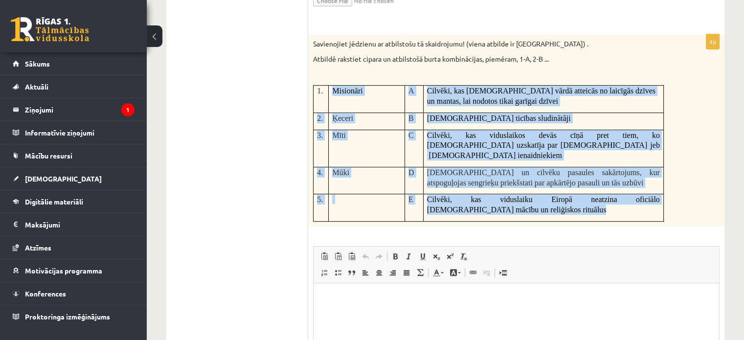
drag, startPoint x: 332, startPoint y: 87, endPoint x: 524, endPoint y: 199, distance: 222.9
click at [524, 199] on tbody "1. Misionāri A Cilvēki, kas [DEMOGRAPHIC_DATA] ticības vārdā atteicās no laicīg…" at bounding box center [488, 154] width 350 height 136
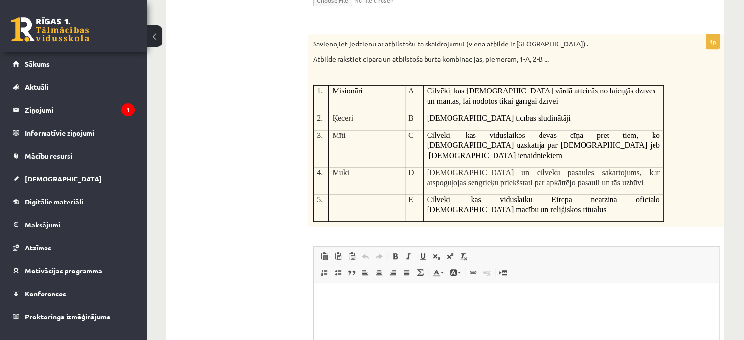
click at [284, 78] on ul "1. uzdevums 2. uzdevums 3. uzdevums 4. uzdevums 5. uzdevums 6. uzdevums" at bounding box center [242, 93] width 132 height 714
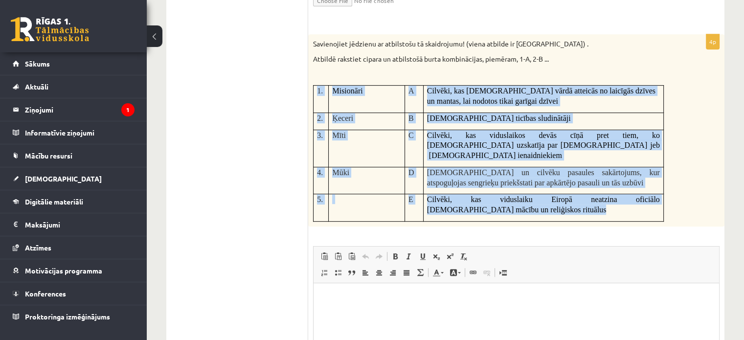
drag, startPoint x: 316, startPoint y: 89, endPoint x: 549, endPoint y: 205, distance: 260.0
click at [549, 205] on tbody "1. Misionāri A Cilvēki, kas [DEMOGRAPHIC_DATA] ticības vārdā atteicās no laicīg…" at bounding box center [488, 154] width 350 height 136
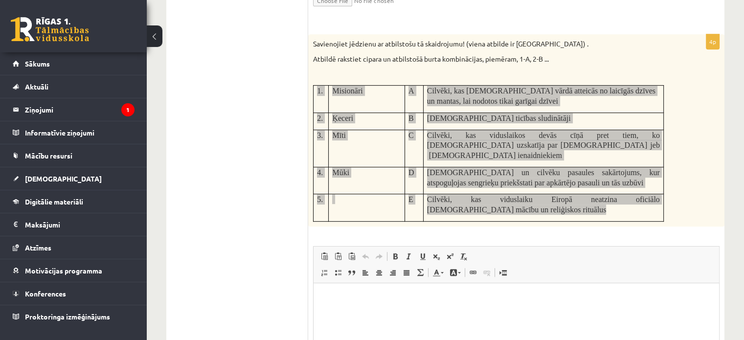
click at [441, 304] on html at bounding box center [515, 298] width 405 height 30
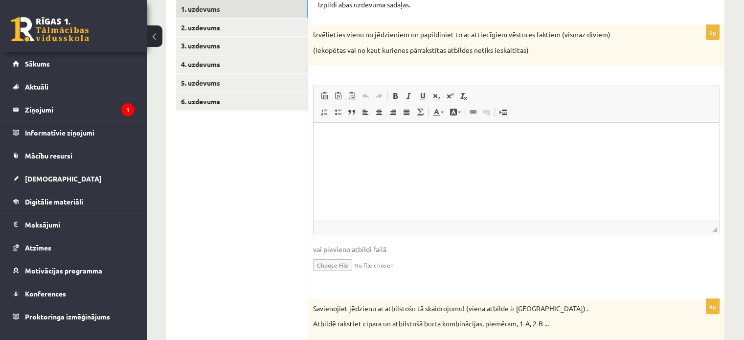
scroll to position [78, 0]
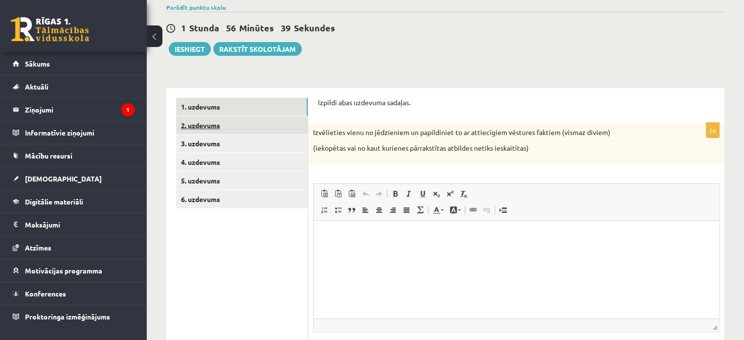
click at [244, 124] on link "2. uzdevums" at bounding box center [242, 125] width 132 height 18
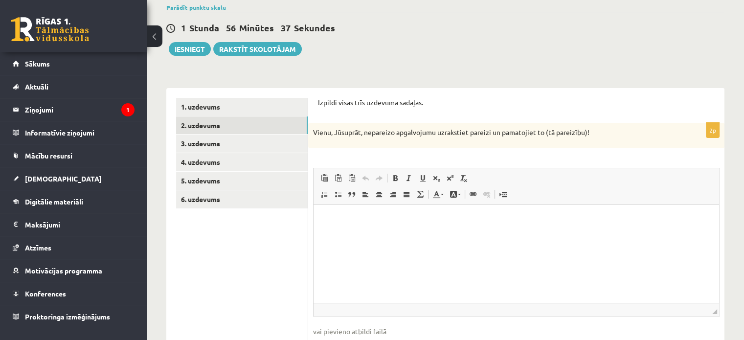
scroll to position [0, 0]
click at [372, 225] on html at bounding box center [515, 220] width 405 height 30
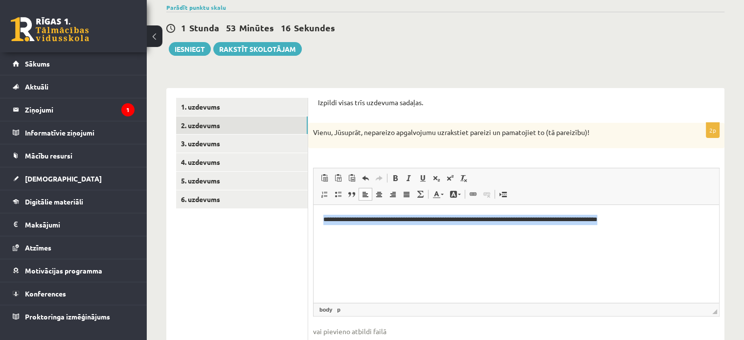
drag, startPoint x: 321, startPoint y: 219, endPoint x: 669, endPoint y: 228, distance: 347.7
click at [669, 228] on html "**********" at bounding box center [515, 220] width 405 height 30
click at [359, 235] on html "**********" at bounding box center [515, 220] width 405 height 30
click at [637, 221] on p "**********" at bounding box center [516, 220] width 386 height 10
click at [631, 220] on p "**********" at bounding box center [516, 220] width 386 height 10
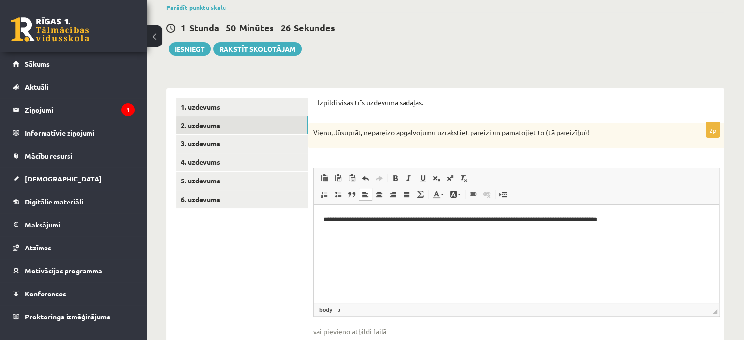
click at [325, 219] on p "**********" at bounding box center [516, 220] width 386 height 10
click at [323, 218] on p "**********" at bounding box center [516, 220] width 386 height 10
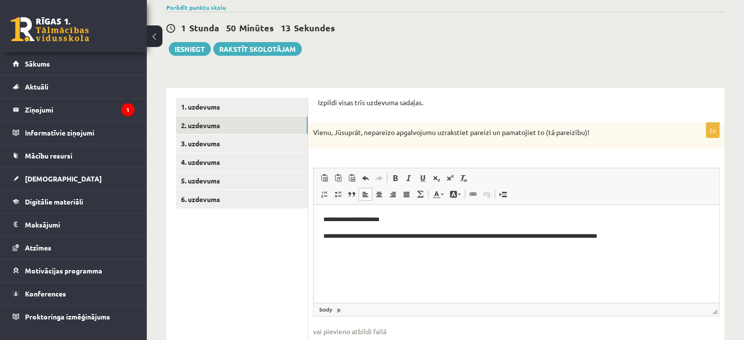
click at [405, 222] on html "**********" at bounding box center [515, 228] width 405 height 46
click at [643, 238] on p "**********" at bounding box center [516, 236] width 386 height 10
click at [631, 238] on p "**********" at bounding box center [516, 236] width 386 height 10
click at [476, 253] on p "**********" at bounding box center [516, 252] width 386 height 10
click at [542, 252] on p "**********" at bounding box center [516, 252] width 386 height 10
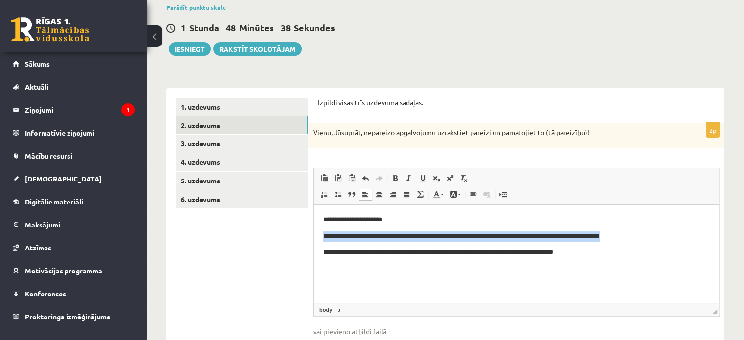
drag, startPoint x: 322, startPoint y: 236, endPoint x: 628, endPoint y: 235, distance: 306.1
click at [643, 233] on html "**********" at bounding box center [515, 253] width 405 height 96
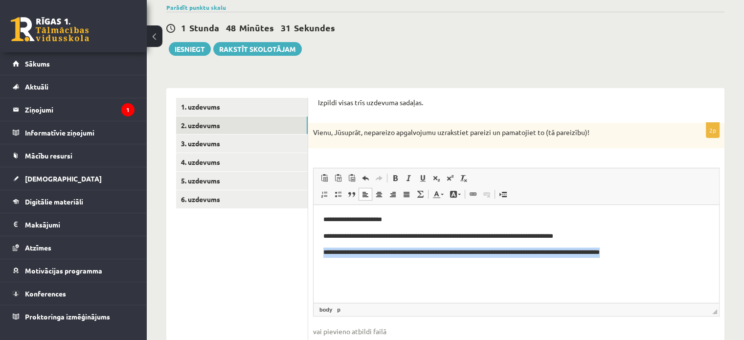
drag, startPoint x: 322, startPoint y: 253, endPoint x: 644, endPoint y: 253, distance: 322.7
click at [644, 253] on html "**********" at bounding box center [515, 244] width 405 height 79
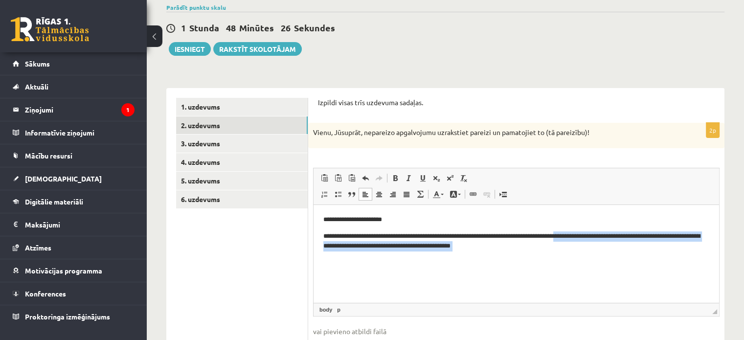
drag, startPoint x: 593, startPoint y: 237, endPoint x: 570, endPoint y: 261, distance: 32.8
click at [607, 268] on html "**********" at bounding box center [515, 241] width 405 height 73
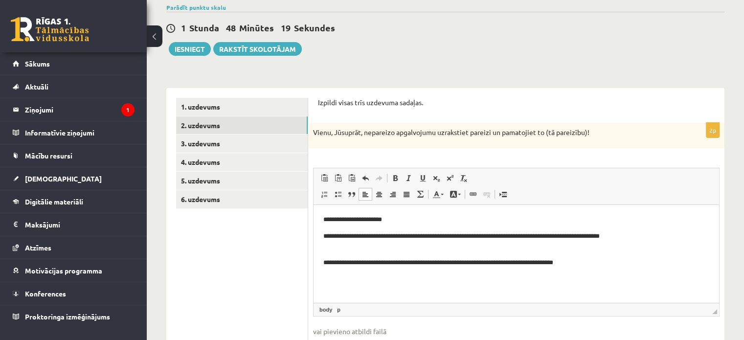
click at [323, 262] on html "**********" at bounding box center [515, 241] width 405 height 73
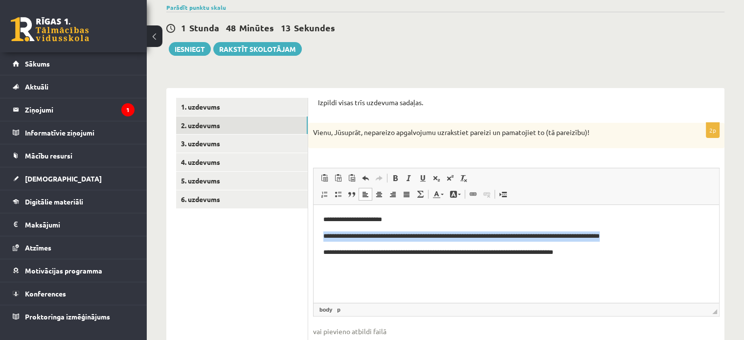
drag, startPoint x: 323, startPoint y: 235, endPoint x: 640, endPoint y: 231, distance: 316.8
click at [640, 231] on p "**********" at bounding box center [516, 236] width 386 height 10
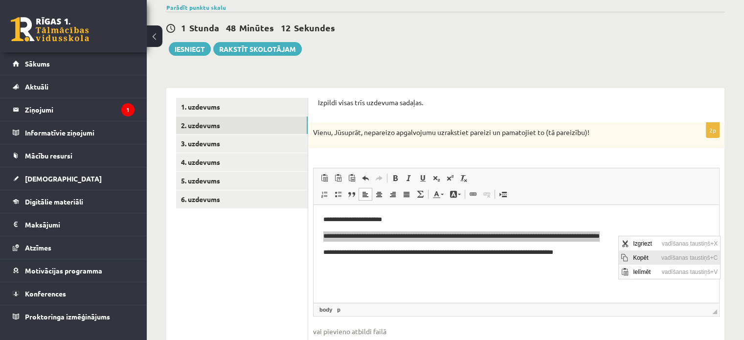
click at [631, 255] on span "Kopēt" at bounding box center [644, 257] width 28 height 14
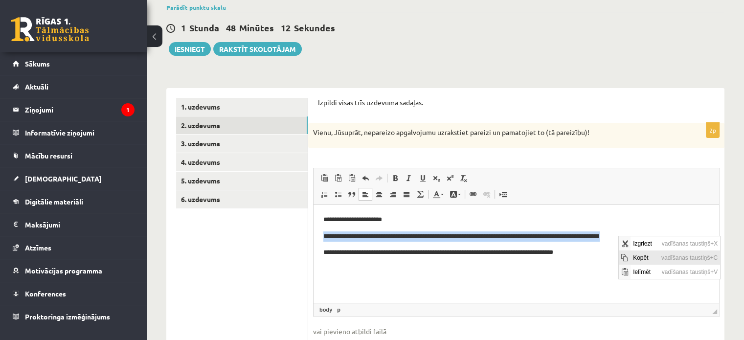
copy p "**********"
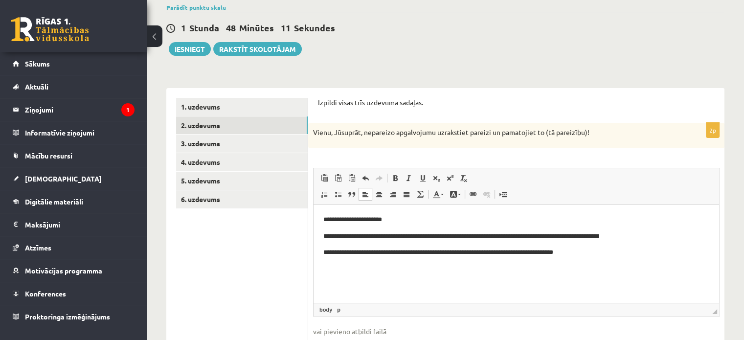
click at [608, 257] on p "**********" at bounding box center [516, 252] width 386 height 10
click at [549, 276] on span "Ielīmēt" at bounding box center [555, 277] width 27 height 14
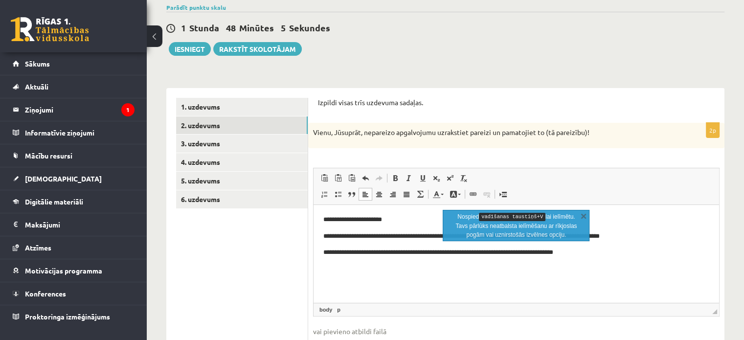
click at [459, 270] on p "Bagātinātā teksta redaktors, wiswyg-editor-user-answer-47024921660100" at bounding box center [516, 269] width 386 height 10
drag, startPoint x: 404, startPoint y: 264, endPoint x: 394, endPoint y: 273, distance: 13.2
click at [403, 264] on p "Bagātinātā teksta redaktors, wiswyg-editor-user-answer-47024921660100" at bounding box center [516, 269] width 386 height 10
click at [394, 273] on p "Bagātinātā teksta redaktors, wiswyg-editor-user-answer-47024921660100" at bounding box center [516, 269] width 386 height 10
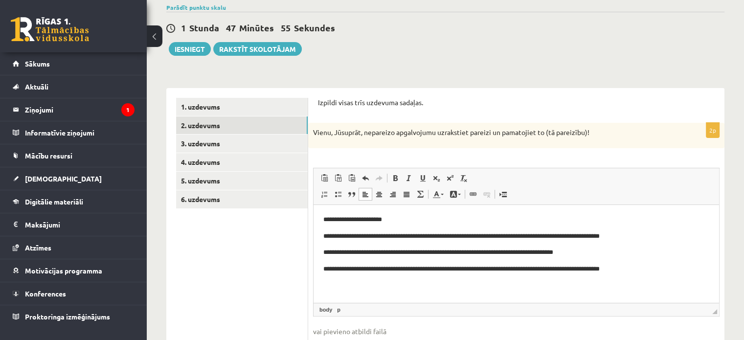
click at [342, 270] on p "**********" at bounding box center [516, 269] width 386 height 10
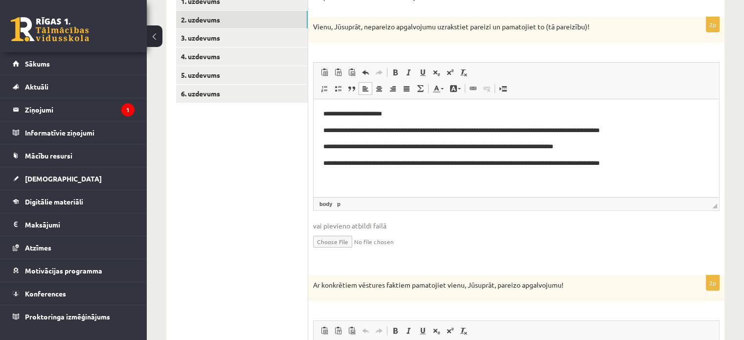
scroll to position [127, 0]
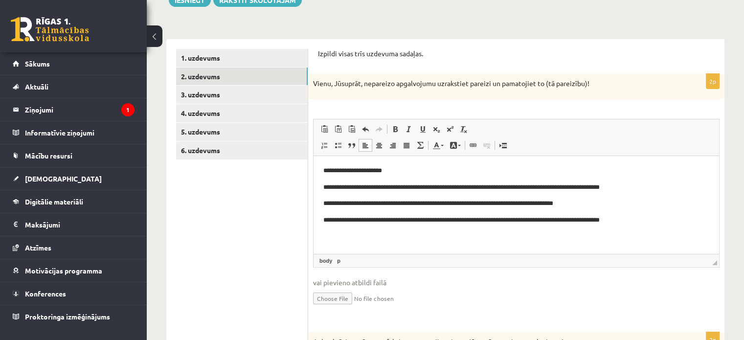
click at [638, 220] on p "**********" at bounding box center [516, 220] width 386 height 10
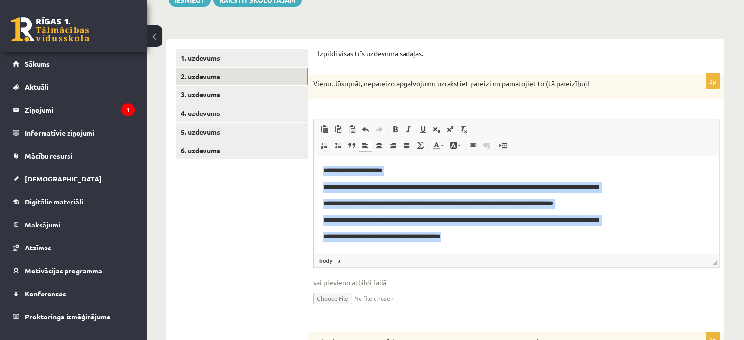
click at [482, 243] on html "**********" at bounding box center [515, 203] width 405 height 95
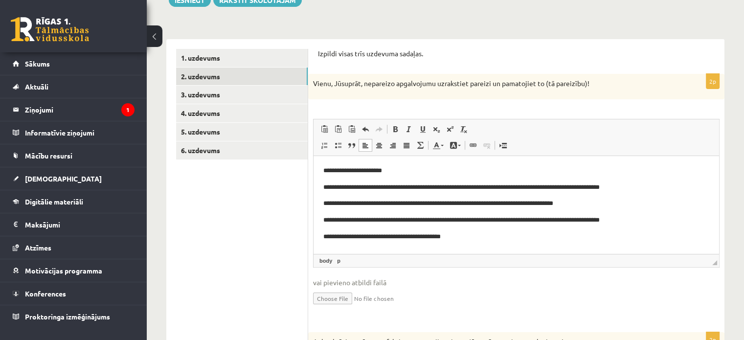
click at [483, 240] on p "**********" at bounding box center [516, 237] width 386 height 10
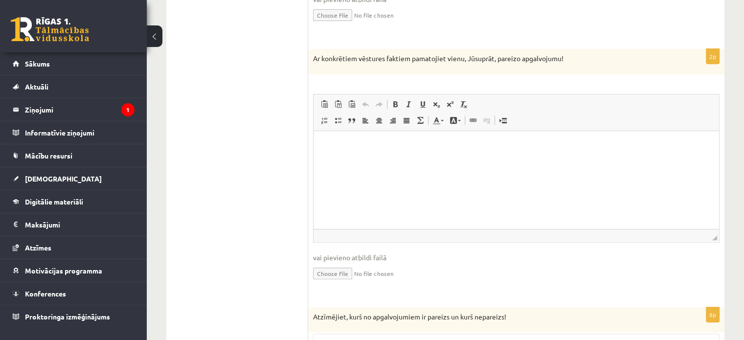
scroll to position [409, 0]
click at [399, 141] on p "Bagātinātā teksta redaktors, wiswyg-editor-user-answer-47024921542460" at bounding box center [516, 146] width 386 height 10
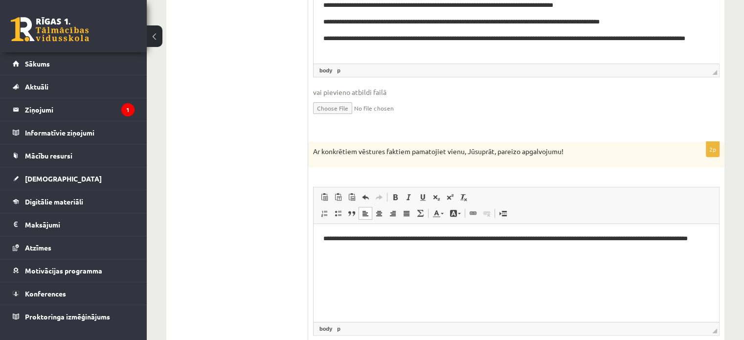
scroll to position [342, 0]
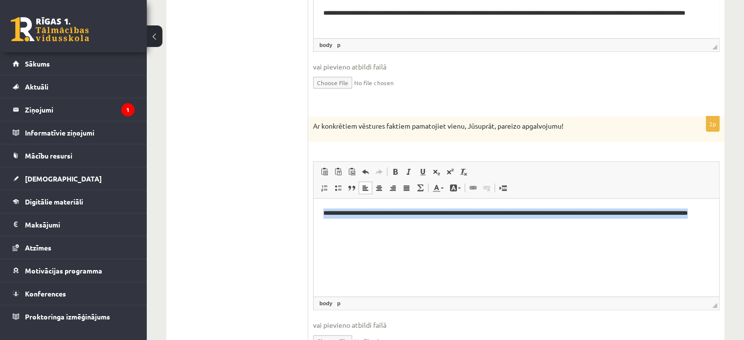
drag, startPoint x: 326, startPoint y: 212, endPoint x: 352, endPoint y: 226, distance: 30.2
click at [352, 226] on p "**********" at bounding box center [516, 218] width 386 height 21
click at [394, 229] on html "**********" at bounding box center [515, 218] width 405 height 40
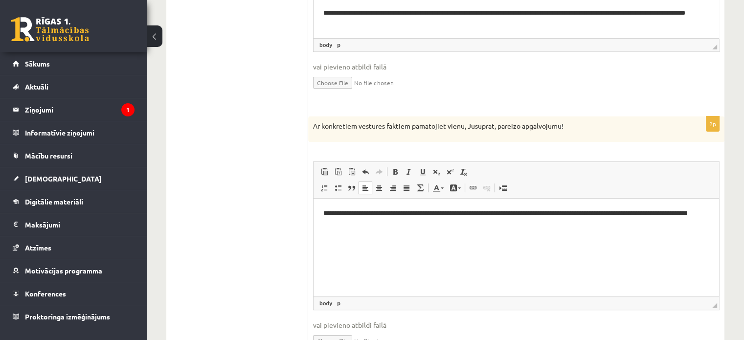
click at [392, 225] on p "**********" at bounding box center [516, 218] width 386 height 21
click at [412, 241] on p "**********" at bounding box center [516, 240] width 386 height 10
click at [466, 240] on p "**********" at bounding box center [516, 240] width 386 height 10
click at [508, 239] on p "**********" at bounding box center [516, 240] width 386 height 10
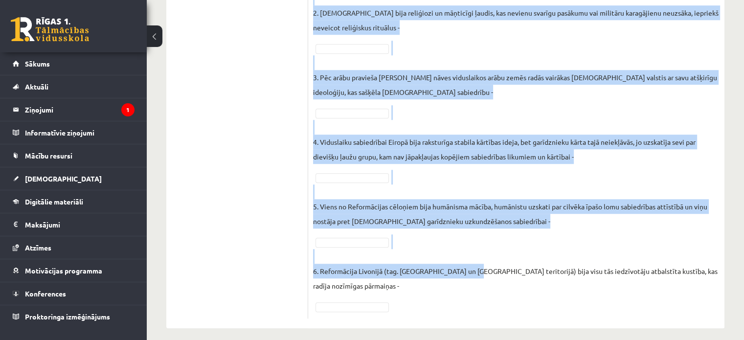
scroll to position [898, 0]
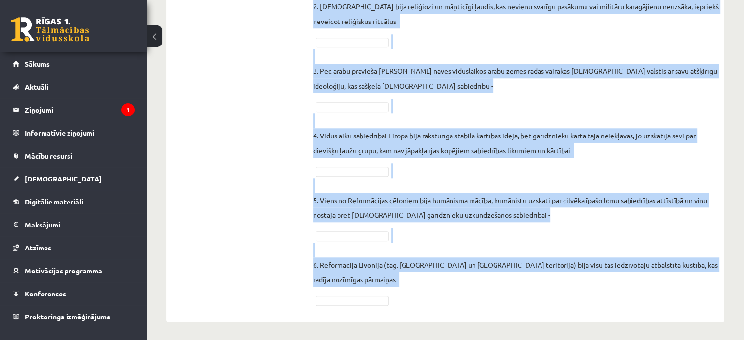
drag, startPoint x: 312, startPoint y: 88, endPoint x: 530, endPoint y: 279, distance: 290.0
click at [542, 302] on div "6p Atzīmējiet, kurš no apgalvojumiem ir pareizs un kurš nepareizs! Pieejamie vā…" at bounding box center [516, 65] width 416 height 493
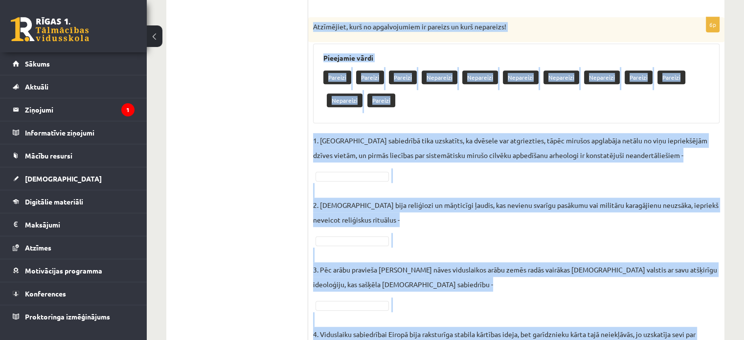
scroll to position [654, 0]
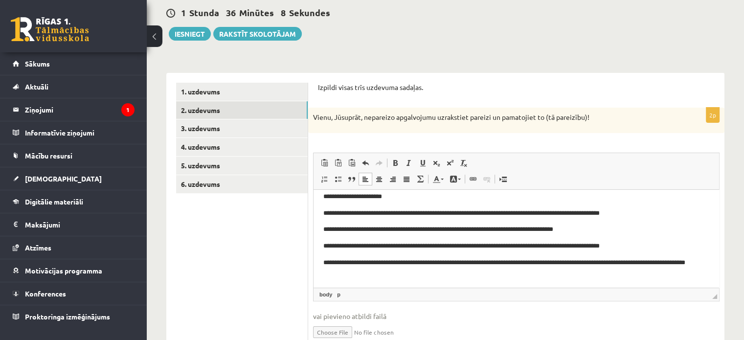
scroll to position [44, 0]
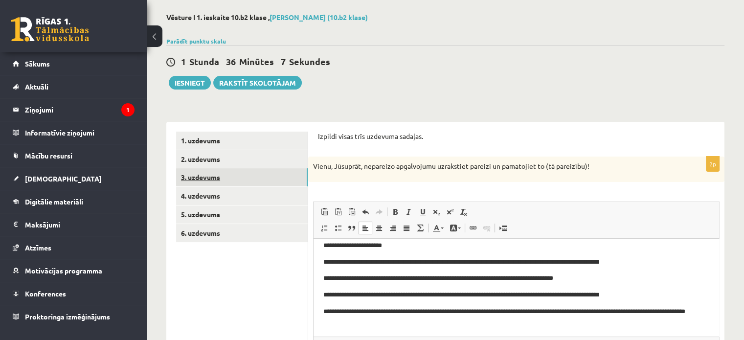
click at [199, 176] on link "3. uzdevums" at bounding box center [242, 177] width 132 height 18
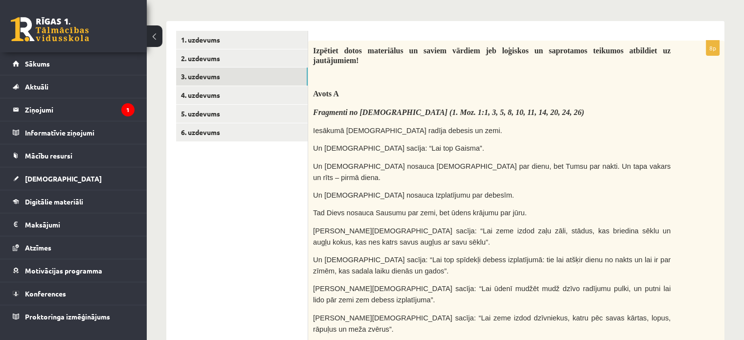
scroll to position [100, 0]
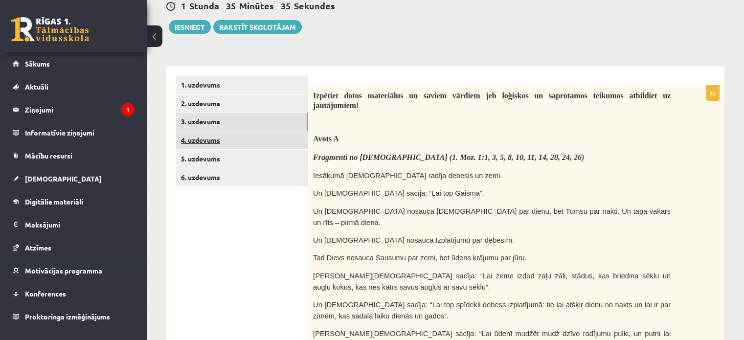
click at [216, 136] on link "4. uzdevums" at bounding box center [242, 140] width 132 height 18
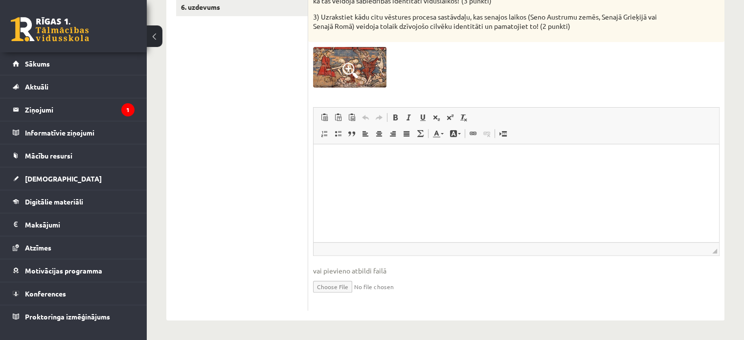
scroll to position [123, 0]
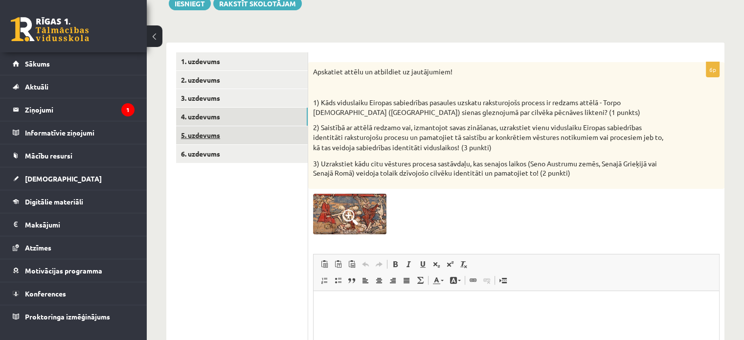
click at [212, 135] on link "5. uzdevums" at bounding box center [242, 135] width 132 height 18
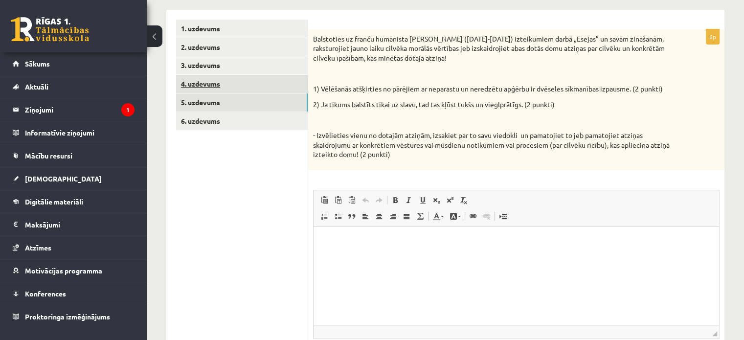
scroll to position [91, 0]
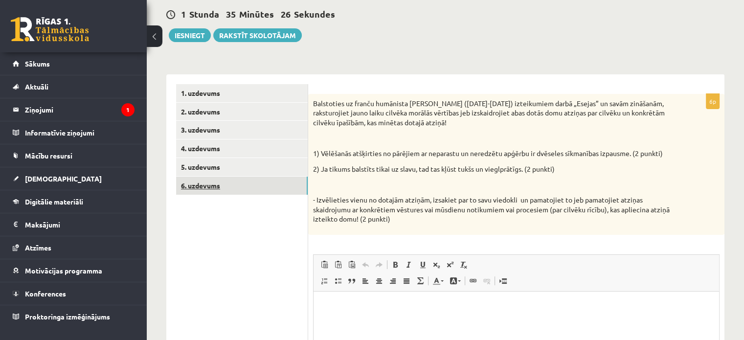
click at [188, 191] on link "6. uzdevums" at bounding box center [242, 185] width 132 height 18
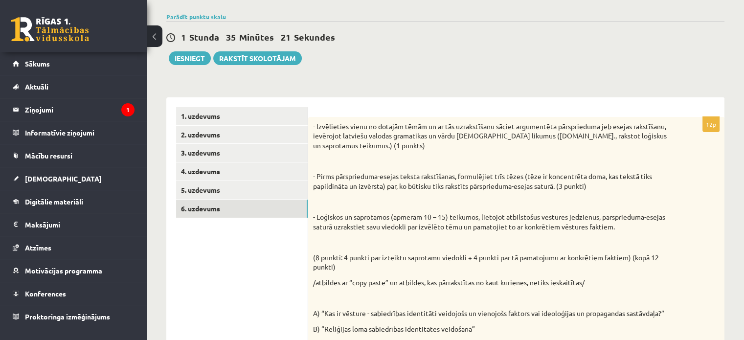
scroll to position [147, 0]
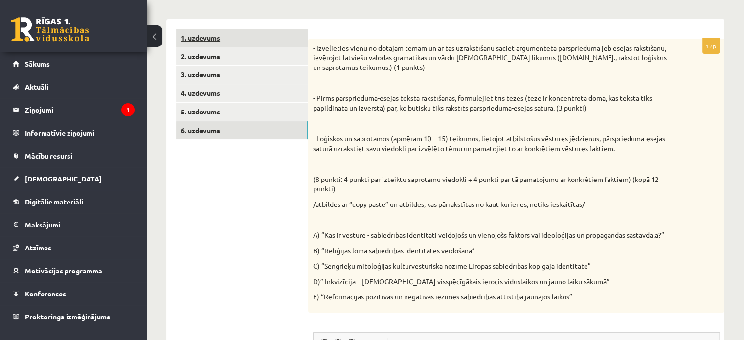
click at [217, 42] on link "1. uzdevums" at bounding box center [242, 38] width 132 height 18
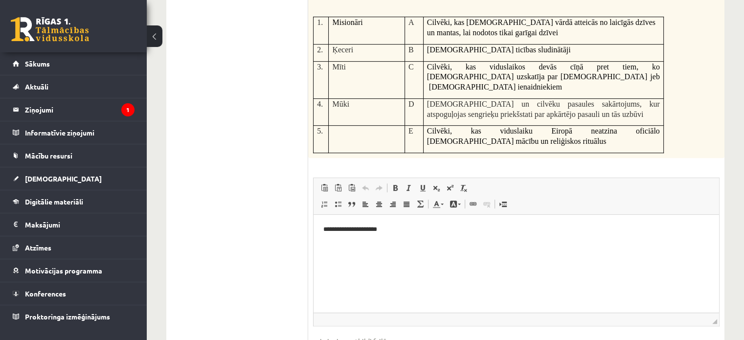
scroll to position [518, 0]
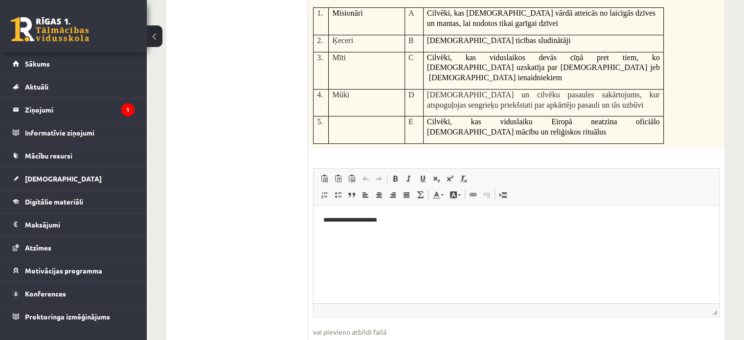
click at [392, 219] on p "**********" at bounding box center [516, 220] width 386 height 10
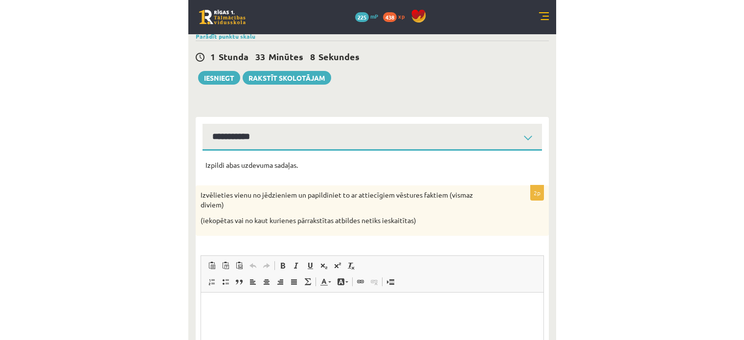
scroll to position [0, 0]
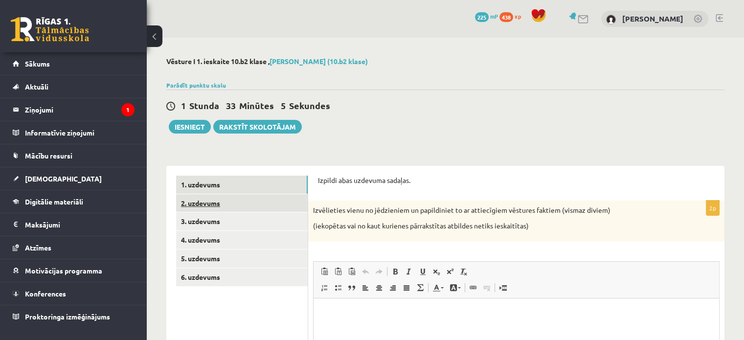
click at [206, 194] on link "2. uzdevums" at bounding box center [242, 203] width 132 height 18
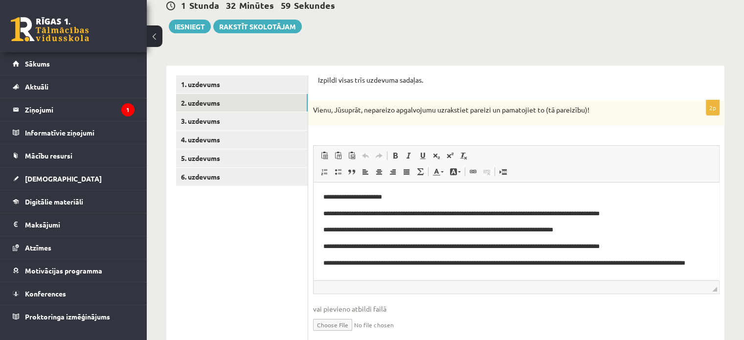
scroll to position [49, 0]
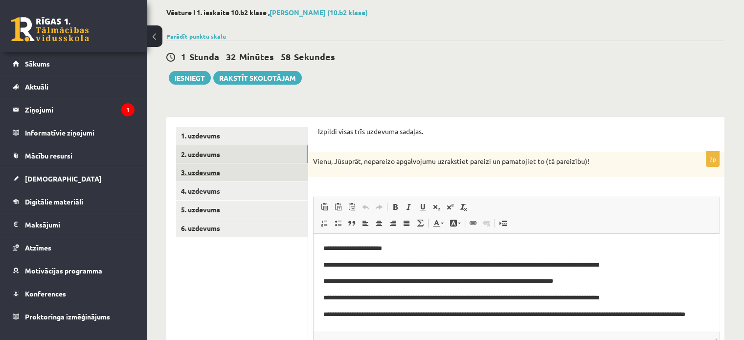
click at [198, 172] on link "3. uzdevums" at bounding box center [242, 172] width 132 height 18
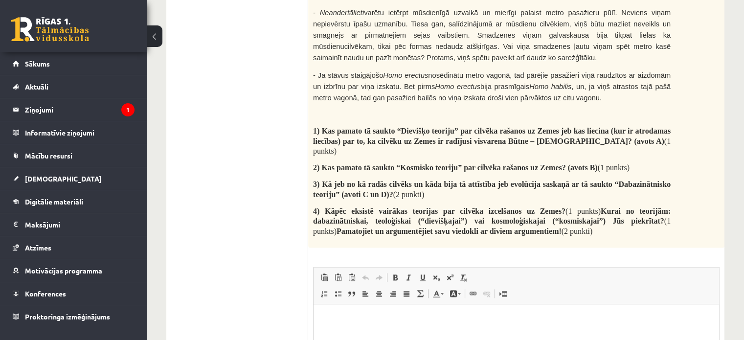
scroll to position [1175, 0]
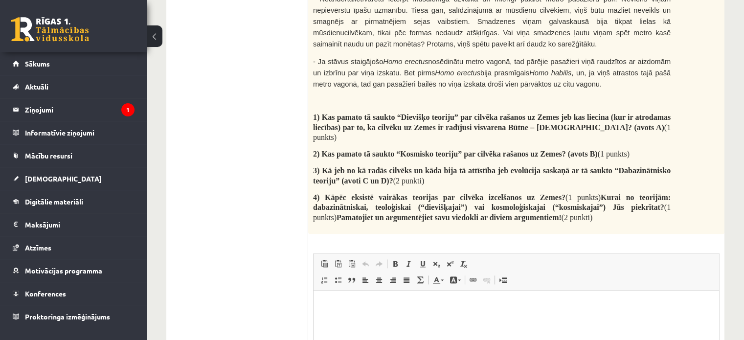
click at [456, 308] on p "Bagātinātā teksta redaktors, wiswyg-editor-user-answer-47024914825160" at bounding box center [516, 305] width 386 height 10
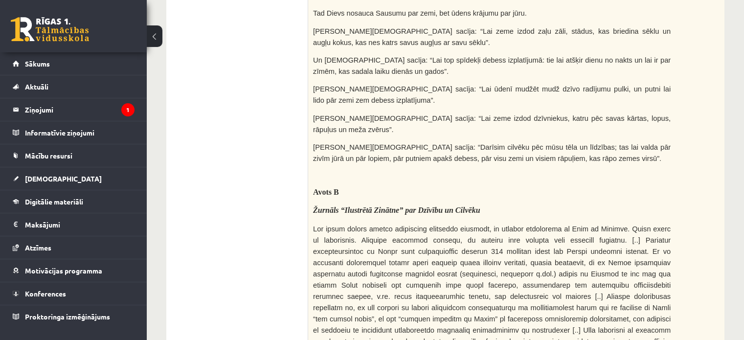
scroll to position [295, 0]
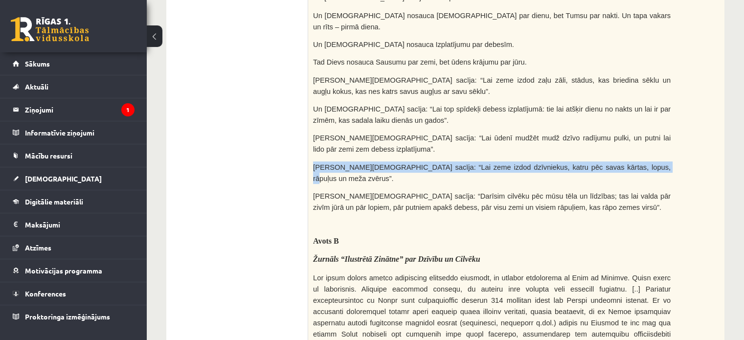
drag, startPoint x: 313, startPoint y: 152, endPoint x: 639, endPoint y: 158, distance: 326.6
click at [639, 161] on p "Tad Dievs sacīja: “Lai zeme izdod dzīvniekus, katru pēc savas kārtas, lopus, rā…" at bounding box center [491, 172] width 357 height 22
click at [641, 161] on p "Tad Dievs sacīja: “Lai zeme izdod dzīvniekus, katru pēc savas kārtas, lopus, rā…" at bounding box center [491, 172] width 357 height 22
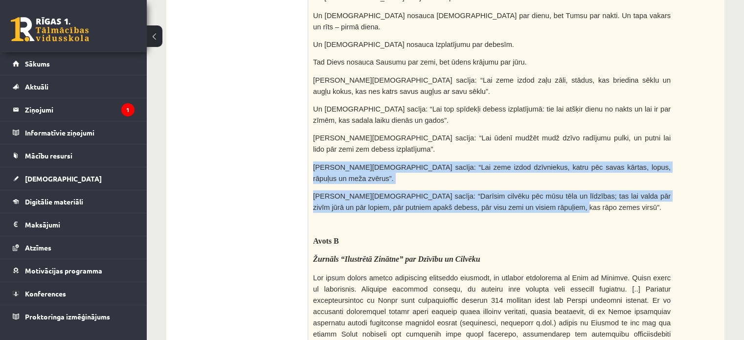
drag, startPoint x: 313, startPoint y: 154, endPoint x: 595, endPoint y: 182, distance: 283.0
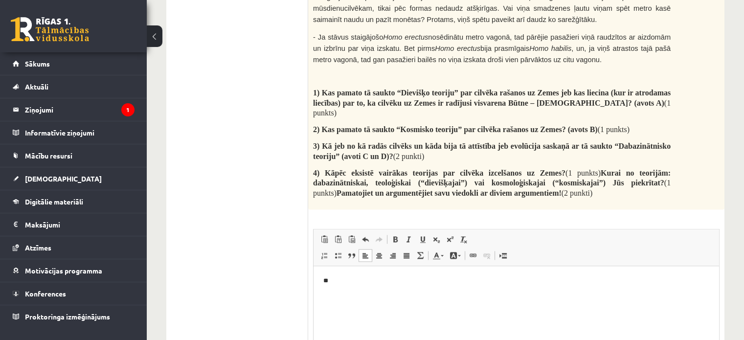
scroll to position [1201, 0]
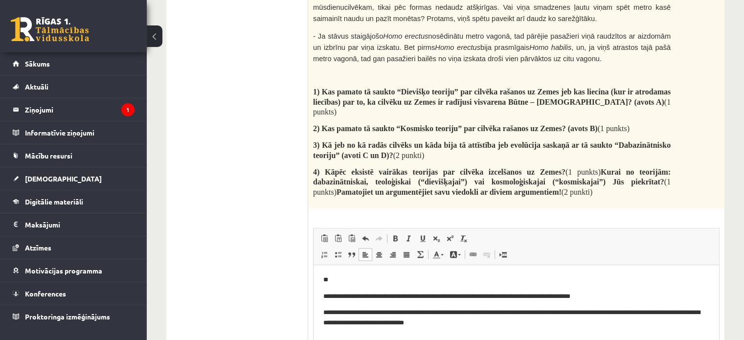
click at [323, 295] on p "**********" at bounding box center [516, 296] width 386 height 10
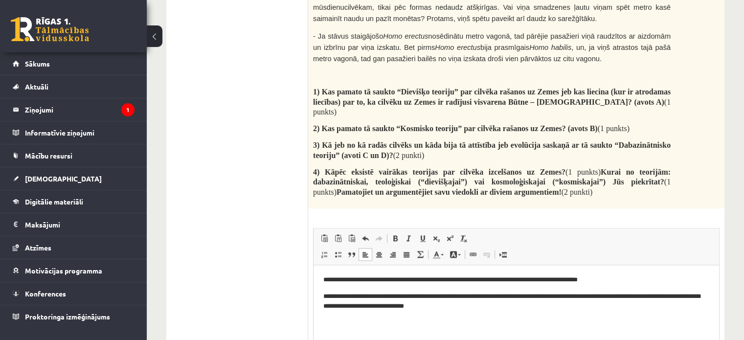
click at [499, 307] on p "**********" at bounding box center [516, 301] width 386 height 21
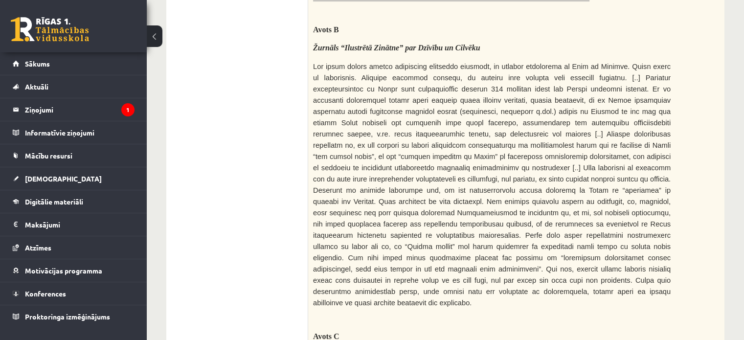
scroll to position [467, 0]
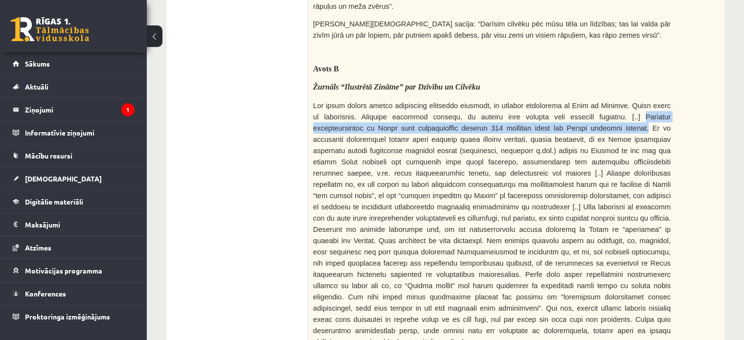
drag, startPoint x: 642, startPoint y: 91, endPoint x: 649, endPoint y: 105, distance: 15.7
click at [649, 105] on span at bounding box center [491, 224] width 357 height 244
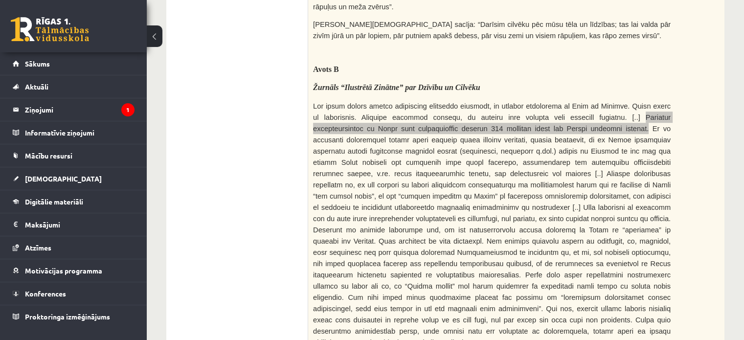
scroll to position [482, 0]
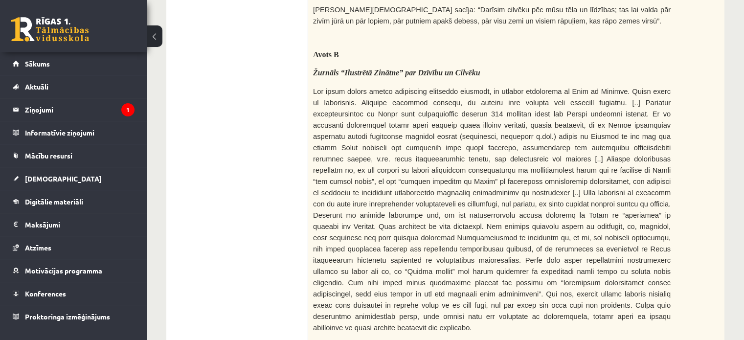
click at [639, 88] on span at bounding box center [491, 210] width 357 height 244
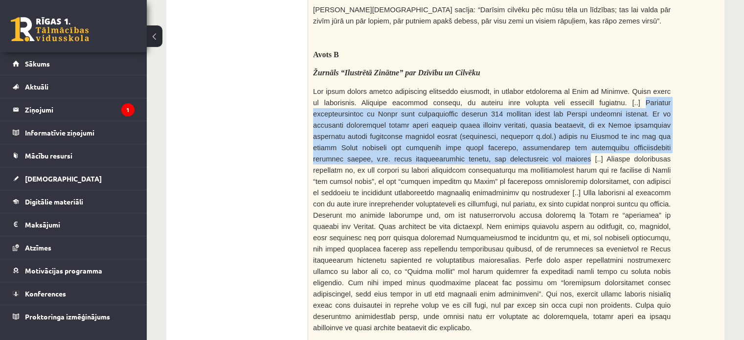
drag, startPoint x: 641, startPoint y: 76, endPoint x: 541, endPoint y: 135, distance: 116.1
click at [541, 135] on span at bounding box center [491, 210] width 357 height 244
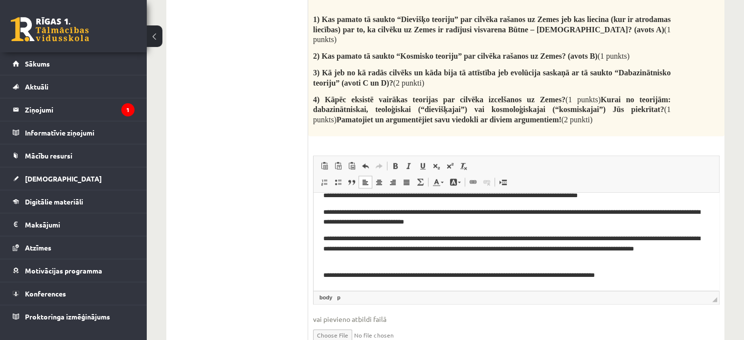
scroll to position [41, 0]
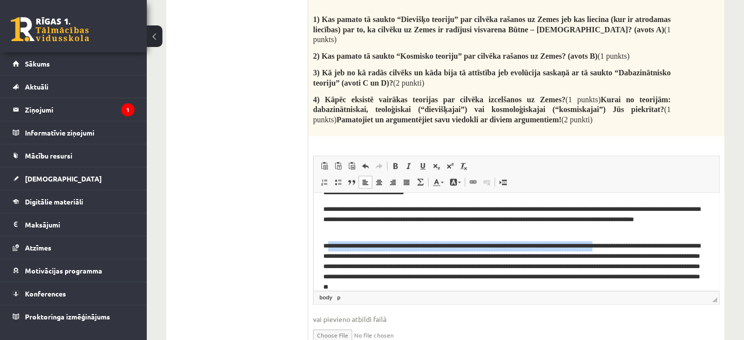
drag, startPoint x: 650, startPoint y: 246, endPoint x: 329, endPoint y: 242, distance: 320.7
click at [329, 242] on p "**********" at bounding box center [512, 266] width 378 height 51
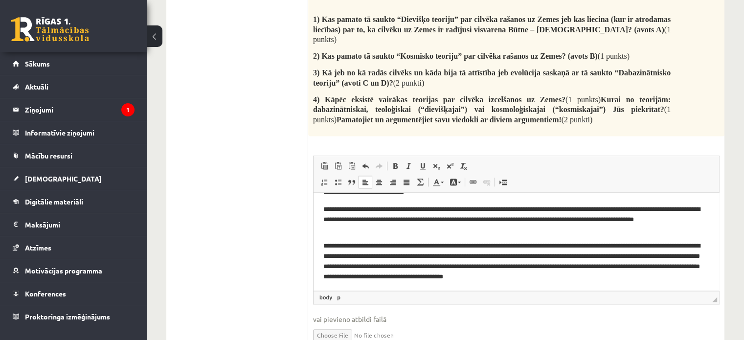
click at [331, 248] on p "**********" at bounding box center [512, 261] width 378 height 41
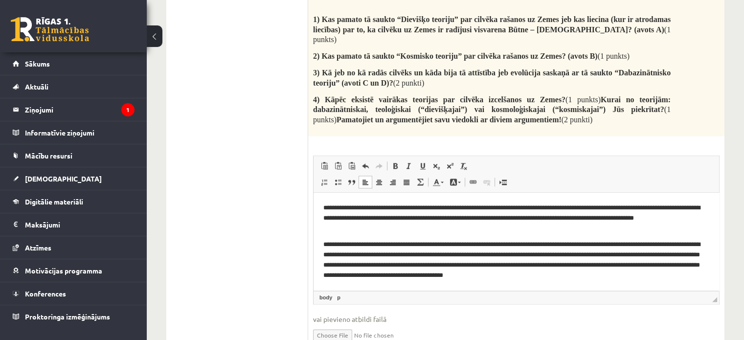
click at [694, 274] on p "**********" at bounding box center [512, 259] width 378 height 41
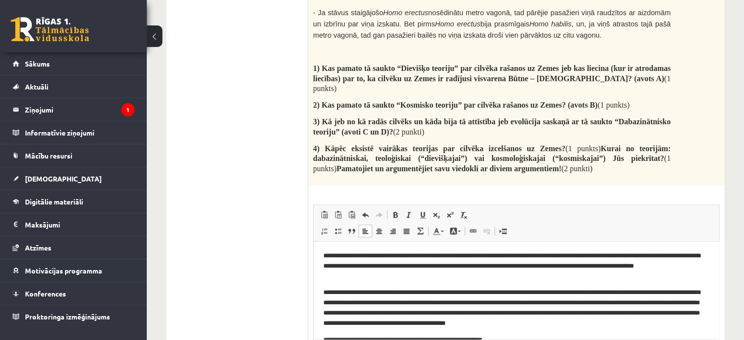
scroll to position [75, 0]
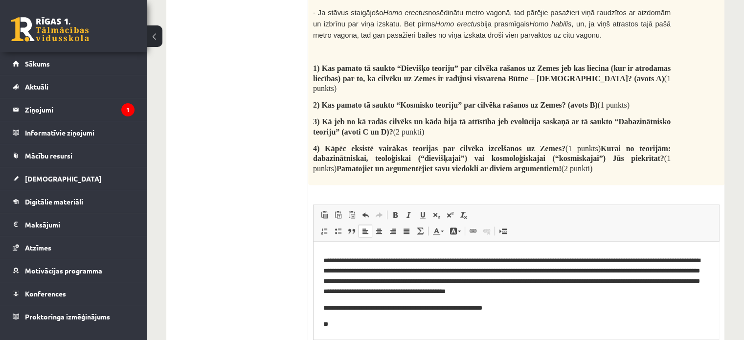
click at [378, 329] on html "**********" at bounding box center [515, 252] width 405 height 173
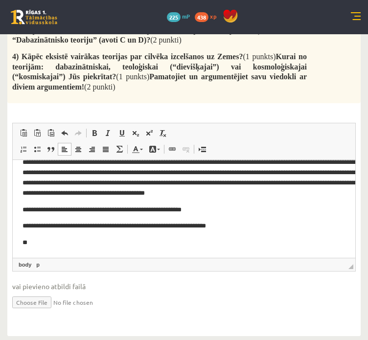
scroll to position [97, 0]
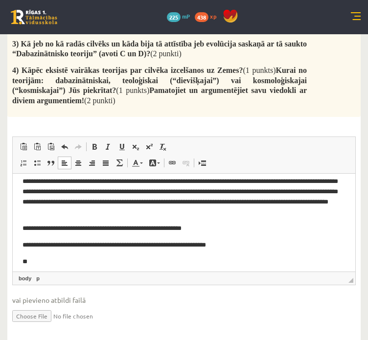
click at [92, 261] on p "**" at bounding box center [180, 261] width 316 height 10
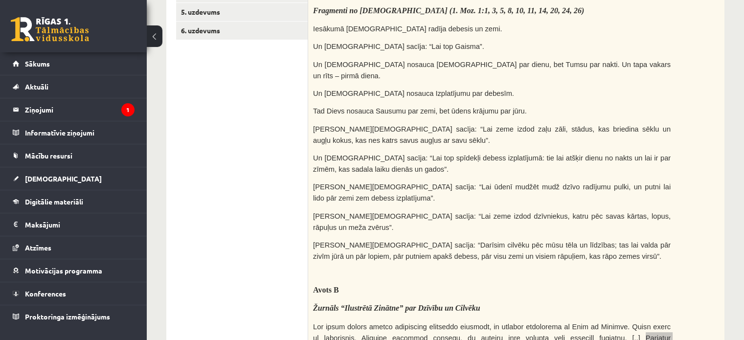
scroll to position [100, 0]
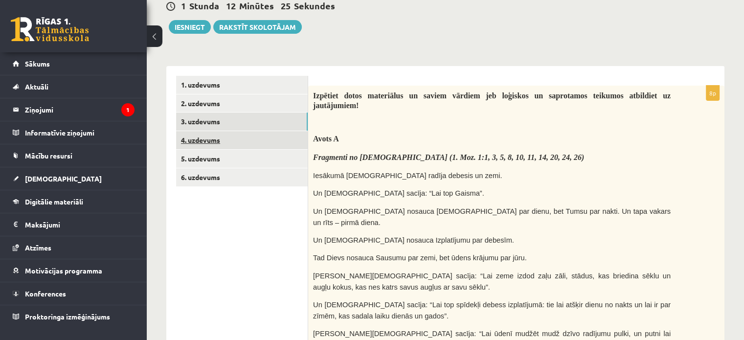
click at [237, 142] on link "4. uzdevums" at bounding box center [242, 140] width 132 height 18
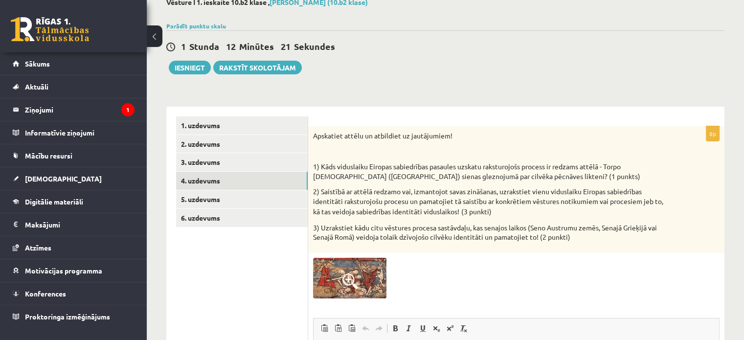
scroll to position [123, 0]
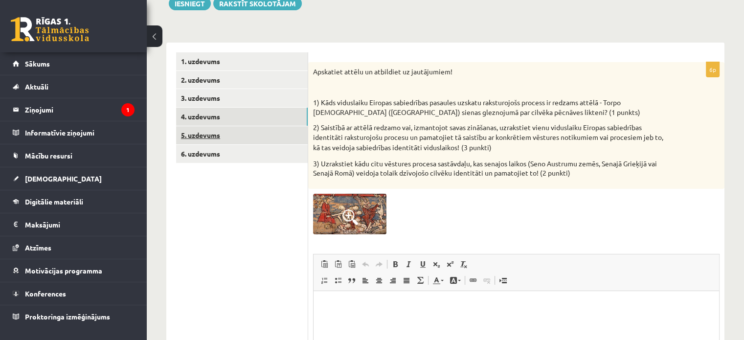
click at [235, 136] on link "5. uzdevums" at bounding box center [242, 135] width 132 height 18
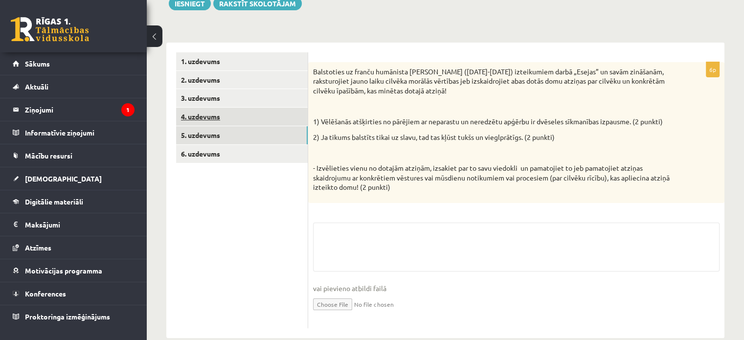
click at [221, 116] on link "4. uzdevums" at bounding box center [242, 117] width 132 height 18
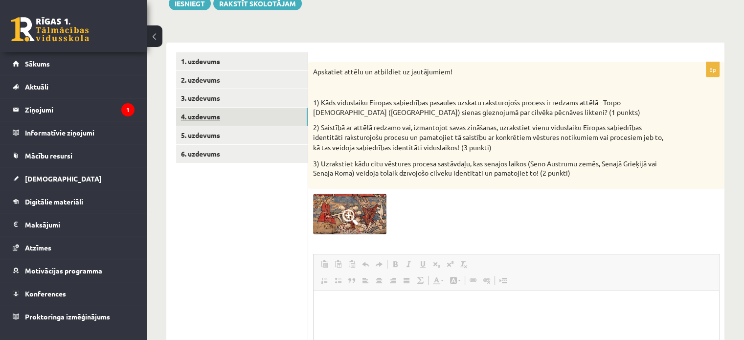
scroll to position [0, 0]
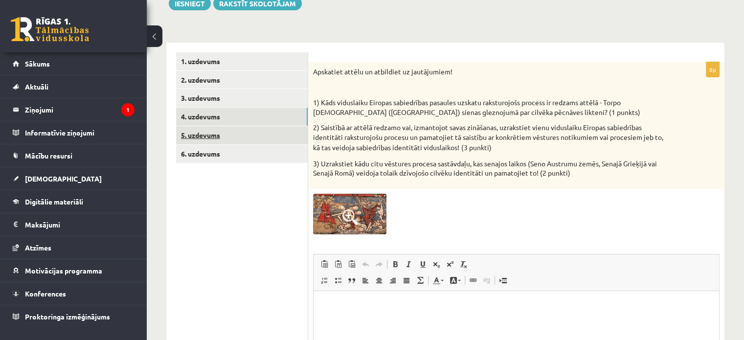
click at [217, 134] on link "5. uzdevums" at bounding box center [242, 135] width 132 height 18
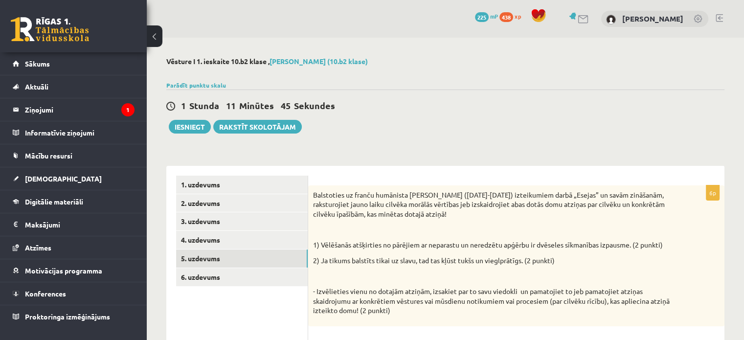
scroll to position [147, 0]
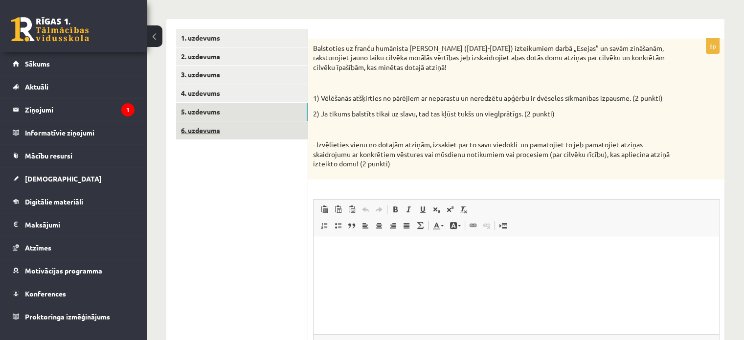
click at [240, 129] on link "6. uzdevums" at bounding box center [242, 130] width 132 height 18
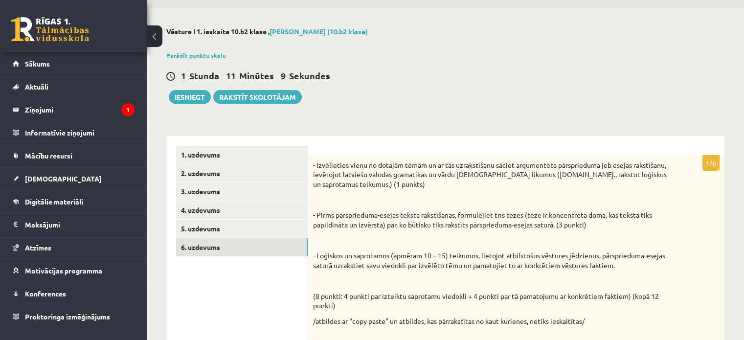
scroll to position [29, 0]
click at [220, 161] on link "1. uzdevums" at bounding box center [242, 155] width 132 height 18
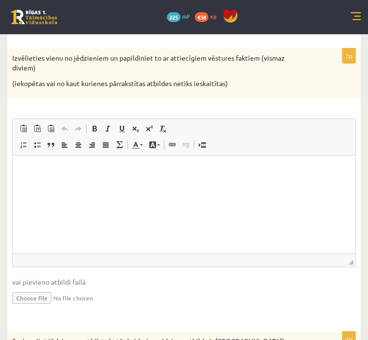
scroll to position [176, 0]
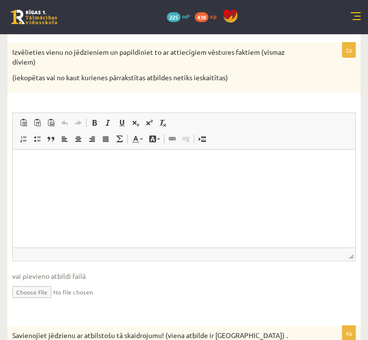
click at [163, 169] on p "Bagātinātā teksta redaktors, wiswyg-editor-user-answer-47024964871280" at bounding box center [183, 164] width 323 height 10
click at [86, 159] on html at bounding box center [184, 165] width 342 height 30
click at [162, 164] on p "**********" at bounding box center [183, 164] width 323 height 10
click at [168, 165] on p "**********" at bounding box center [183, 164] width 323 height 10
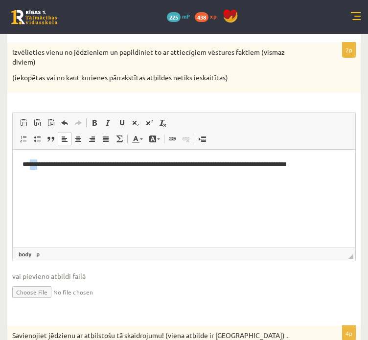
click at [32, 167] on p "**********" at bounding box center [183, 164] width 323 height 10
drag, startPoint x: 49, startPoint y: 164, endPoint x: 42, endPoint y: 164, distance: 7.3
click at [49, 164] on p "**********" at bounding box center [183, 164] width 323 height 10
drag, startPoint x: 40, startPoint y: 164, endPoint x: 31, endPoint y: 166, distance: 8.4
click at [31, 166] on p "**********" at bounding box center [183, 164] width 323 height 10
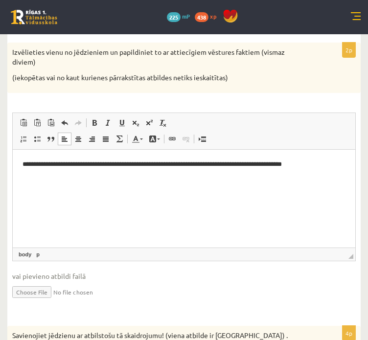
click at [320, 164] on p "**********" at bounding box center [183, 164] width 323 height 10
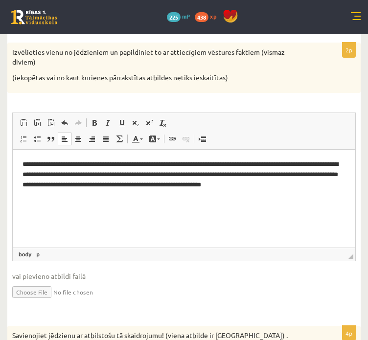
click at [313, 184] on p "**********" at bounding box center [183, 174] width 323 height 30
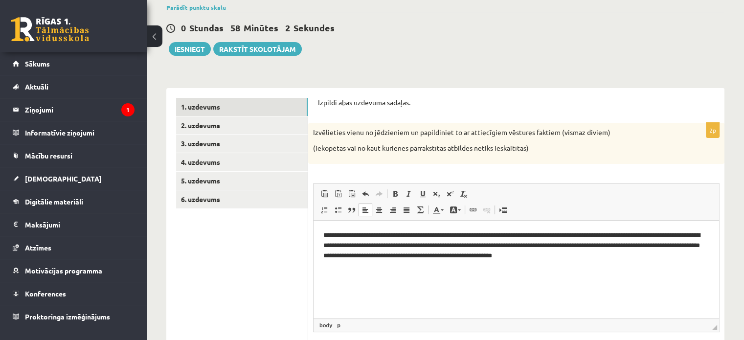
scroll to position [0, 0]
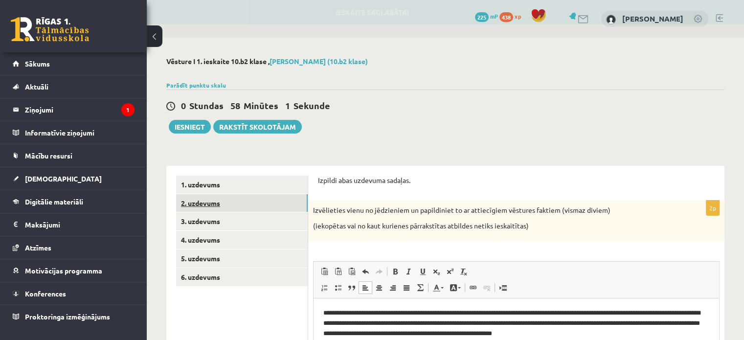
click at [216, 205] on link "2. uzdevums" at bounding box center [242, 203] width 132 height 18
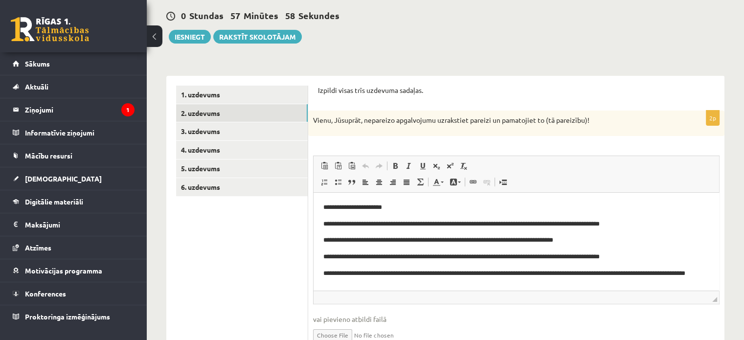
scroll to position [44, 0]
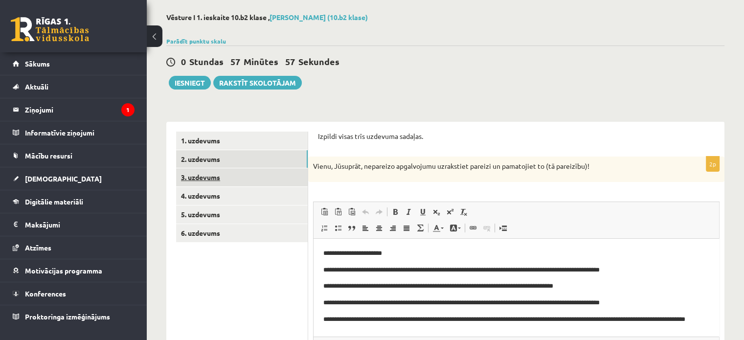
click at [224, 181] on link "3. uzdevums" at bounding box center [242, 177] width 132 height 18
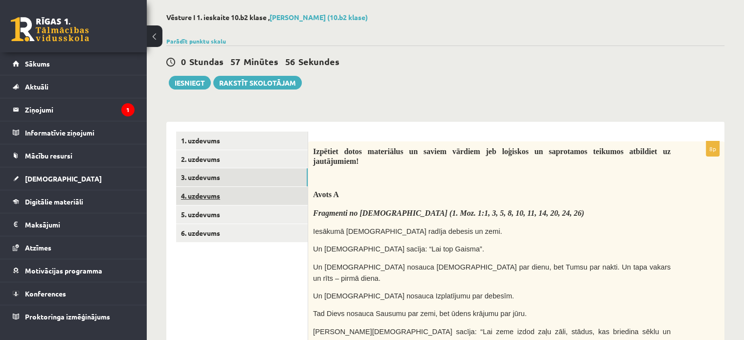
scroll to position [0, 0]
click at [203, 201] on link "4. uzdevums" at bounding box center [242, 196] width 132 height 18
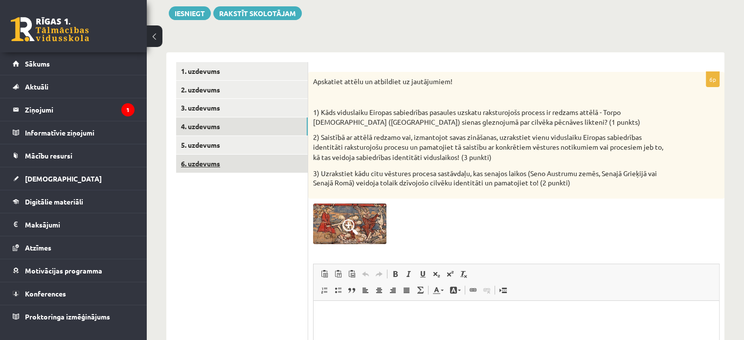
scroll to position [75, 0]
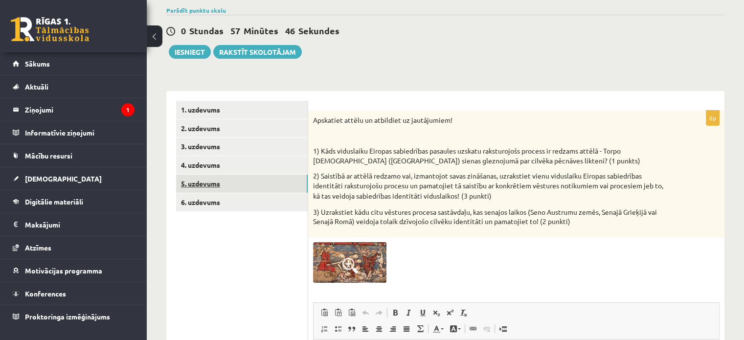
click at [229, 186] on link "5. uzdevums" at bounding box center [242, 184] width 132 height 18
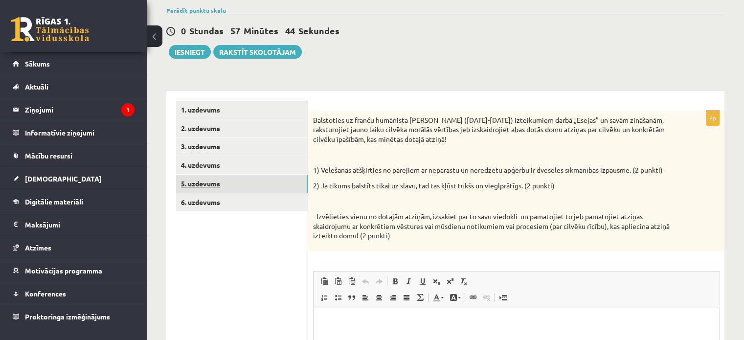
scroll to position [0, 0]
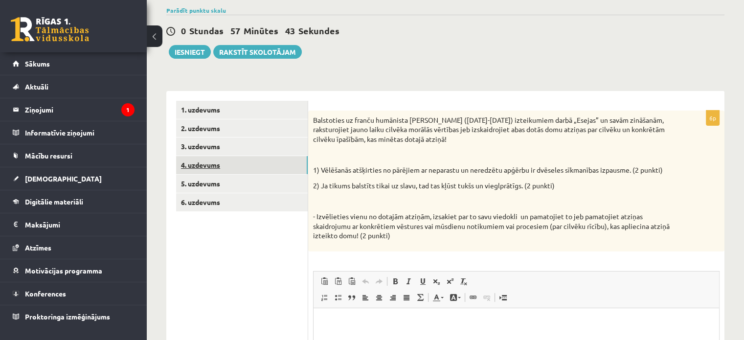
click at [210, 168] on link "4. uzdevums" at bounding box center [242, 165] width 132 height 18
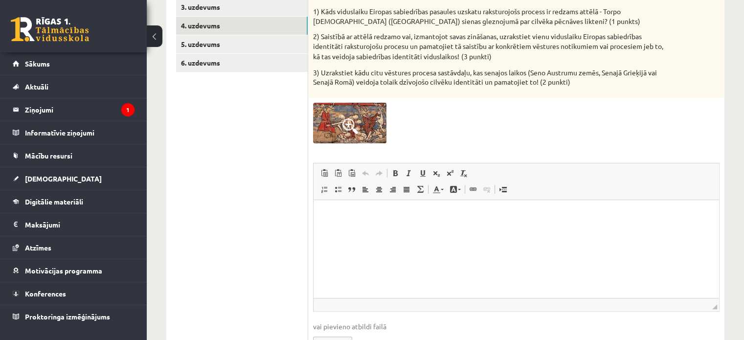
scroll to position [221, 0]
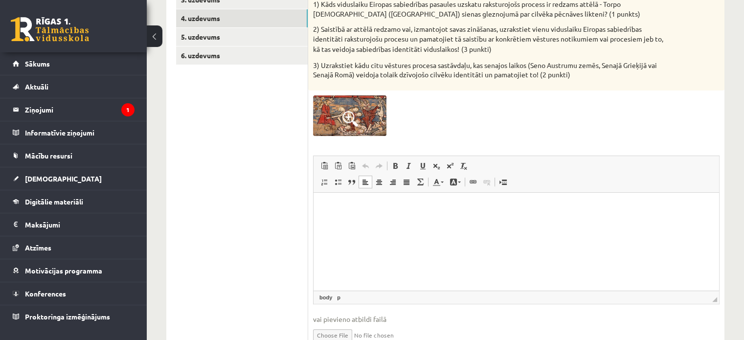
click at [446, 210] on p "Bagātinātā teksta redaktors, wiswyg-editor-user-answer-47024732222360" at bounding box center [516, 207] width 386 height 10
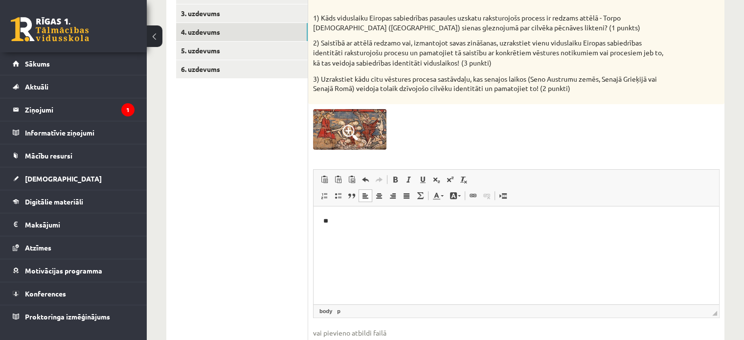
scroll to position [124, 0]
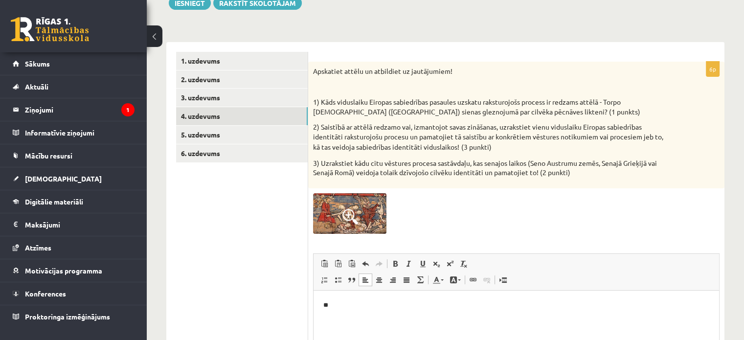
click at [355, 206] on img at bounding box center [349, 213] width 73 height 41
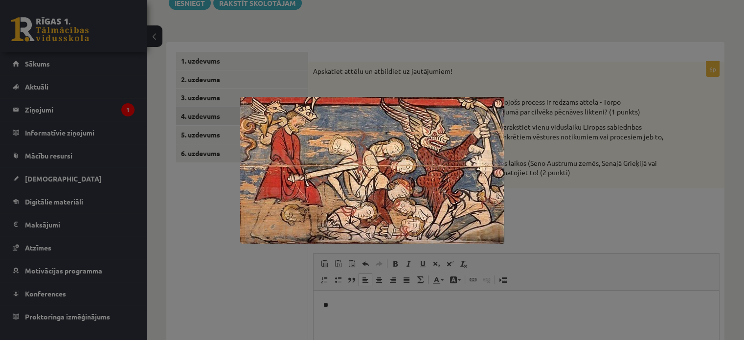
click at [542, 231] on div at bounding box center [372, 170] width 744 height 340
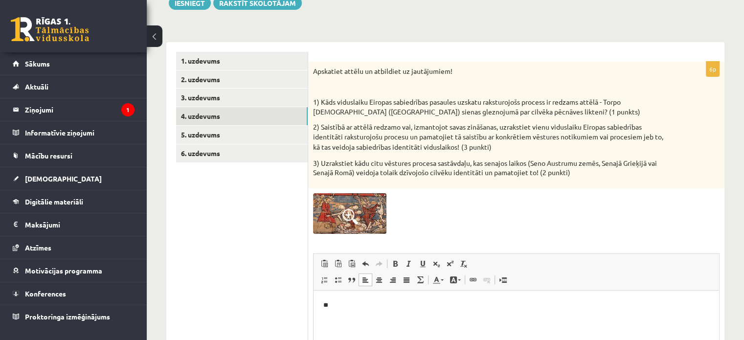
click at [355, 214] on span at bounding box center [350, 217] width 16 height 16
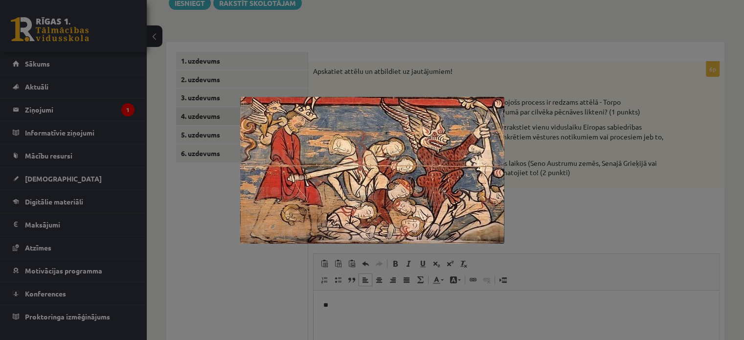
click at [546, 233] on div at bounding box center [372, 170] width 744 height 340
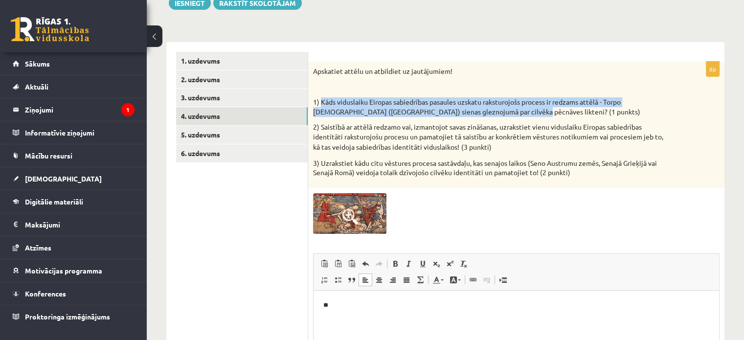
drag, startPoint x: 321, startPoint y: 101, endPoint x: 495, endPoint y: 112, distance: 173.9
click at [495, 112] on p "1) Kāds viduslaiku Eiropas sabiedrības pasaules uzskatu raksturojošs process ir…" at bounding box center [491, 106] width 357 height 19
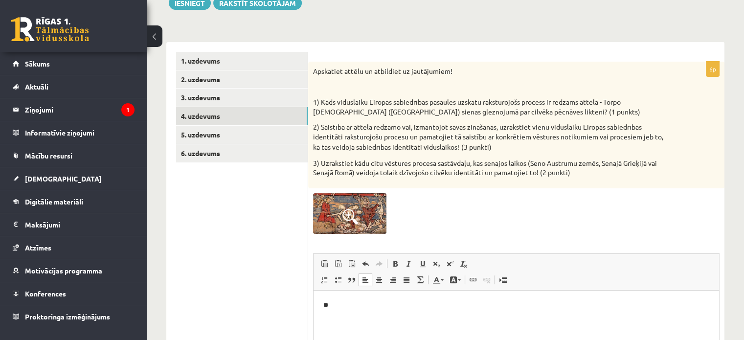
click at [534, 197] on div at bounding box center [516, 213] width 406 height 41
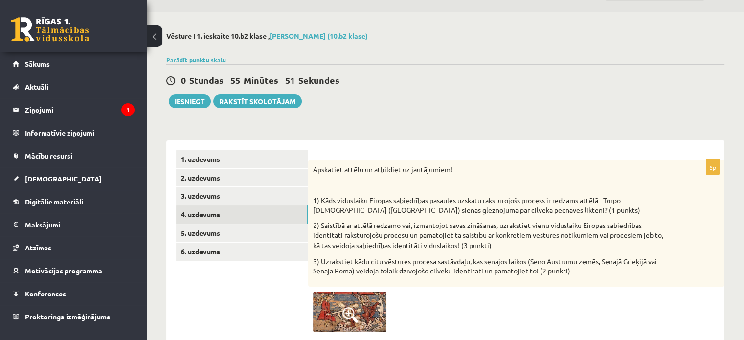
scroll to position [25, 0]
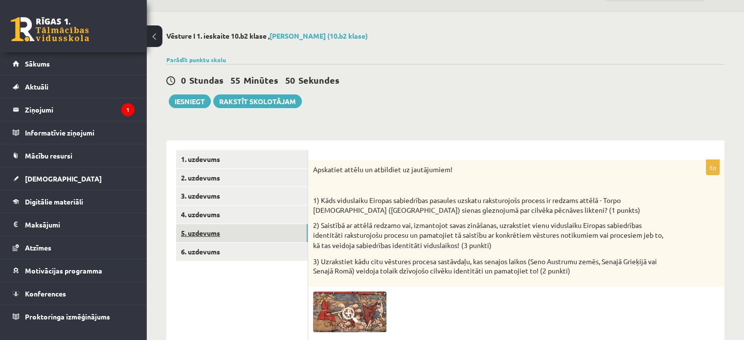
click at [217, 232] on link "5. uzdevums" at bounding box center [242, 233] width 132 height 18
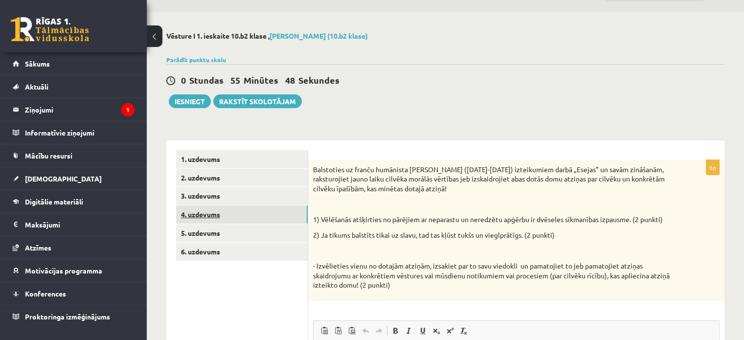
click at [231, 218] on link "4. uzdevums" at bounding box center [242, 214] width 132 height 18
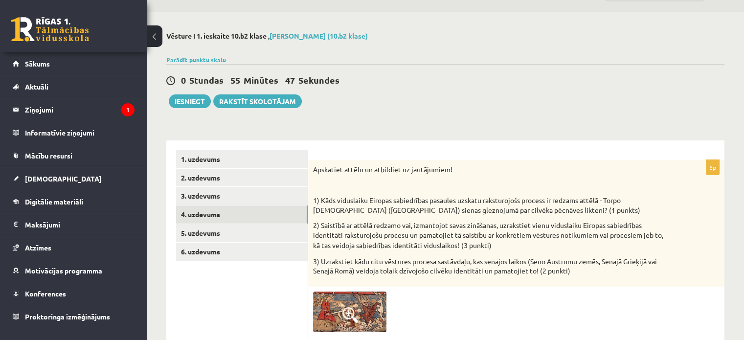
click at [347, 317] on span at bounding box center [350, 315] width 16 height 16
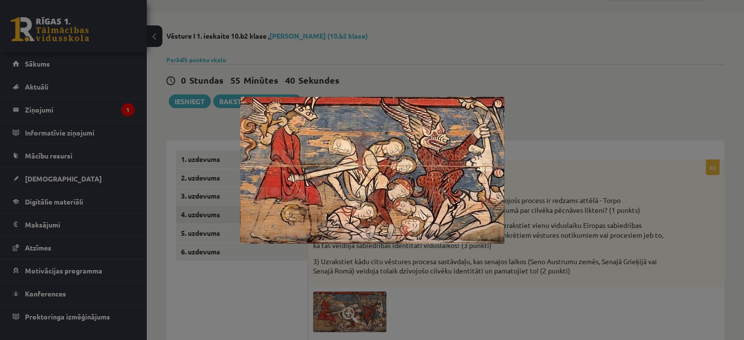
click at [406, 254] on div at bounding box center [372, 170] width 744 height 340
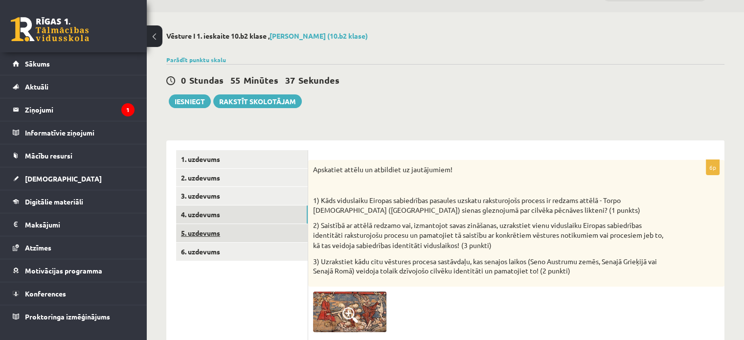
click at [207, 232] on link "5. uzdevums" at bounding box center [242, 233] width 132 height 18
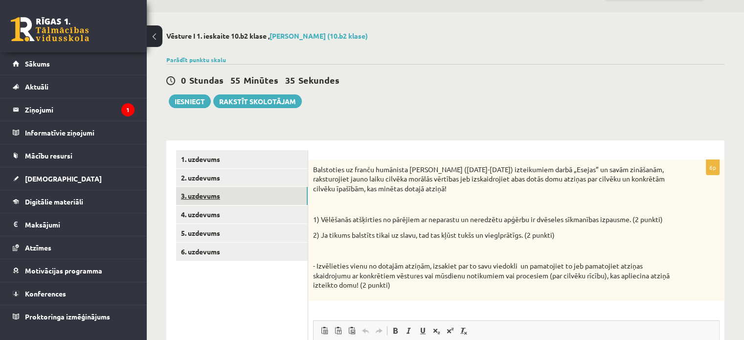
click at [214, 194] on link "3. uzdevums" at bounding box center [242, 196] width 132 height 18
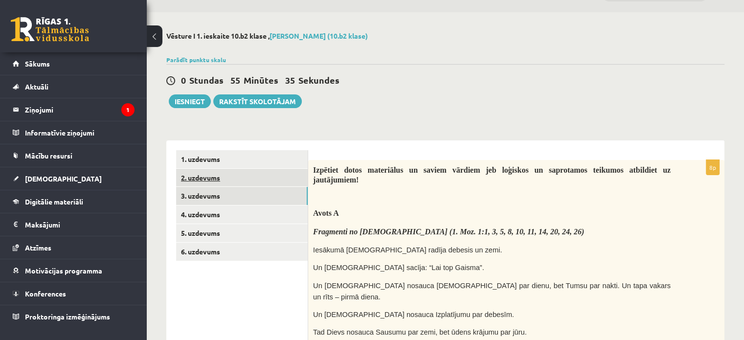
click at [211, 174] on link "2. uzdevums" at bounding box center [242, 178] width 132 height 18
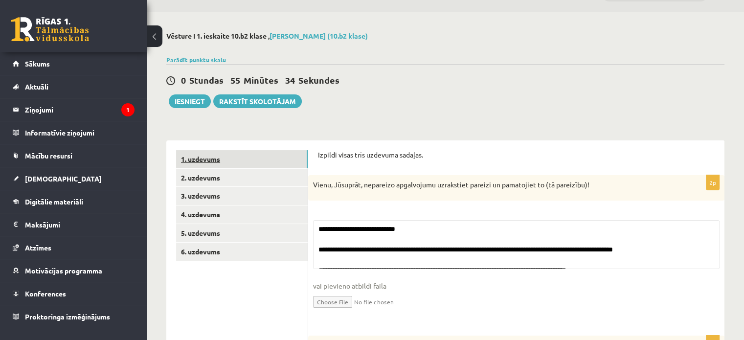
click at [213, 157] on link "1. uzdevums" at bounding box center [242, 159] width 132 height 18
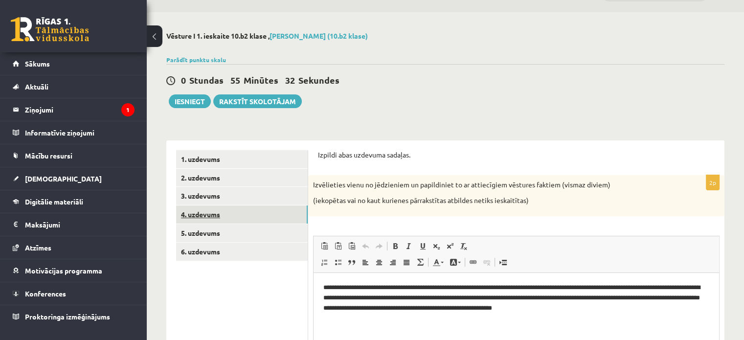
click at [217, 220] on link "4. uzdevums" at bounding box center [242, 214] width 132 height 18
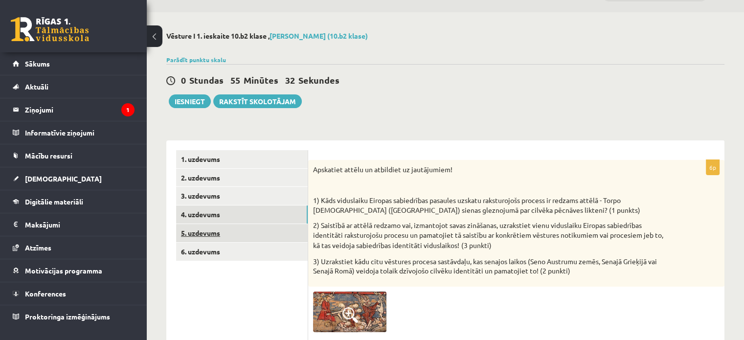
click at [217, 237] on link "5. uzdevums" at bounding box center [242, 233] width 132 height 18
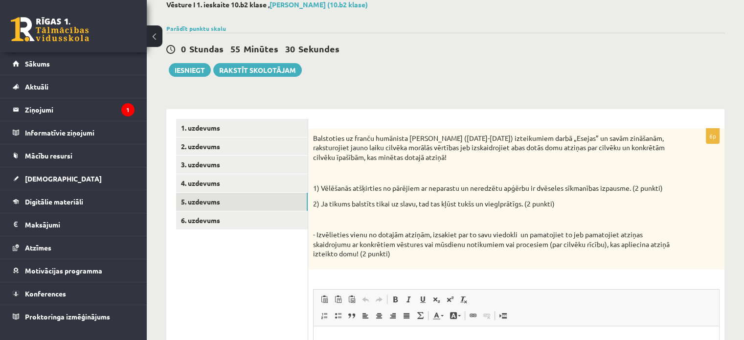
scroll to position [74, 0]
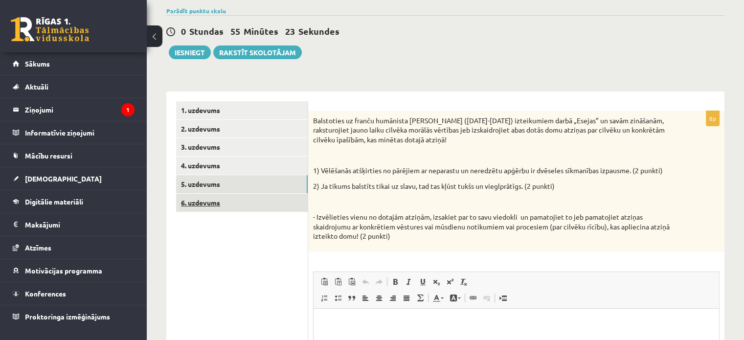
click at [196, 211] on link "6. uzdevums" at bounding box center [242, 203] width 132 height 18
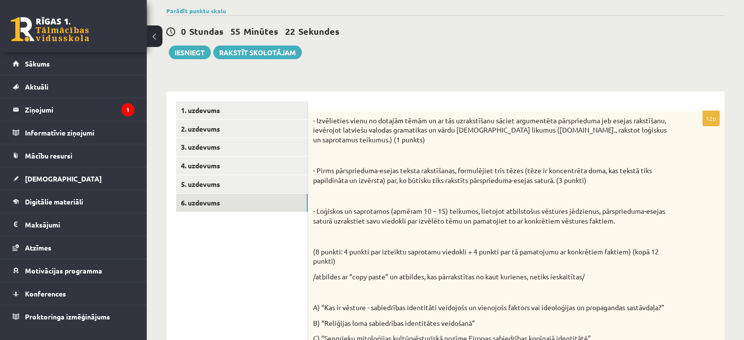
scroll to position [0, 0]
click at [210, 180] on link "5. uzdevums" at bounding box center [242, 184] width 132 height 18
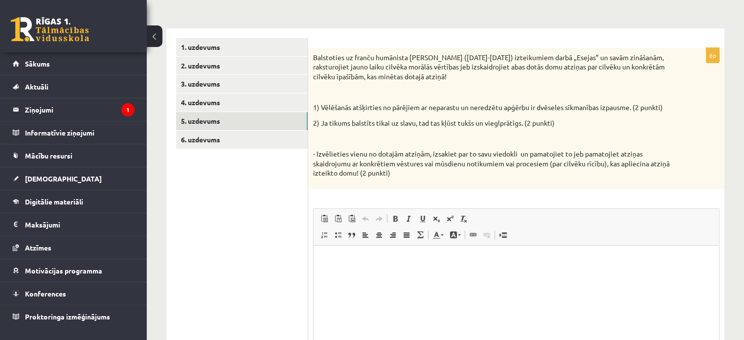
scroll to position [123, 0]
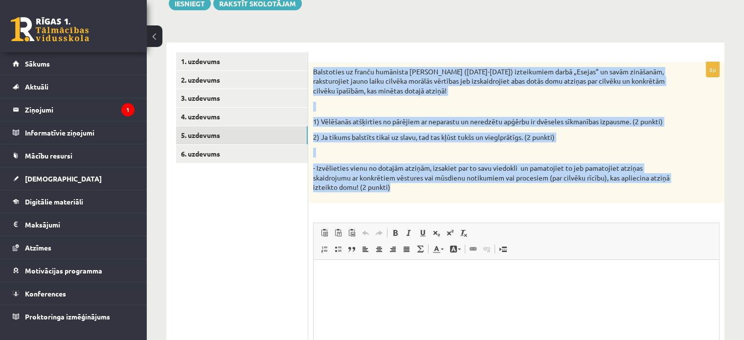
drag, startPoint x: 316, startPoint y: 68, endPoint x: 471, endPoint y: 198, distance: 202.0
click at [471, 198] on div "Balstoties uz franču humānista Mišela de Monteņa (1533-1592) izteikumiem darbā …" at bounding box center [516, 132] width 416 height 141
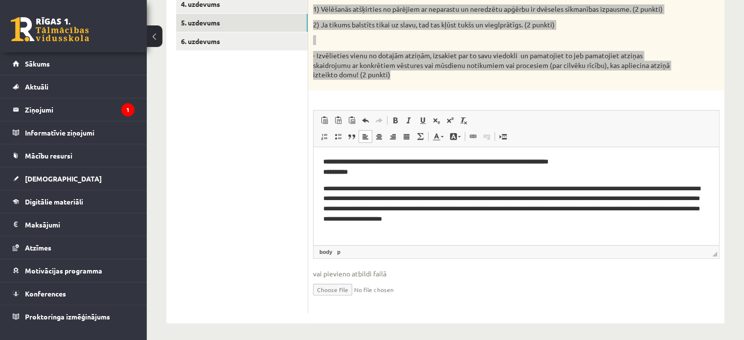
scroll to position [238, 0]
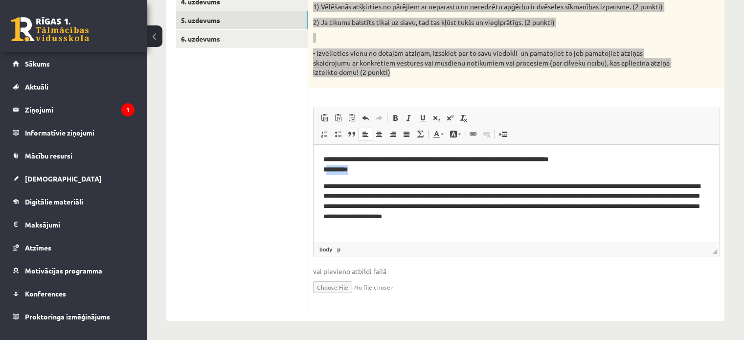
drag, startPoint x: 402, startPoint y: 170, endPoint x: 326, endPoint y: 173, distance: 75.8
click at [326, 173] on p "**********" at bounding box center [516, 164] width 386 height 21
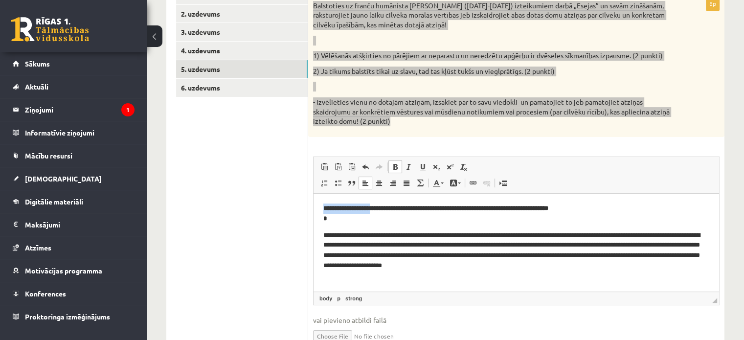
drag, startPoint x: 375, startPoint y: 208, endPoint x: 621, endPoint y: 401, distance: 312.7
click at [313, 208] on html "**********" at bounding box center [515, 236] width 405 height 87
drag, startPoint x: 331, startPoint y: 219, endPoint x: 315, endPoint y: 219, distance: 16.1
click at [315, 219] on html "**********" at bounding box center [515, 236] width 405 height 87
click at [327, 208] on strong "**********" at bounding box center [412, 207] width 178 height 6
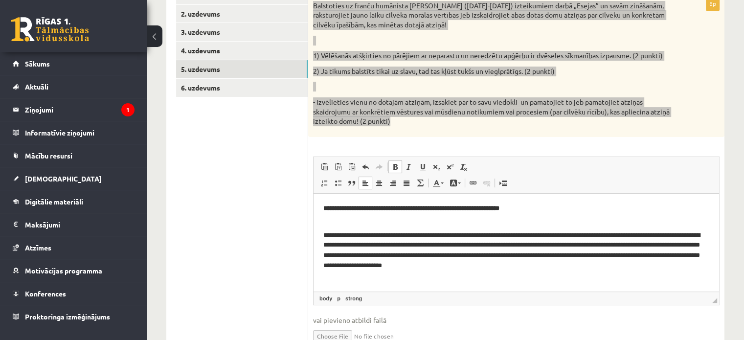
click at [529, 208] on p "**********" at bounding box center [516, 213] width 386 height 21
drag, startPoint x: 322, startPoint y: 208, endPoint x: 566, endPoint y: 216, distance: 243.6
click at [566, 216] on html "**********" at bounding box center [515, 236] width 405 height 87
click at [397, 168] on span at bounding box center [395, 167] width 8 height 8
click at [395, 165] on span at bounding box center [395, 167] width 8 height 8
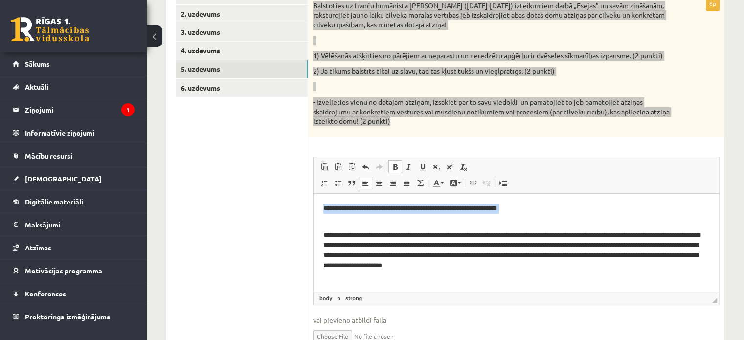
click at [394, 166] on span at bounding box center [395, 167] width 8 height 8
click at [403, 169] on link "Slīpraksts Klaviatūras saīsne vadīšanas taustiņš+I" at bounding box center [409, 166] width 14 height 13
click at [397, 168] on span at bounding box center [395, 167] width 8 height 8
click at [410, 167] on span at bounding box center [409, 167] width 8 height 8
click at [395, 166] on span at bounding box center [395, 167] width 8 height 8
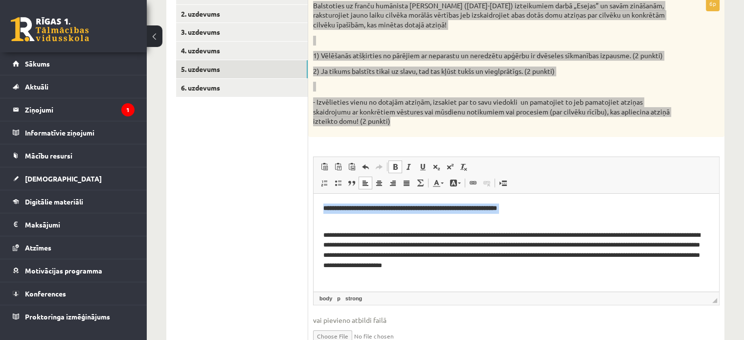
click at [395, 166] on span at bounding box center [395, 167] width 8 height 8
click at [366, 182] on span at bounding box center [365, 183] width 8 height 8
click at [364, 166] on span at bounding box center [365, 167] width 8 height 8
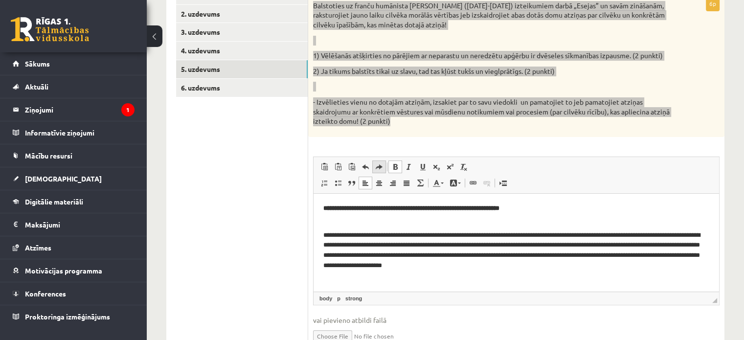
click at [377, 166] on span at bounding box center [379, 167] width 8 height 8
click at [389, 161] on link "Treknraksts Klaviatūras saīsne vadīšanas taustiņš+B" at bounding box center [395, 166] width 14 height 13
click at [390, 161] on link "Treknraksts Klaviatūras saīsne vadīšanas taustiņš+B" at bounding box center [395, 166] width 14 height 13
click at [392, 162] on link "Treknraksts Klaviatūras saīsne vadīšanas taustiņš+B" at bounding box center [395, 166] width 14 height 13
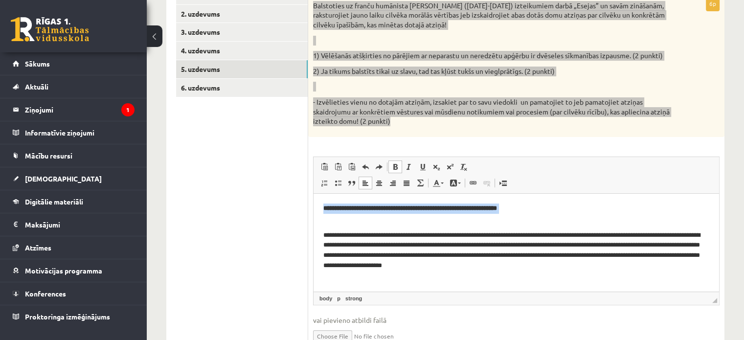
click at [392, 162] on link "Treknraksts Klaviatūras saīsne vadīšanas taustiņš+B" at bounding box center [395, 166] width 14 height 13
click at [497, 206] on strong "**********" at bounding box center [410, 207] width 174 height 6
click at [530, 208] on p "**********" at bounding box center [516, 213] width 386 height 21
drag, startPoint x: 530, startPoint y: 208, endPoint x: 256, endPoint y: 212, distance: 274.3
click at [313, 212] on html "**********" at bounding box center [515, 236] width 405 height 87
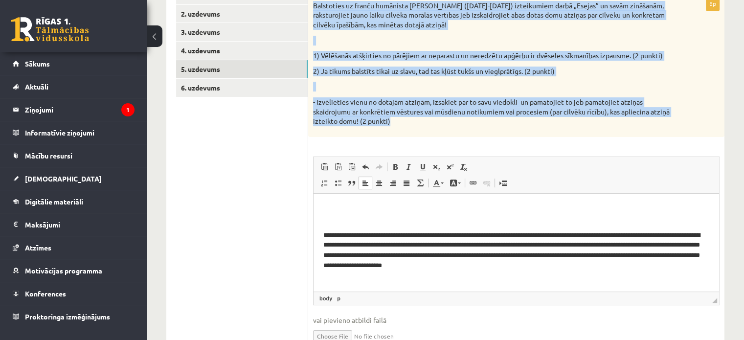
click at [524, 82] on p at bounding box center [491, 87] width 357 height 10
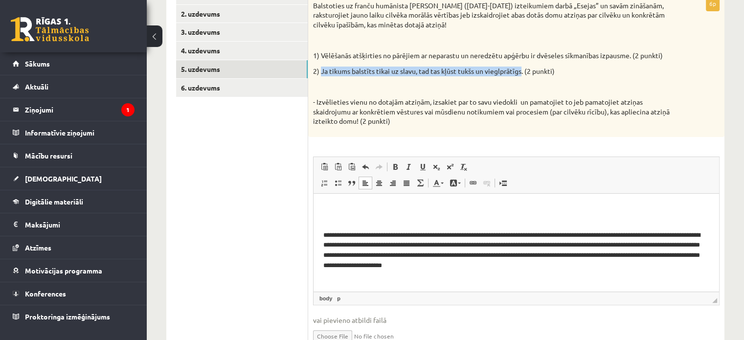
drag, startPoint x: 522, startPoint y: 70, endPoint x: 321, endPoint y: 73, distance: 201.5
click at [321, 73] on p "2) Ja tikums balstīts tikai uz slavu, tad tas kļūst tukšs un vieglprātīgs. (2 p…" at bounding box center [491, 71] width 357 height 10
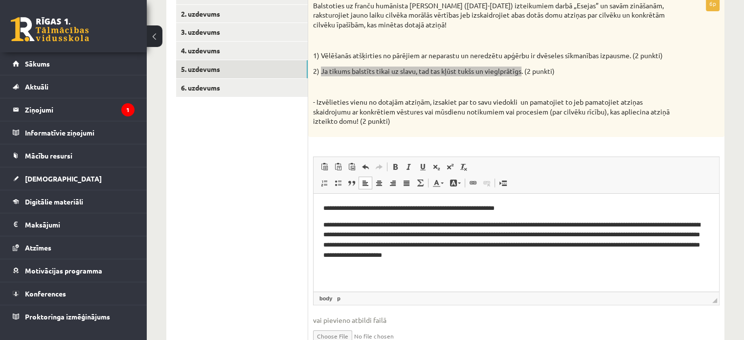
click at [521, 205] on p "**********" at bounding box center [516, 208] width 386 height 10
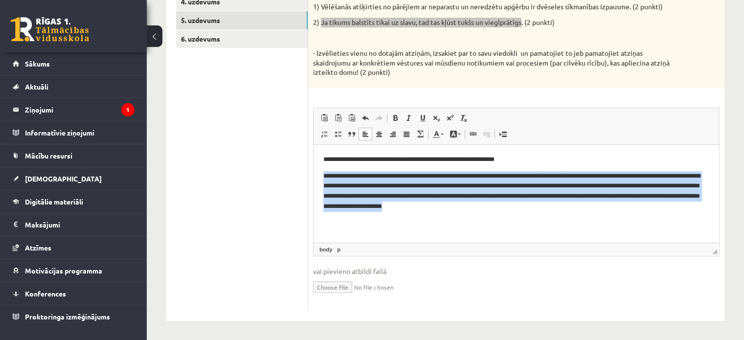
drag, startPoint x: 323, startPoint y: 174, endPoint x: 607, endPoint y: 235, distance: 290.5
click at [607, 221] on html "**********" at bounding box center [515, 182] width 405 height 77
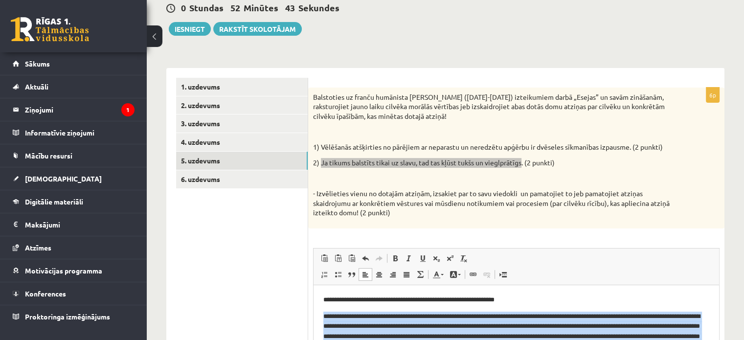
scroll to position [196, 0]
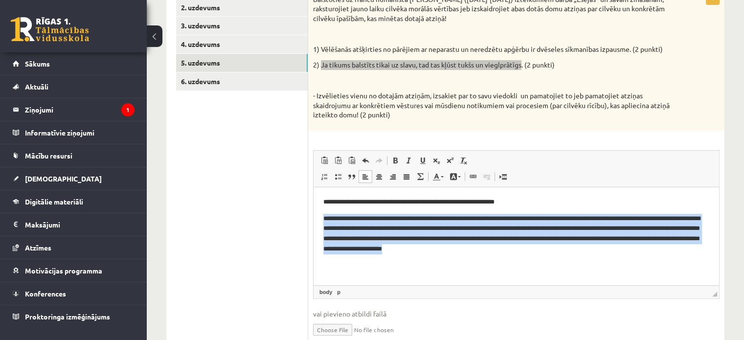
click at [376, 218] on p "**********" at bounding box center [516, 233] width 386 height 41
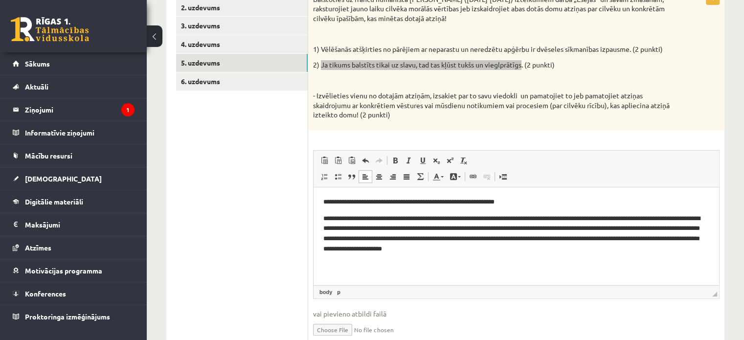
click at [382, 217] on p "**********" at bounding box center [516, 233] width 386 height 41
click at [382, 218] on p "**********" at bounding box center [516, 233] width 386 height 41
click at [384, 219] on p "**********" at bounding box center [516, 233] width 386 height 41
drag, startPoint x: 435, startPoint y: 218, endPoint x: 374, endPoint y: 222, distance: 60.3
click at [374, 222] on p "**********" at bounding box center [516, 233] width 386 height 41
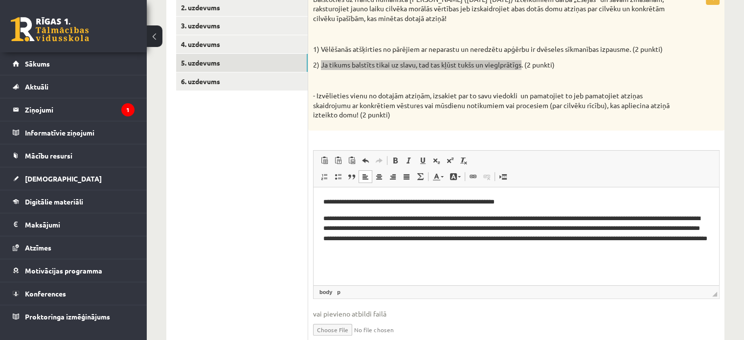
click at [511, 218] on p "**********" at bounding box center [516, 233] width 386 height 41
drag, startPoint x: 606, startPoint y: 217, endPoint x: 593, endPoint y: 217, distance: 13.7
click at [593, 217] on p "**********" at bounding box center [516, 233] width 386 height 41
drag, startPoint x: 504, startPoint y: 228, endPoint x: 446, endPoint y: 229, distance: 58.2
click at [446, 229] on p "**********" at bounding box center [516, 233] width 386 height 41
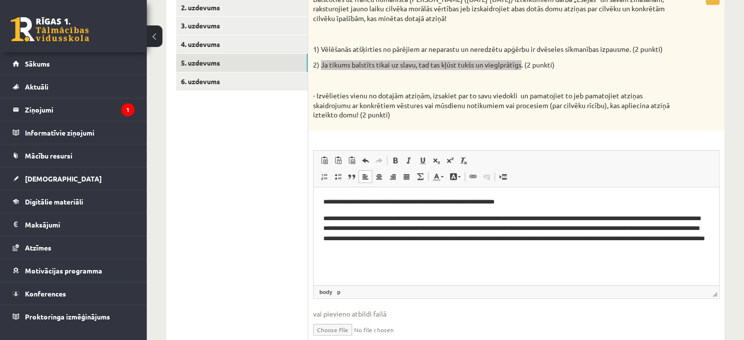
click at [449, 227] on p "**********" at bounding box center [516, 233] width 386 height 41
drag, startPoint x: 486, startPoint y: 229, endPoint x: 445, endPoint y: 232, distance: 41.2
click at [445, 232] on p "**********" at bounding box center [516, 233] width 386 height 41
click at [364, 160] on span at bounding box center [365, 160] width 8 height 8
click at [472, 264] on html "**********" at bounding box center [515, 225] width 405 height 77
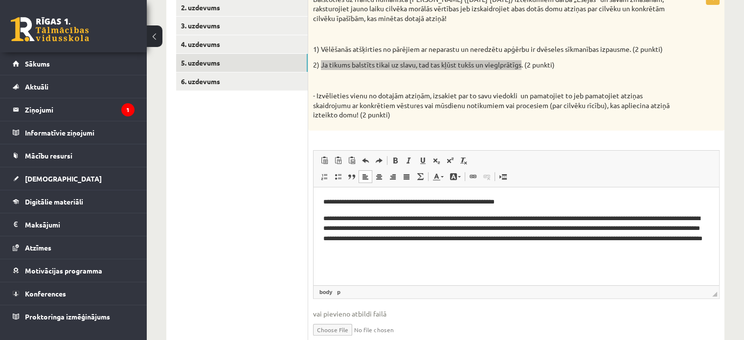
click at [485, 226] on p "**********" at bounding box center [516, 233] width 386 height 41
drag, startPoint x: 575, startPoint y: 239, endPoint x: 522, endPoint y: 242, distance: 53.4
click at [522, 242] on p "**********" at bounding box center [516, 233] width 386 height 41
click at [547, 262] on html "**********" at bounding box center [515, 225] width 405 height 77
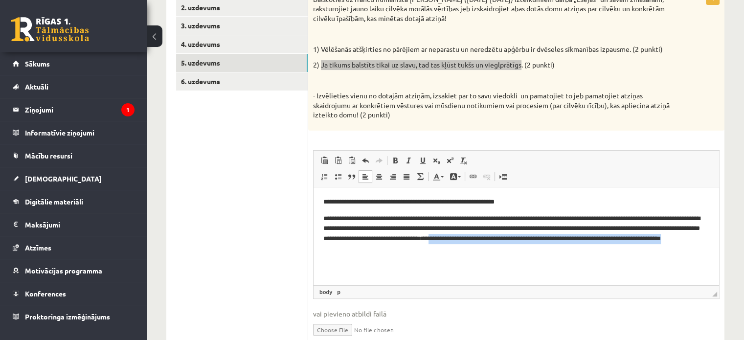
drag, startPoint x: 526, startPoint y: 238, endPoint x: 527, endPoint y: 251, distance: 13.2
click at [527, 262] on html "**********" at bounding box center [515, 225] width 405 height 77
click at [565, 206] on p "**********" at bounding box center [516, 202] width 386 height 10
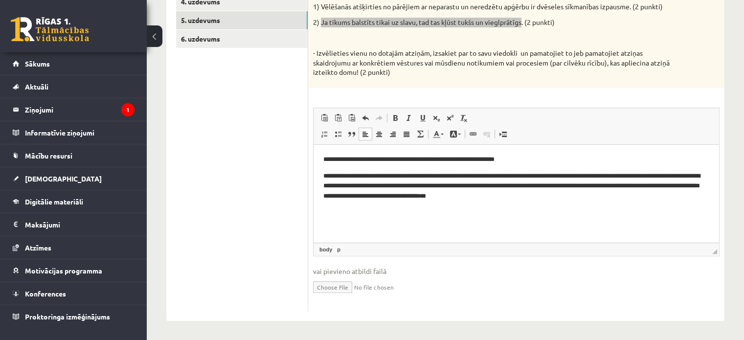
click at [362, 176] on p "**********" at bounding box center [516, 186] width 386 height 30
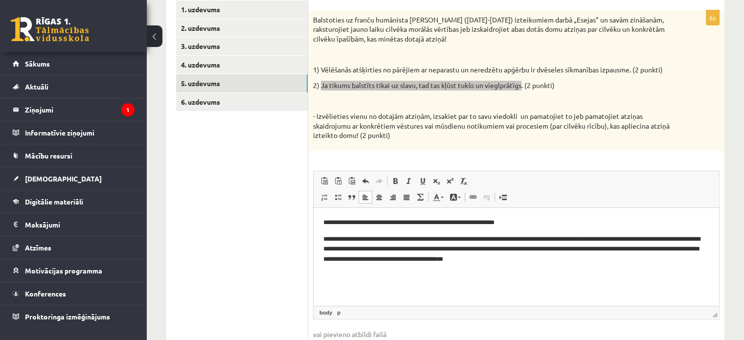
scroll to position [91, 0]
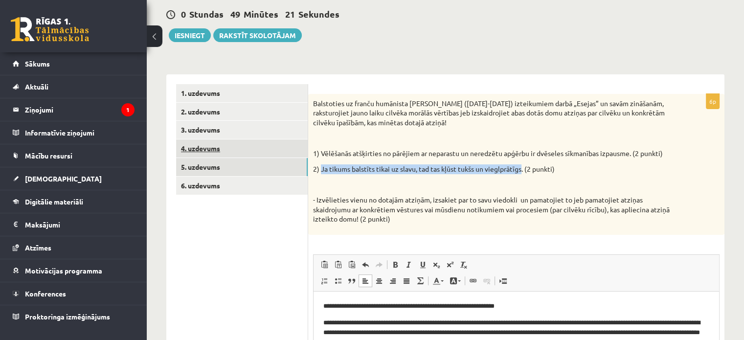
click at [211, 151] on link "4. uzdevums" at bounding box center [242, 148] width 132 height 18
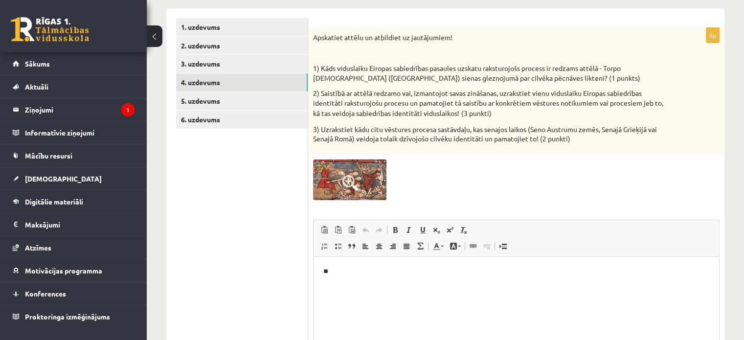
scroll to position [140, 0]
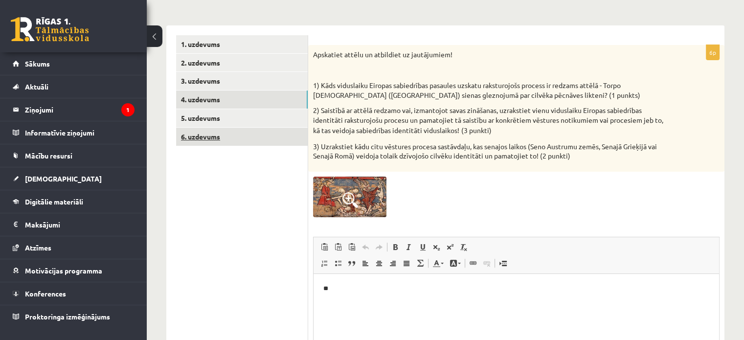
click at [188, 140] on link "6. uzdevums" at bounding box center [242, 137] width 132 height 18
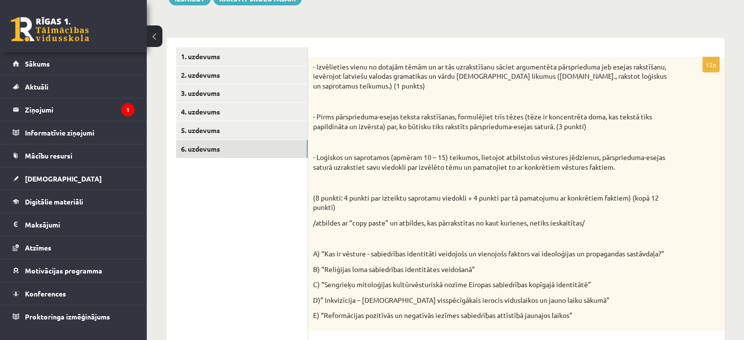
scroll to position [128, 0]
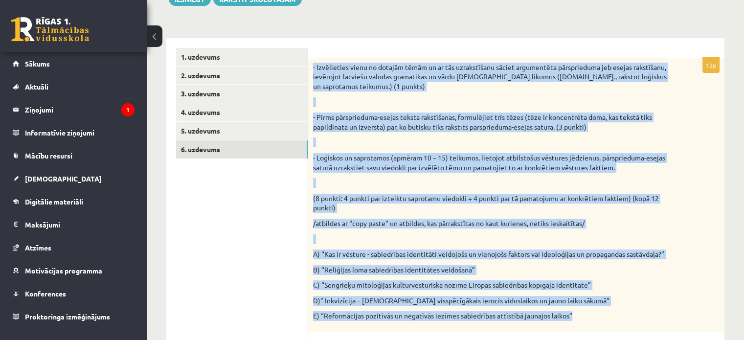
drag, startPoint x: 311, startPoint y: 66, endPoint x: 534, endPoint y: 294, distance: 319.1
click at [591, 308] on div "- Izvēlieties vienu no dotajām tēmām un ar tās uzrakstīšanu sāciet argumentēta …" at bounding box center [516, 195] width 416 height 274
click at [644, 248] on div "- Izvēlieties vienu no dotajām tēmām un ar tās uzrakstīšanu sāciet argumentēta …" at bounding box center [516, 195] width 416 height 274
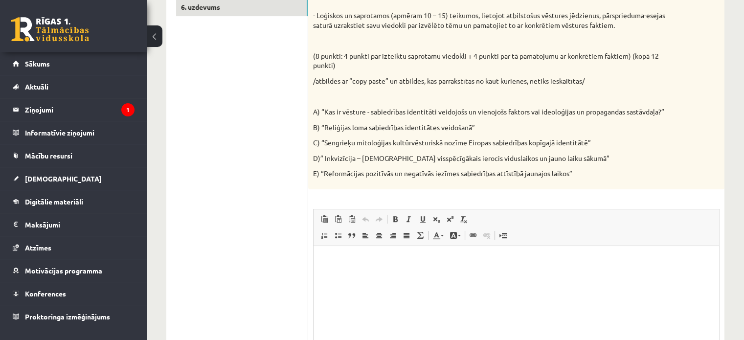
scroll to position [323, 0]
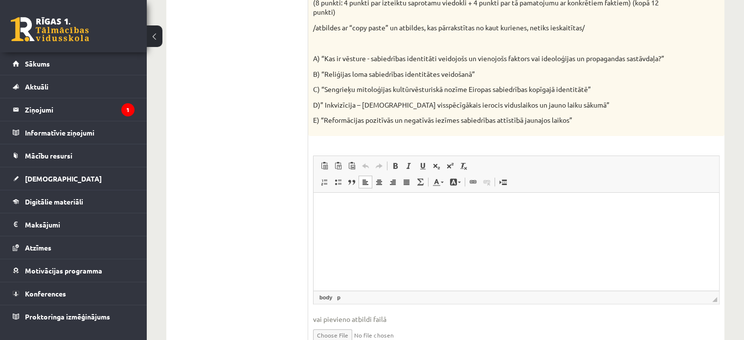
click at [399, 200] on html at bounding box center [515, 208] width 405 height 30
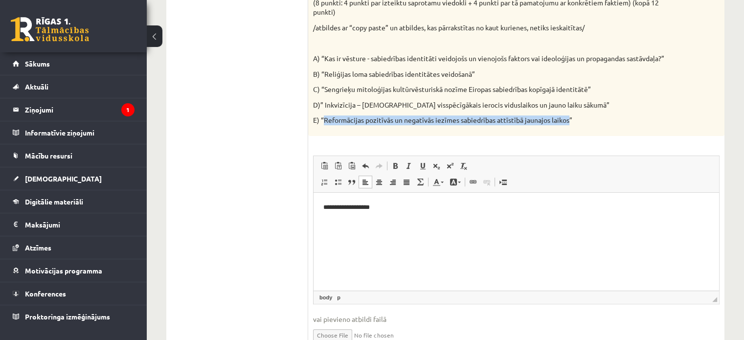
drag, startPoint x: 347, startPoint y: 121, endPoint x: 568, endPoint y: 122, distance: 221.0
click at [568, 122] on p "E) “Reformācijas pozitīvās un negatīvās iezīmes sabiedrības attīstībā jaunajos …" at bounding box center [491, 120] width 357 height 10
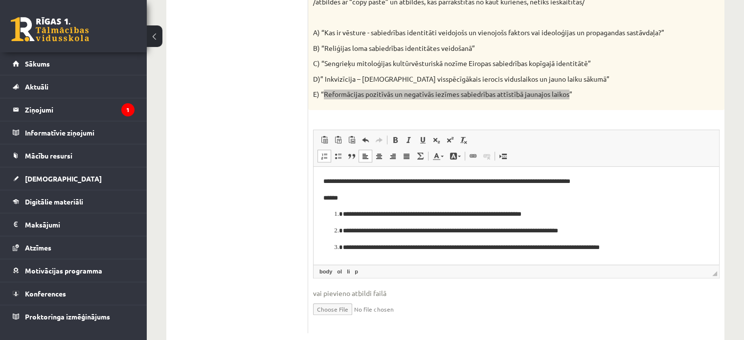
scroll to position [372, 0]
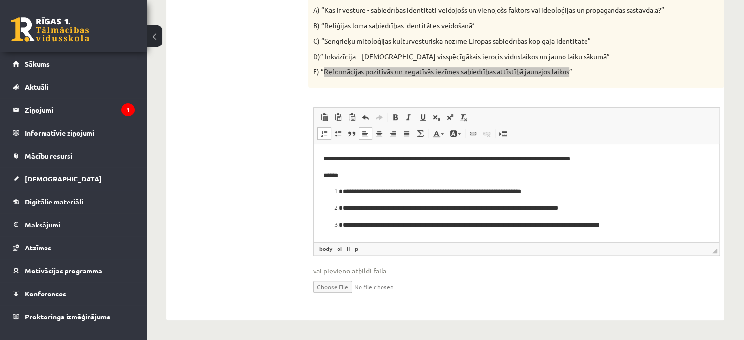
click at [343, 193] on li "**********" at bounding box center [516, 192] width 347 height 10
click at [334, 195] on ol "**********" at bounding box center [516, 208] width 386 height 43
click at [343, 193] on li "**********" at bounding box center [516, 192] width 347 height 10
click at [343, 212] on li "**********" at bounding box center [516, 208] width 347 height 10
click at [343, 227] on li "**********" at bounding box center [516, 225] width 347 height 10
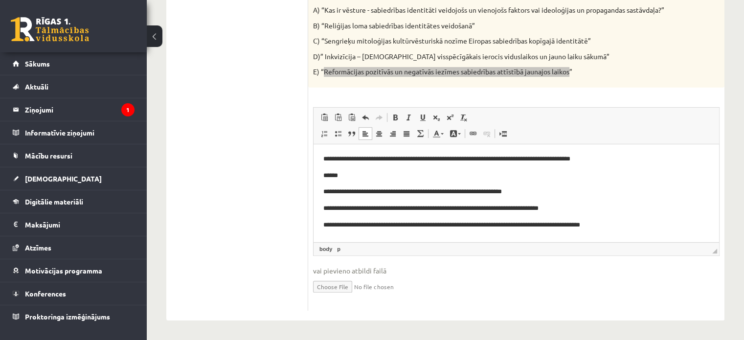
click at [441, 209] on p "**********" at bounding box center [516, 208] width 386 height 10
click at [435, 195] on p "**********" at bounding box center [516, 192] width 386 height 10
click at [438, 225] on p "**********" at bounding box center [516, 225] width 386 height 10
click at [630, 226] on p "**********" at bounding box center [516, 225] width 386 height 10
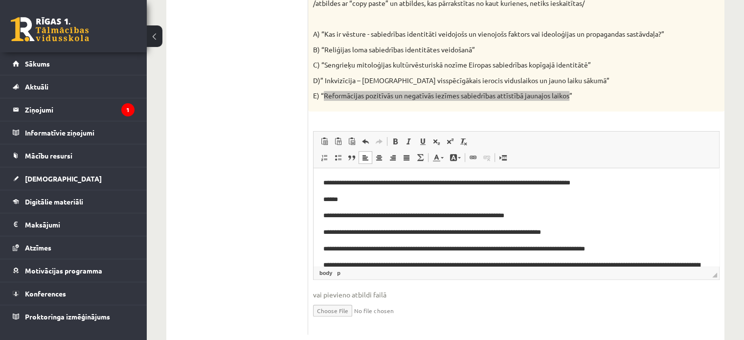
scroll to position [49, 0]
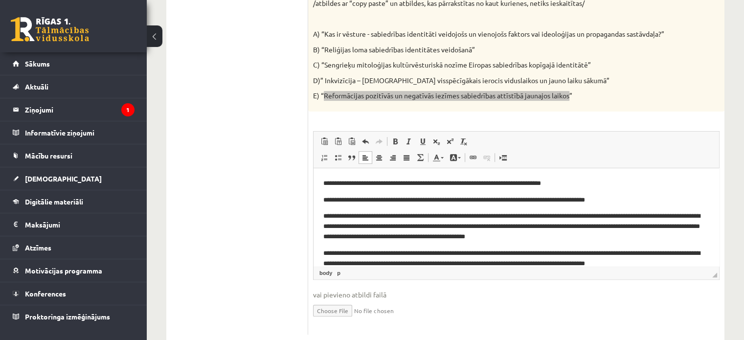
click at [640, 201] on p "**********" at bounding box center [512, 200] width 378 height 10
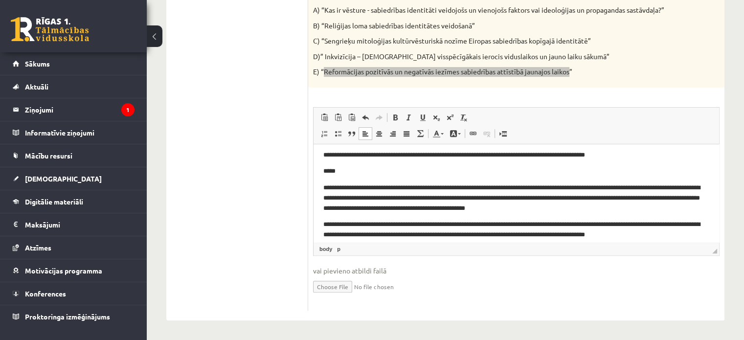
scroll to position [92, 0]
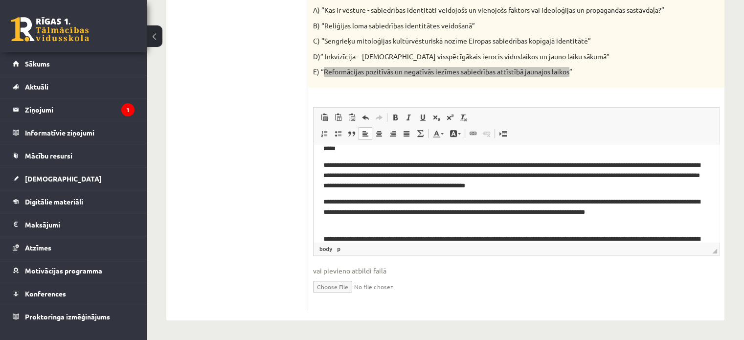
click at [650, 179] on p "**********" at bounding box center [512, 175] width 378 height 30
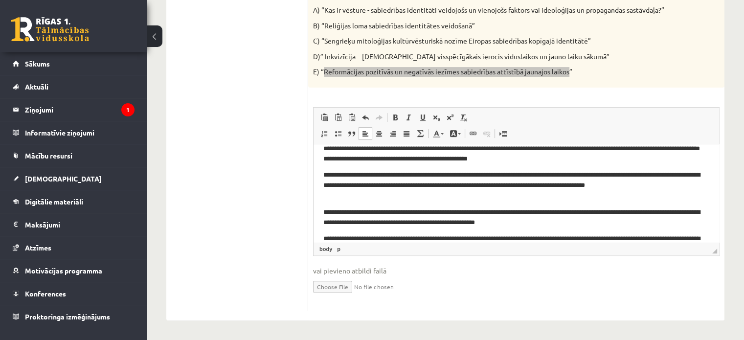
scroll to position [141, 0]
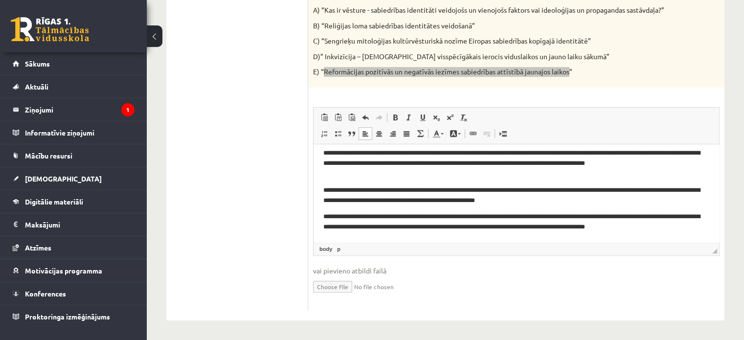
click at [424, 165] on p "**********" at bounding box center [512, 163] width 378 height 30
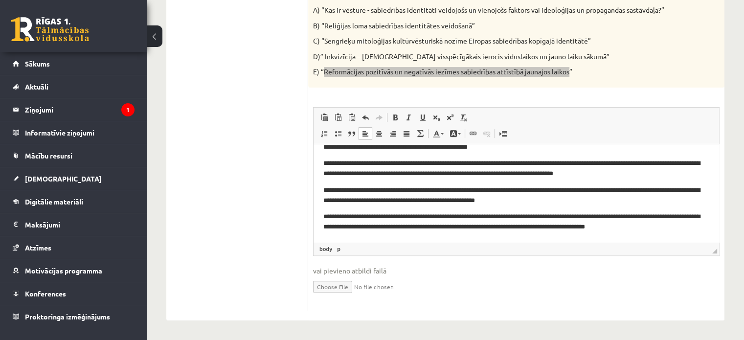
click at [422, 192] on p "**********" at bounding box center [512, 195] width 378 height 21
click at [581, 192] on p "**********" at bounding box center [512, 195] width 378 height 21
click at [411, 228] on p "**********" at bounding box center [512, 222] width 378 height 21
click at [437, 228] on p "**********" at bounding box center [512, 222] width 378 height 21
click at [677, 224] on p "**********" at bounding box center [512, 222] width 378 height 21
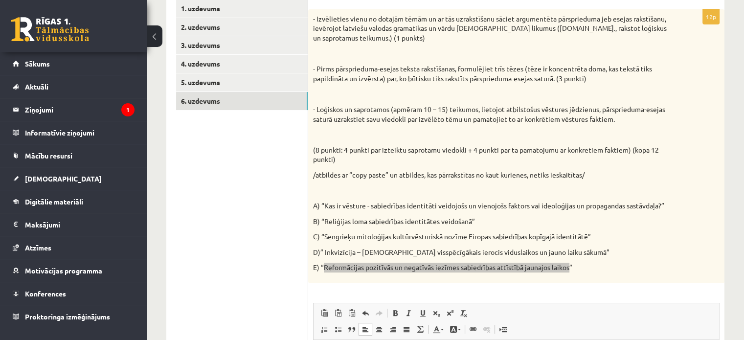
scroll to position [127, 0]
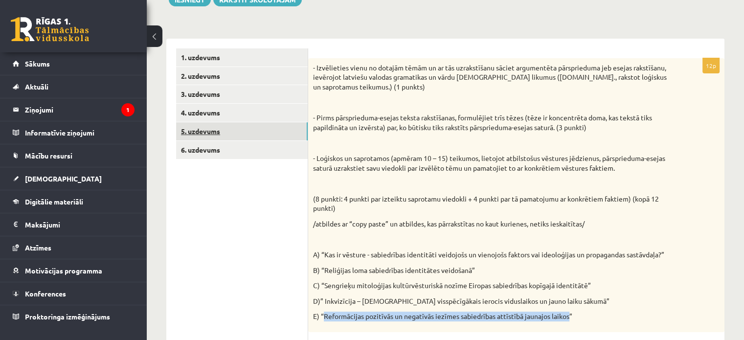
click at [226, 130] on link "5. uzdevums" at bounding box center [242, 131] width 132 height 18
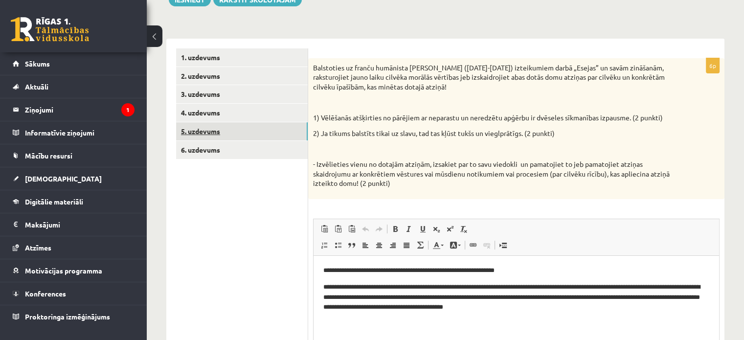
scroll to position [0, 0]
click at [217, 148] on link "6. uzdevums" at bounding box center [242, 150] width 132 height 18
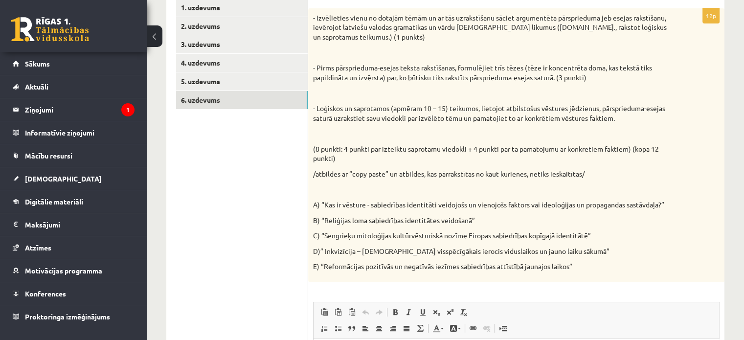
scroll to position [176, 0]
click at [201, 82] on link "5. uzdevums" at bounding box center [242, 82] width 132 height 18
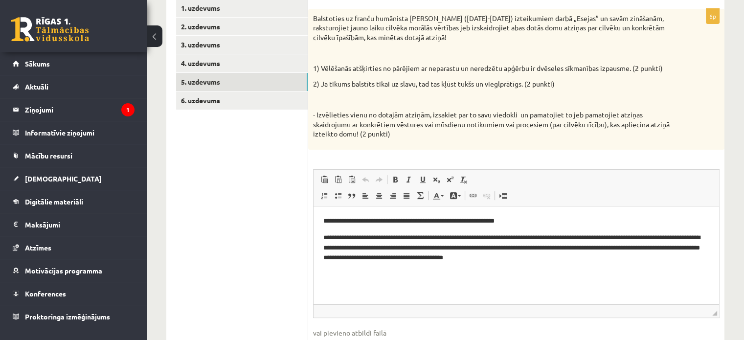
scroll to position [0, 0]
click at [220, 96] on link "6. uzdevums" at bounding box center [242, 100] width 132 height 18
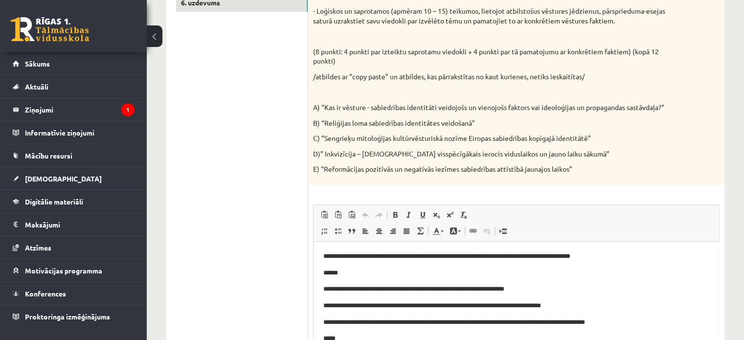
scroll to position [225, 0]
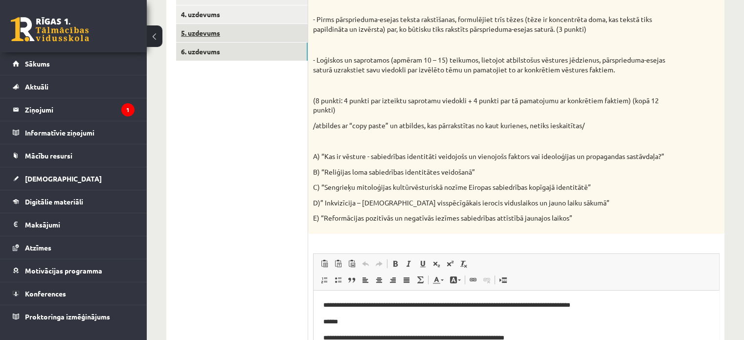
click at [224, 37] on link "5. uzdevums" at bounding box center [242, 33] width 132 height 18
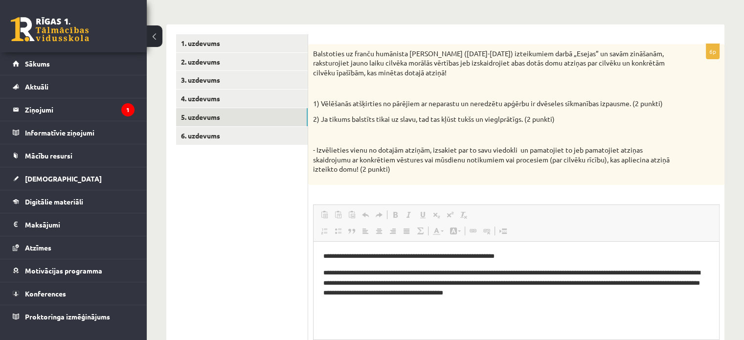
scroll to position [0, 0]
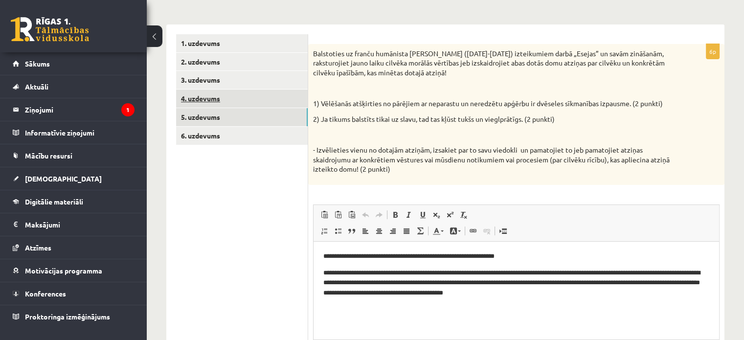
click at [226, 101] on link "4. uzdevums" at bounding box center [242, 98] width 132 height 18
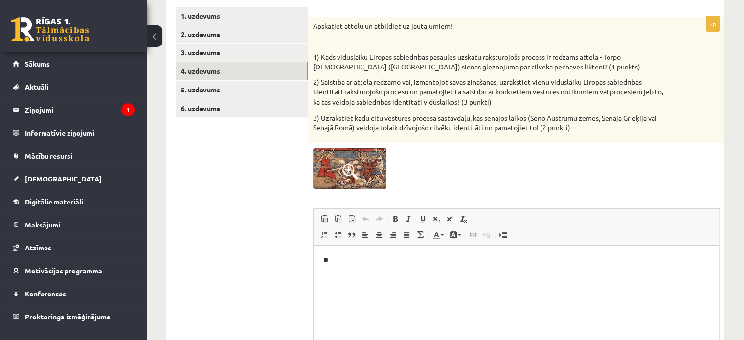
scroll to position [147, 0]
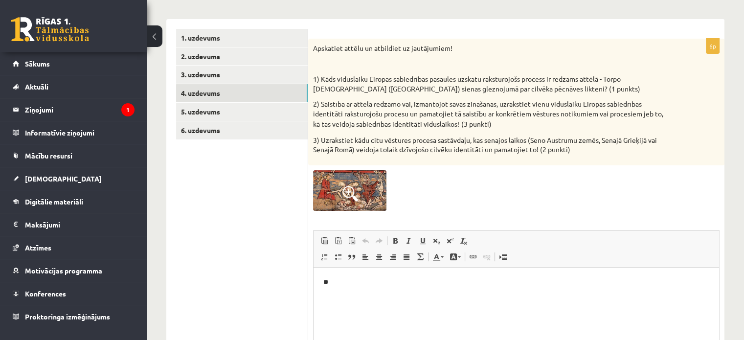
click at [351, 190] on span at bounding box center [350, 194] width 16 height 16
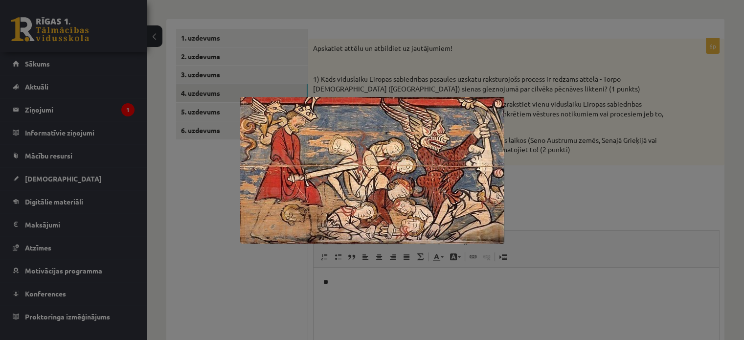
click at [617, 137] on div at bounding box center [372, 170] width 744 height 340
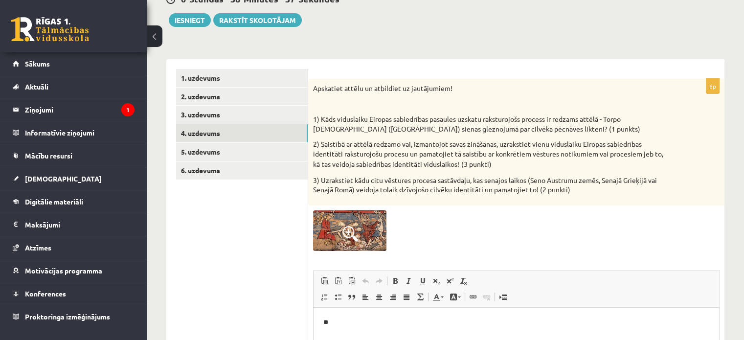
scroll to position [123, 0]
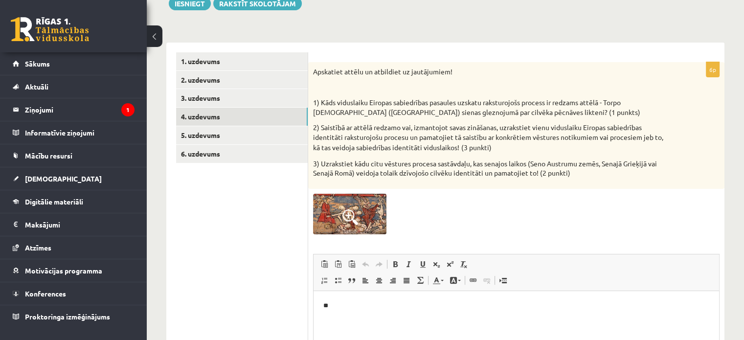
click at [371, 208] on img at bounding box center [349, 214] width 73 height 41
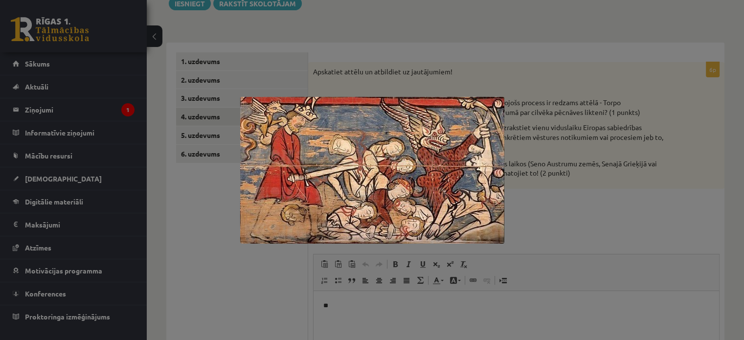
click at [587, 124] on div at bounding box center [372, 170] width 744 height 340
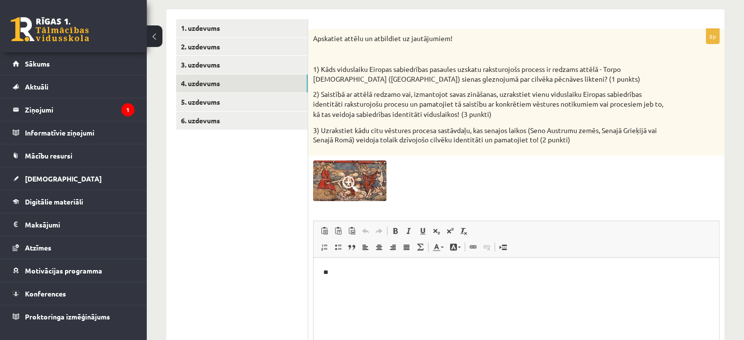
scroll to position [172, 0]
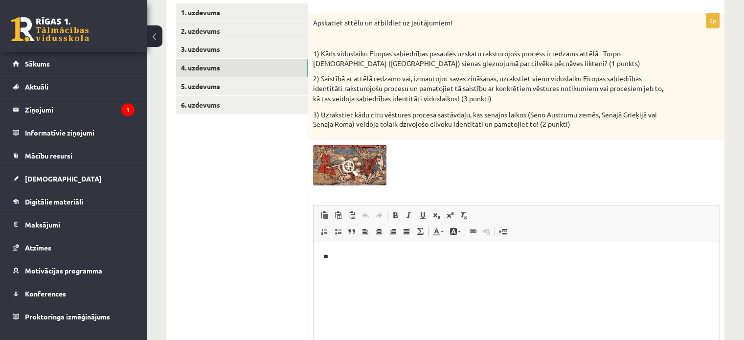
click at [335, 260] on p "**" at bounding box center [516, 257] width 386 height 10
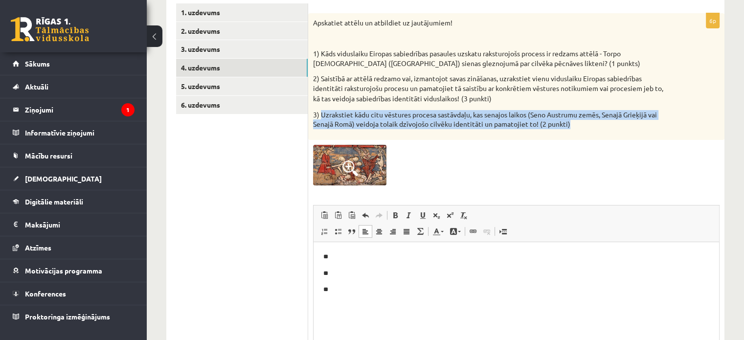
drag, startPoint x: 322, startPoint y: 114, endPoint x: 567, endPoint y: 125, distance: 244.7
click at [579, 132] on div "Apskatiet attēlu un atbildiet uz jautājumiem! 1) Kāds viduslaiku Eiropas sabied…" at bounding box center [516, 76] width 416 height 127
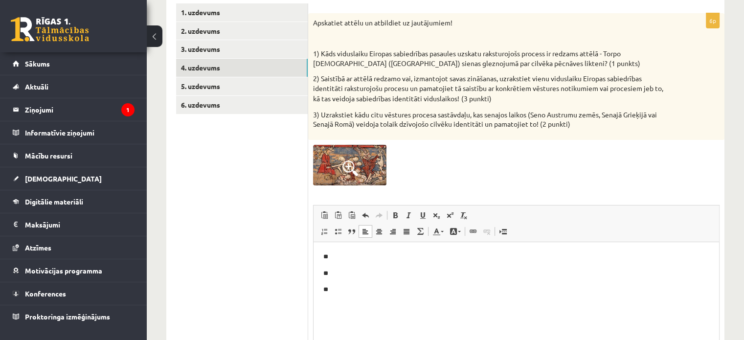
click at [493, 171] on div at bounding box center [516, 165] width 406 height 41
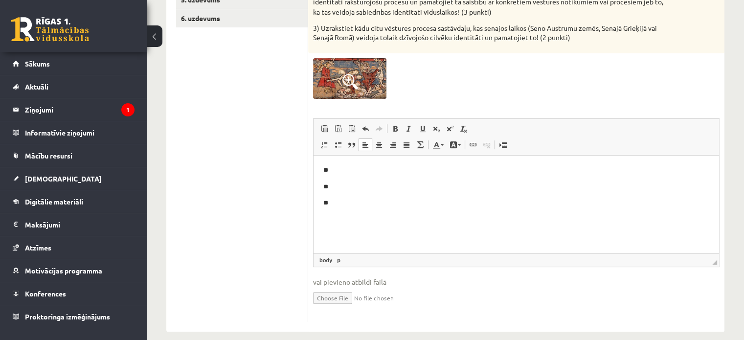
scroll to position [270, 0]
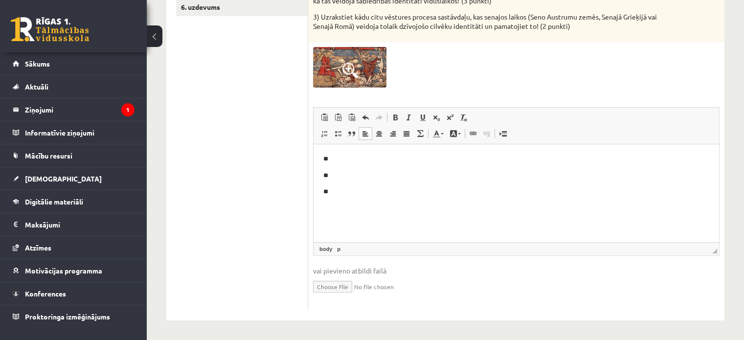
click at [332, 70] on img at bounding box center [349, 67] width 73 height 41
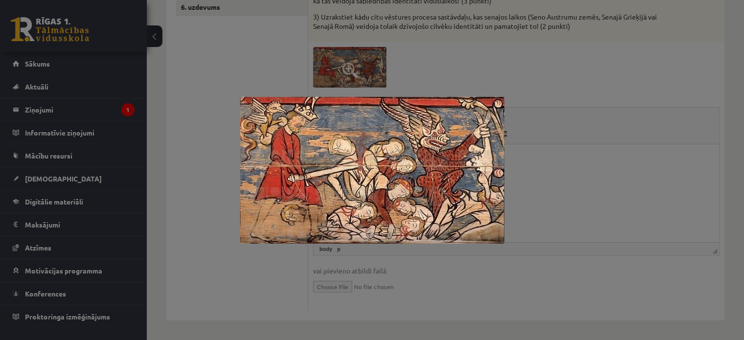
click at [554, 76] on div at bounding box center [372, 170] width 744 height 340
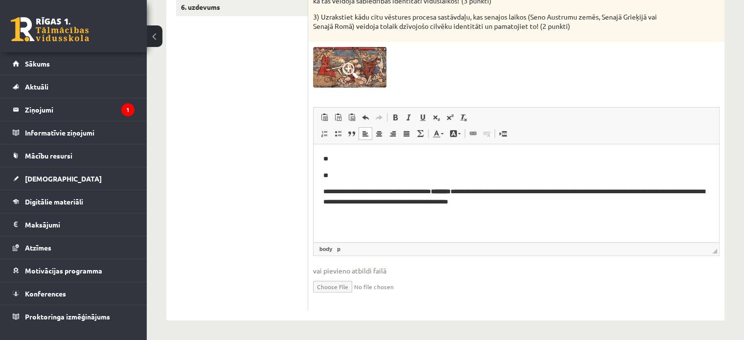
click at [329, 192] on p "**********" at bounding box center [516, 197] width 386 height 21
click at [453, 194] on strong "********" at bounding box center [443, 191] width 20 height 6
click at [400, 155] on p "**" at bounding box center [516, 159] width 386 height 10
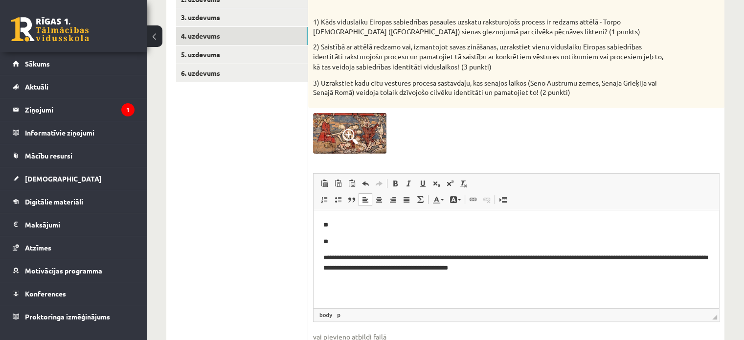
scroll to position [172, 0]
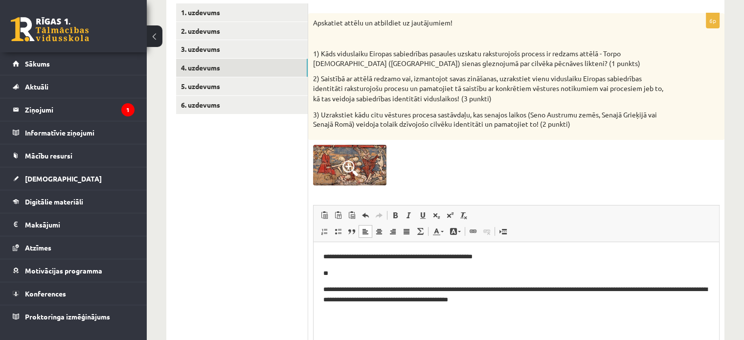
click at [376, 276] on p "**" at bounding box center [516, 273] width 386 height 10
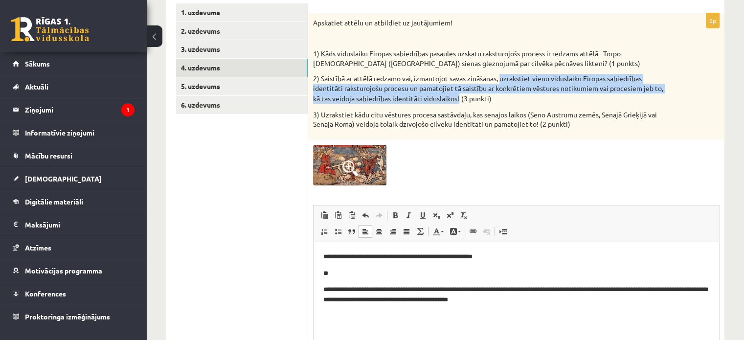
drag, startPoint x: 502, startPoint y: 78, endPoint x: 456, endPoint y: 99, distance: 51.0
click at [459, 101] on p "2) Saistībā ar attēlā redzamo vai, izmantojot savas zināšanas, uzrakstiet vienu…" at bounding box center [491, 89] width 357 height 30
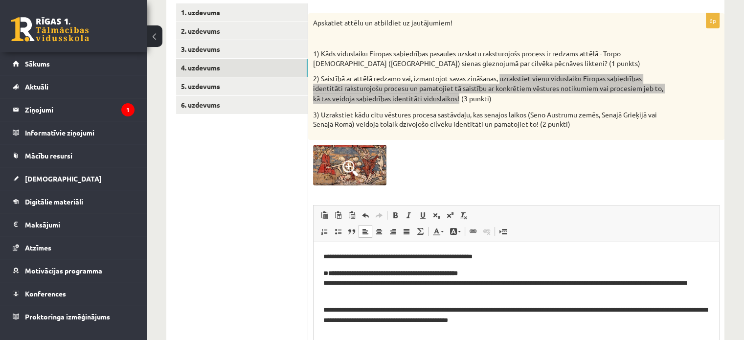
click at [509, 275] on p "**********" at bounding box center [516, 283] width 386 height 30
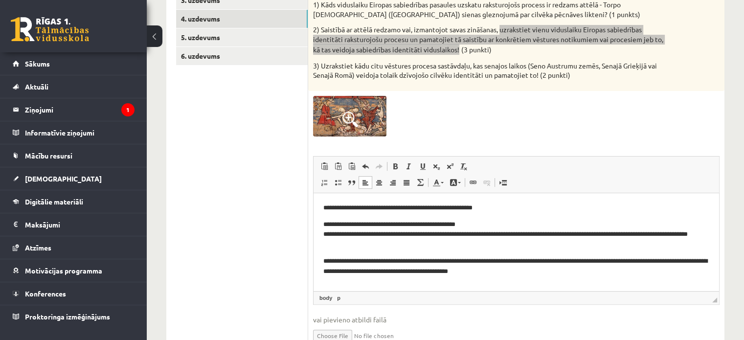
click at [323, 234] on html "**********" at bounding box center [515, 239] width 405 height 93
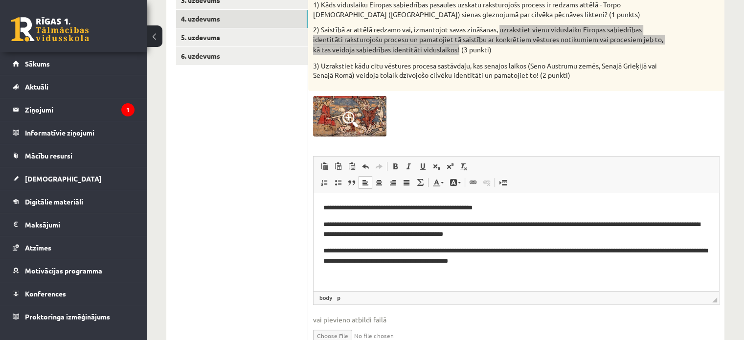
click at [416, 235] on p "**********" at bounding box center [516, 230] width 386 height 21
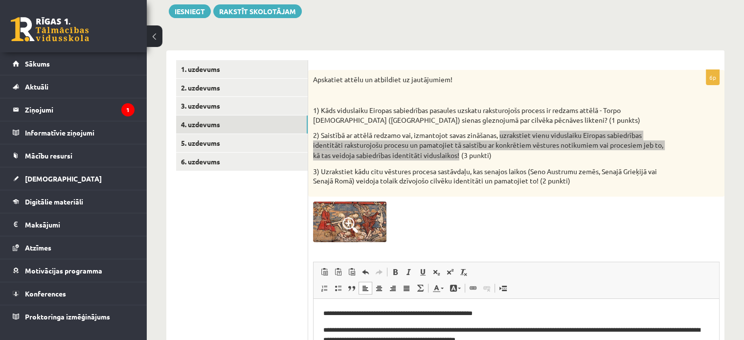
scroll to position [25, 0]
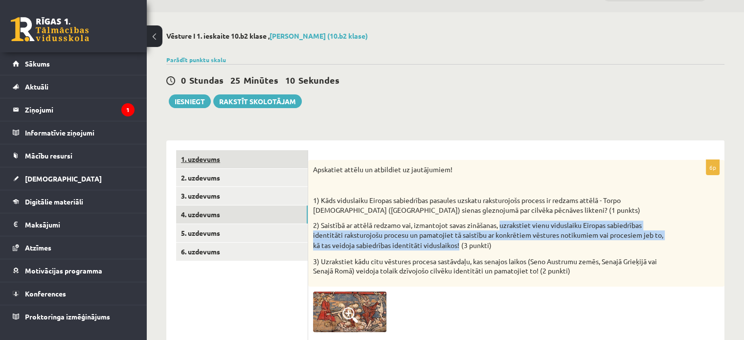
click at [210, 163] on link "1. uzdevums" at bounding box center [242, 159] width 132 height 18
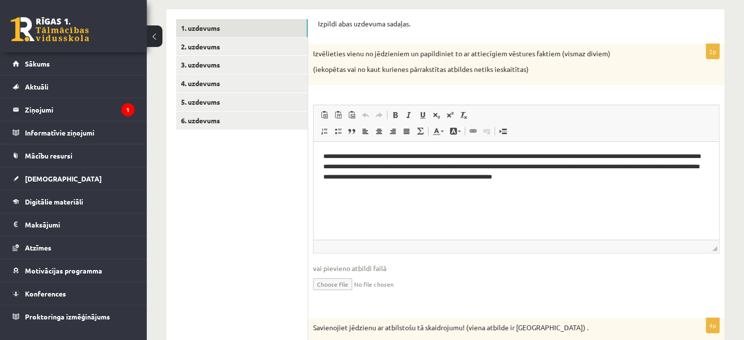
scroll to position [78, 0]
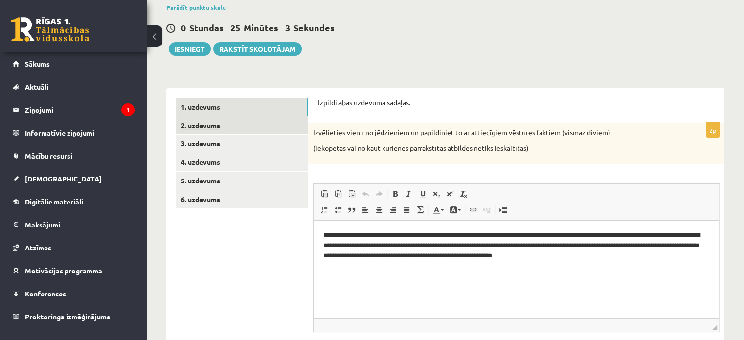
click at [207, 128] on link "2. uzdevums" at bounding box center [242, 125] width 132 height 18
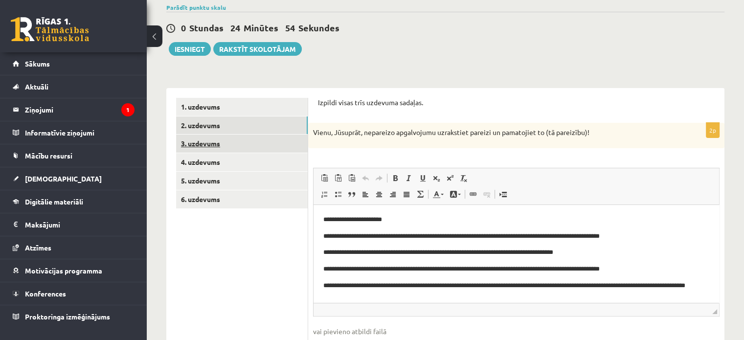
click at [217, 139] on link "3. uzdevums" at bounding box center [242, 143] width 132 height 18
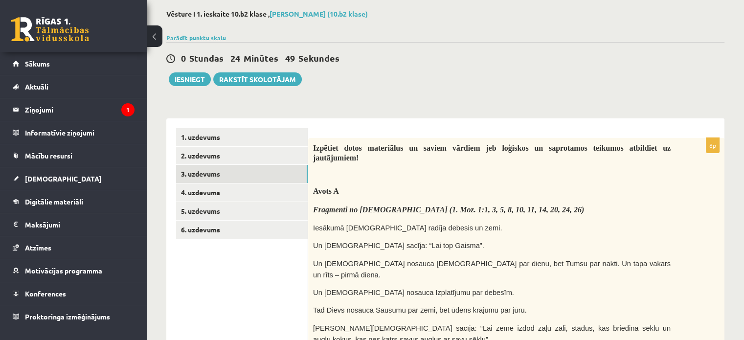
scroll to position [0, 0]
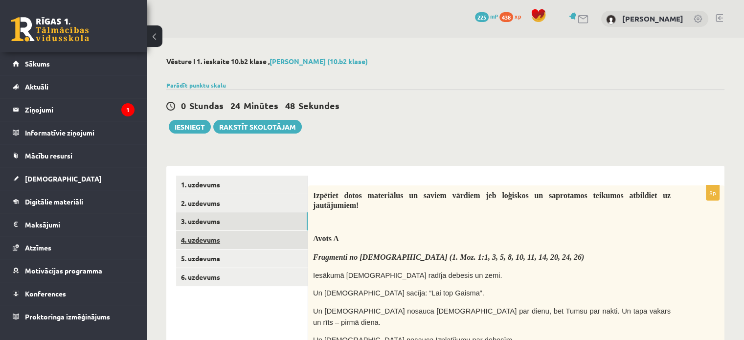
click at [202, 239] on link "4. uzdevums" at bounding box center [242, 240] width 132 height 18
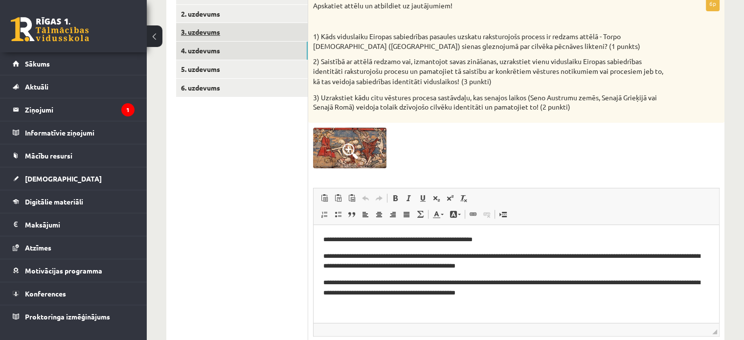
scroll to position [123, 0]
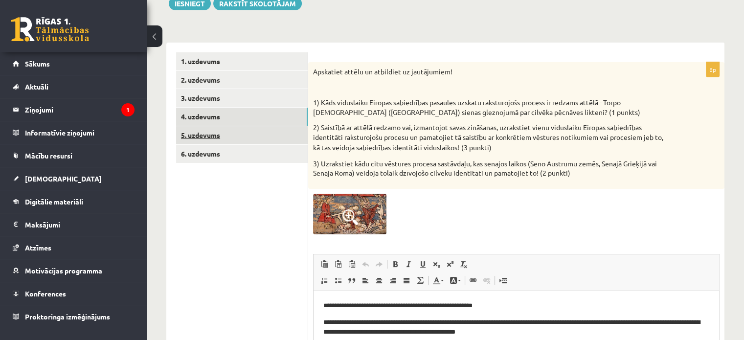
click at [199, 137] on link "5. uzdevums" at bounding box center [242, 135] width 132 height 18
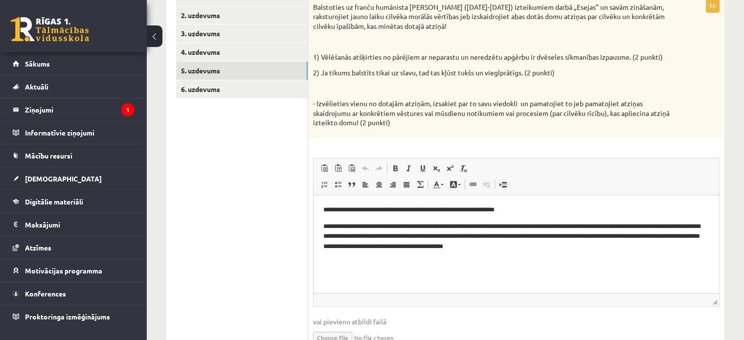
scroll to position [140, 0]
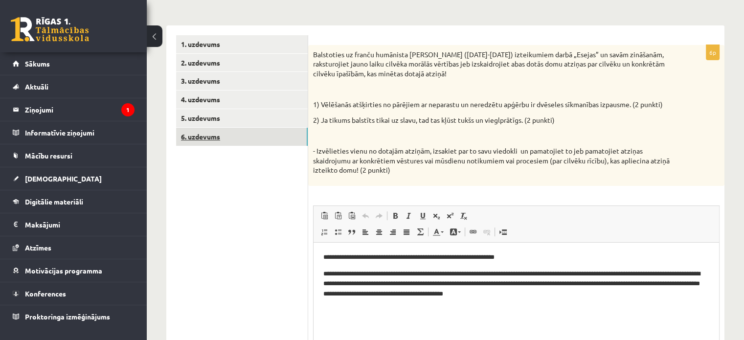
click at [219, 138] on link "6. uzdevums" at bounding box center [242, 137] width 132 height 18
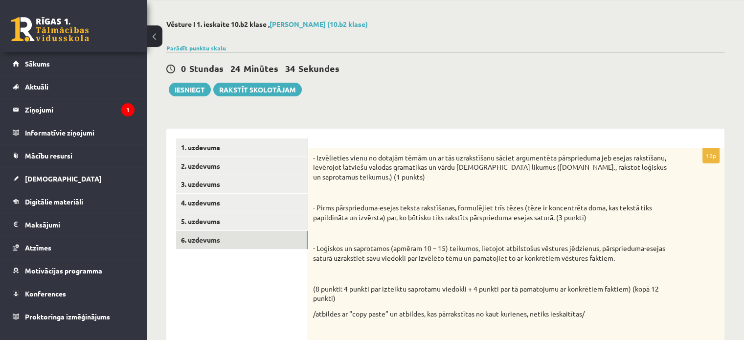
scroll to position [0, 0]
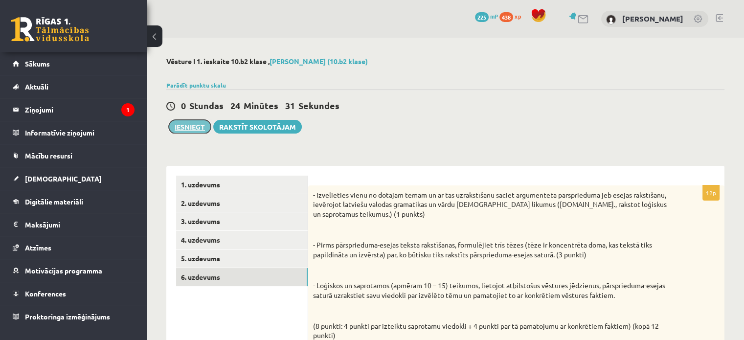
click at [175, 127] on button "Iesniegt" at bounding box center [190, 127] width 42 height 14
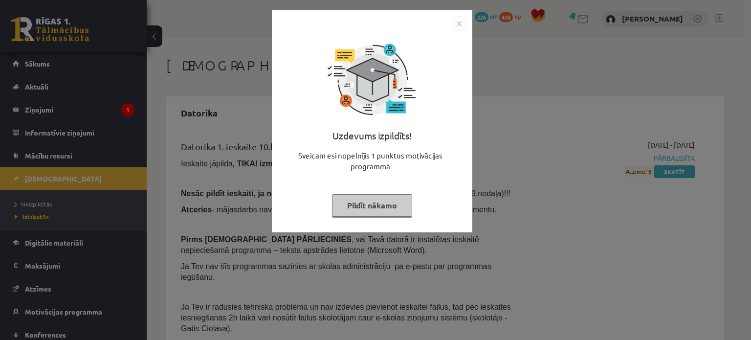
click at [471, 22] on div "Uzdevums izpildīts! Sveicam esi nopelnījis 1 punktus motivācijas programmā Pild…" at bounding box center [372, 121] width 200 height 222
click at [474, 25] on div "Uzdevums izpildīts! Sveicam esi nopelnījis 1 punktus motivācijas programmā Pild…" at bounding box center [375, 170] width 751 height 340
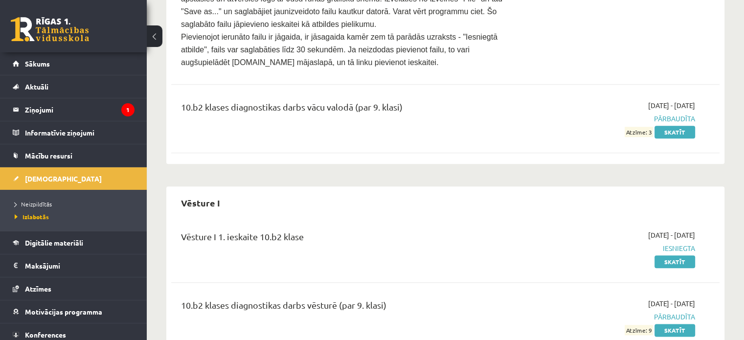
scroll to position [879, 0]
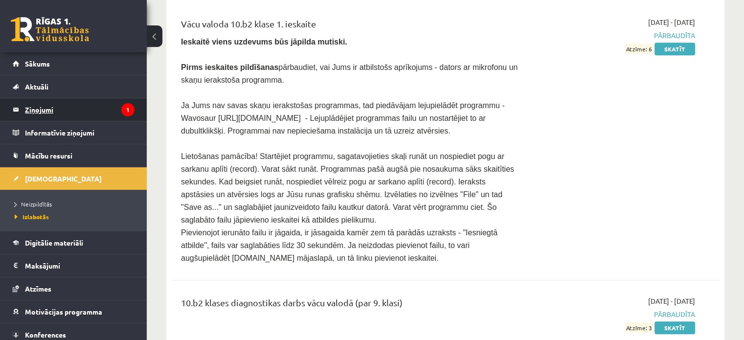
click at [76, 115] on legend "Ziņojumi 1" at bounding box center [80, 109] width 110 height 22
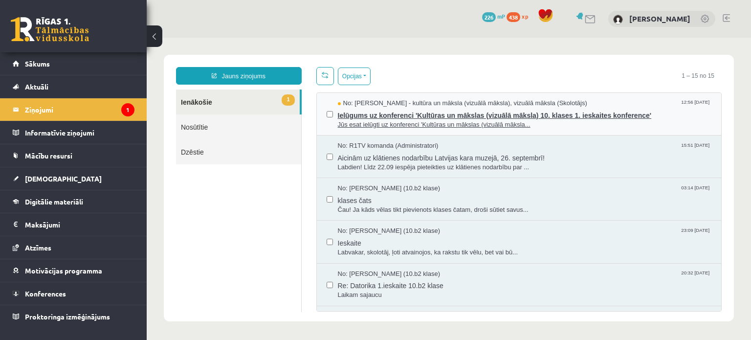
click at [465, 118] on span "Ielūgums uz konferenci 'Kultūras un mākslas (vizuālā māksla) 10. klases 1. iesk…" at bounding box center [525, 114] width 374 height 12
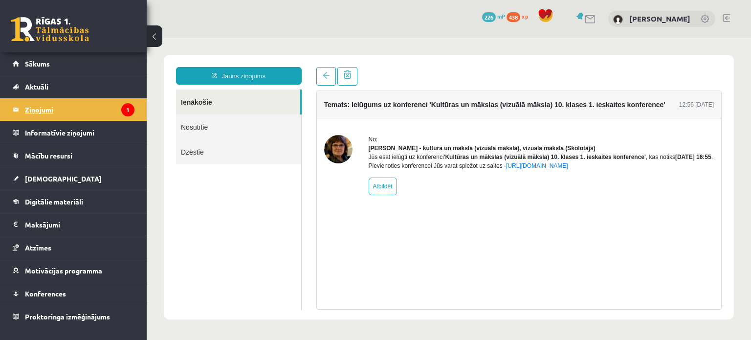
click at [58, 111] on legend "Ziņojumi 1" at bounding box center [80, 109] width 110 height 22
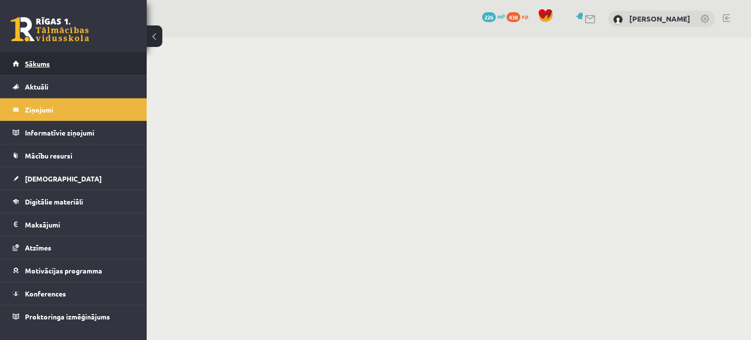
click at [39, 58] on link "Sākums" at bounding box center [74, 63] width 122 height 22
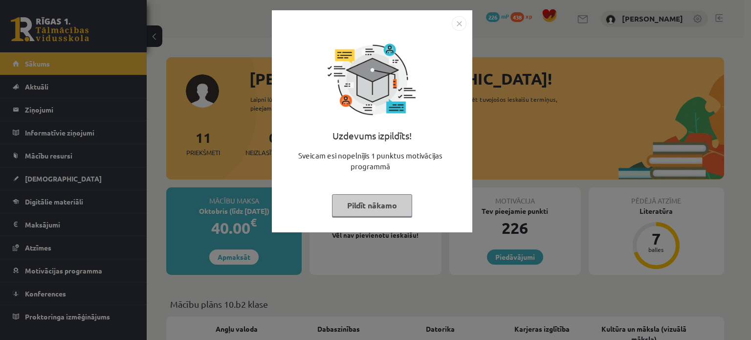
click at [378, 211] on button "Pildīt nākamo" at bounding box center [372, 205] width 80 height 22
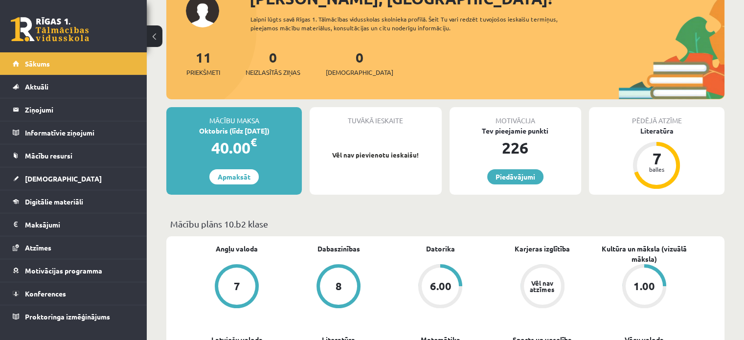
scroll to position [49, 0]
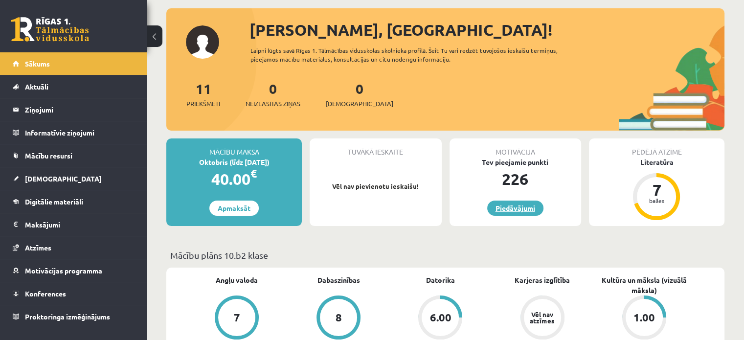
click at [519, 207] on link "Piedāvājumi" at bounding box center [515, 207] width 56 height 15
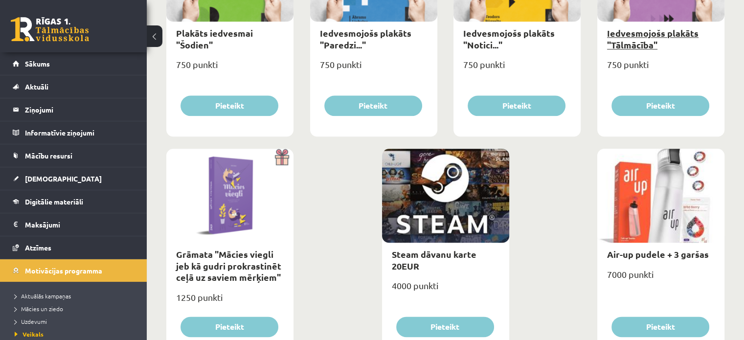
scroll to position [1162, 0]
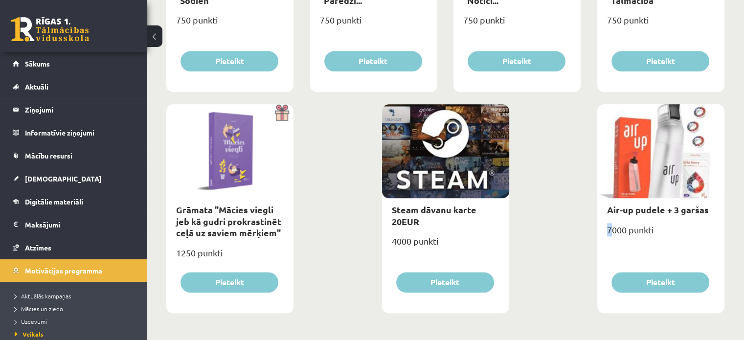
drag, startPoint x: 610, startPoint y: 230, endPoint x: 577, endPoint y: 304, distance: 80.3
click at [669, 150] on div at bounding box center [660, 151] width 127 height 94
click at [667, 168] on div at bounding box center [660, 151] width 127 height 94
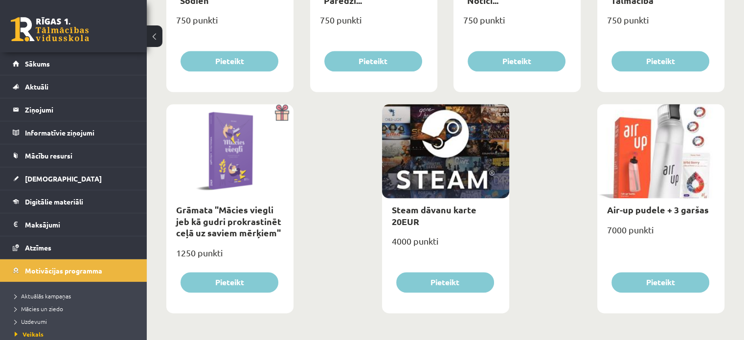
click at [667, 169] on div at bounding box center [660, 151] width 127 height 94
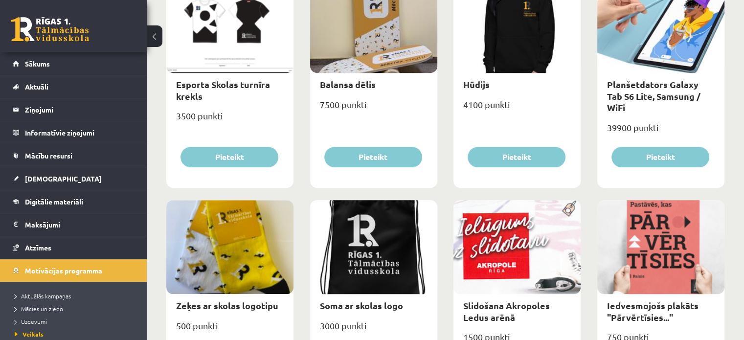
scroll to position [575, 0]
